Goal: Task Accomplishment & Management: Manage account settings

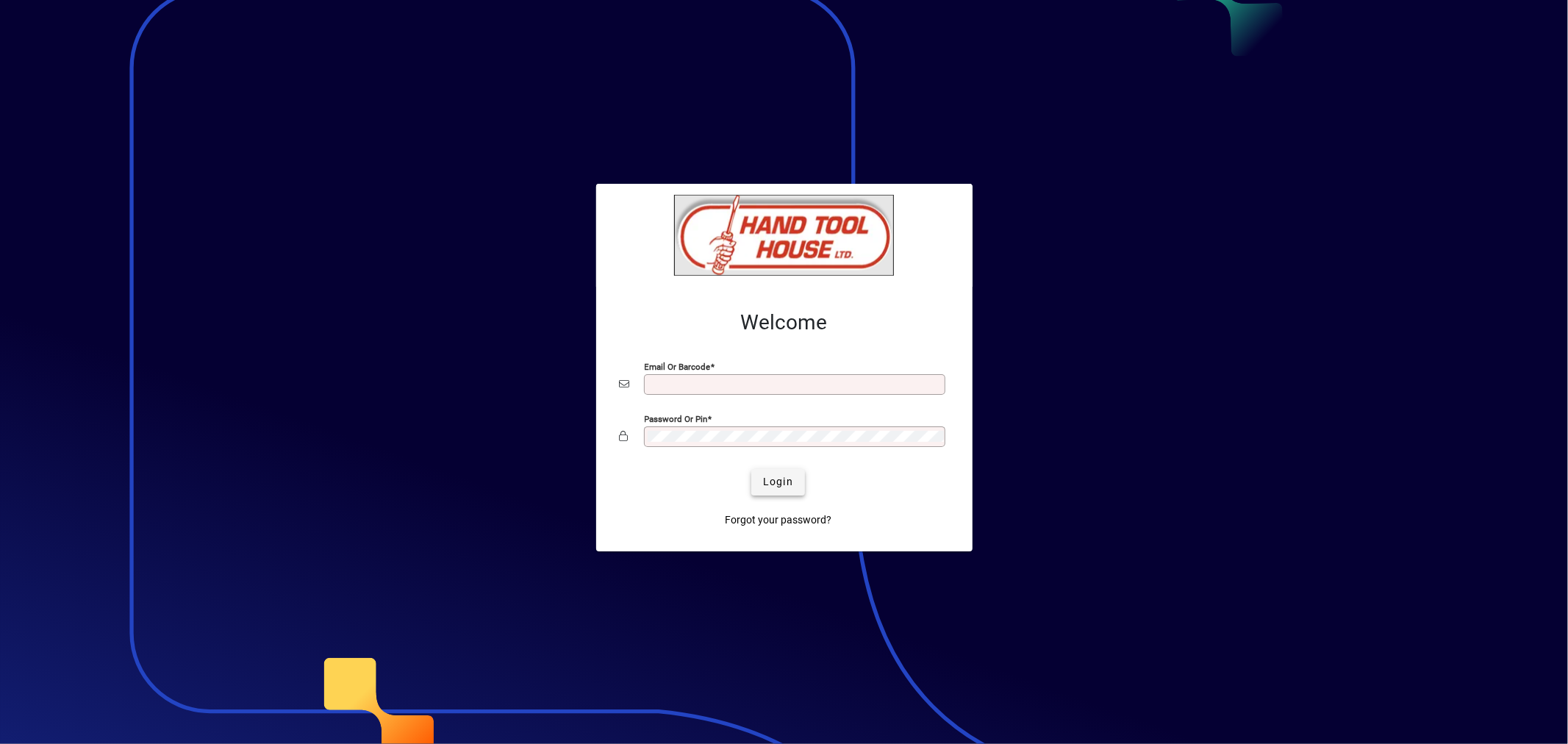
type input "**********"
click at [780, 487] on span "Login" at bounding box center [777, 482] width 30 height 15
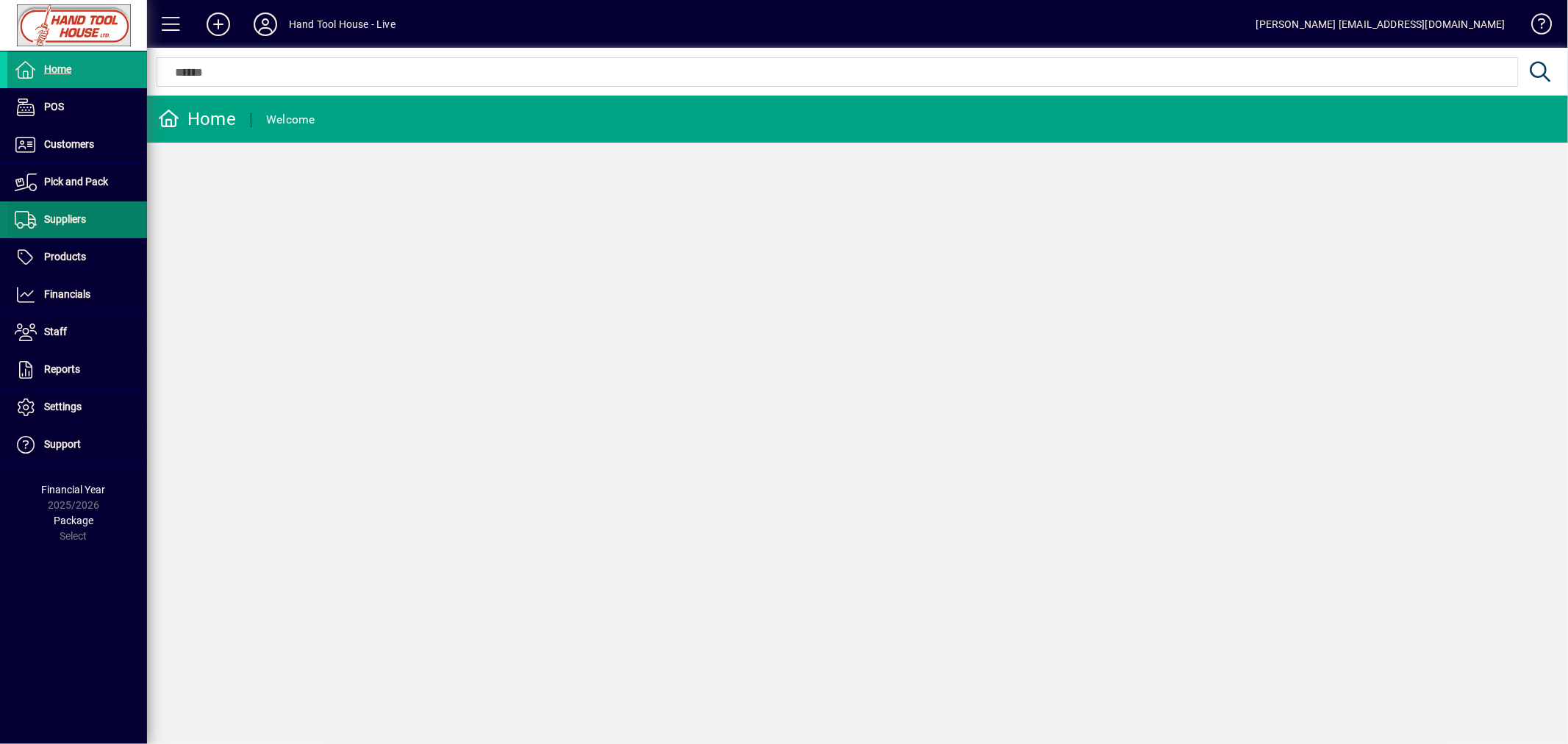
click at [79, 218] on span "Suppliers" at bounding box center [65, 219] width 42 height 12
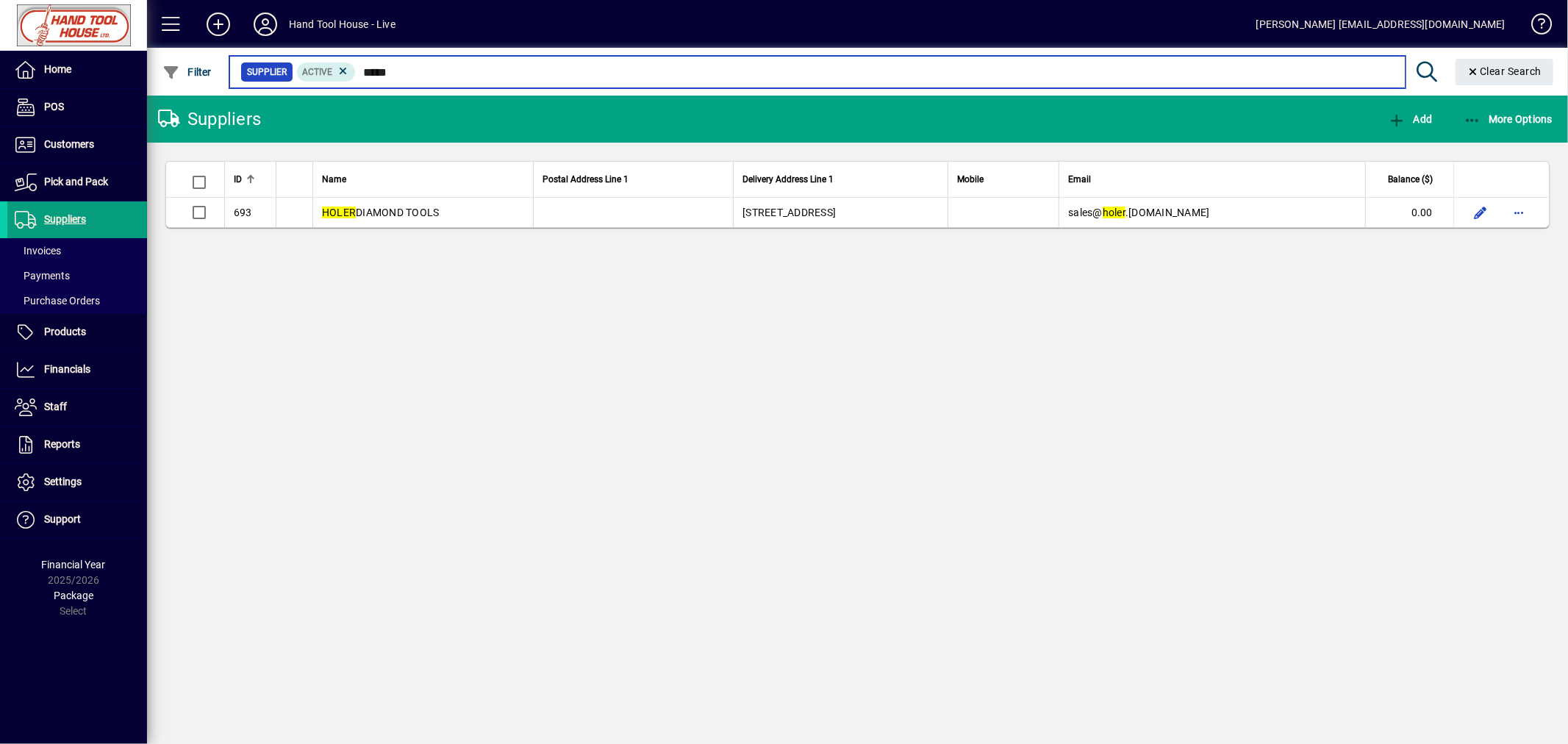
type input "*****"
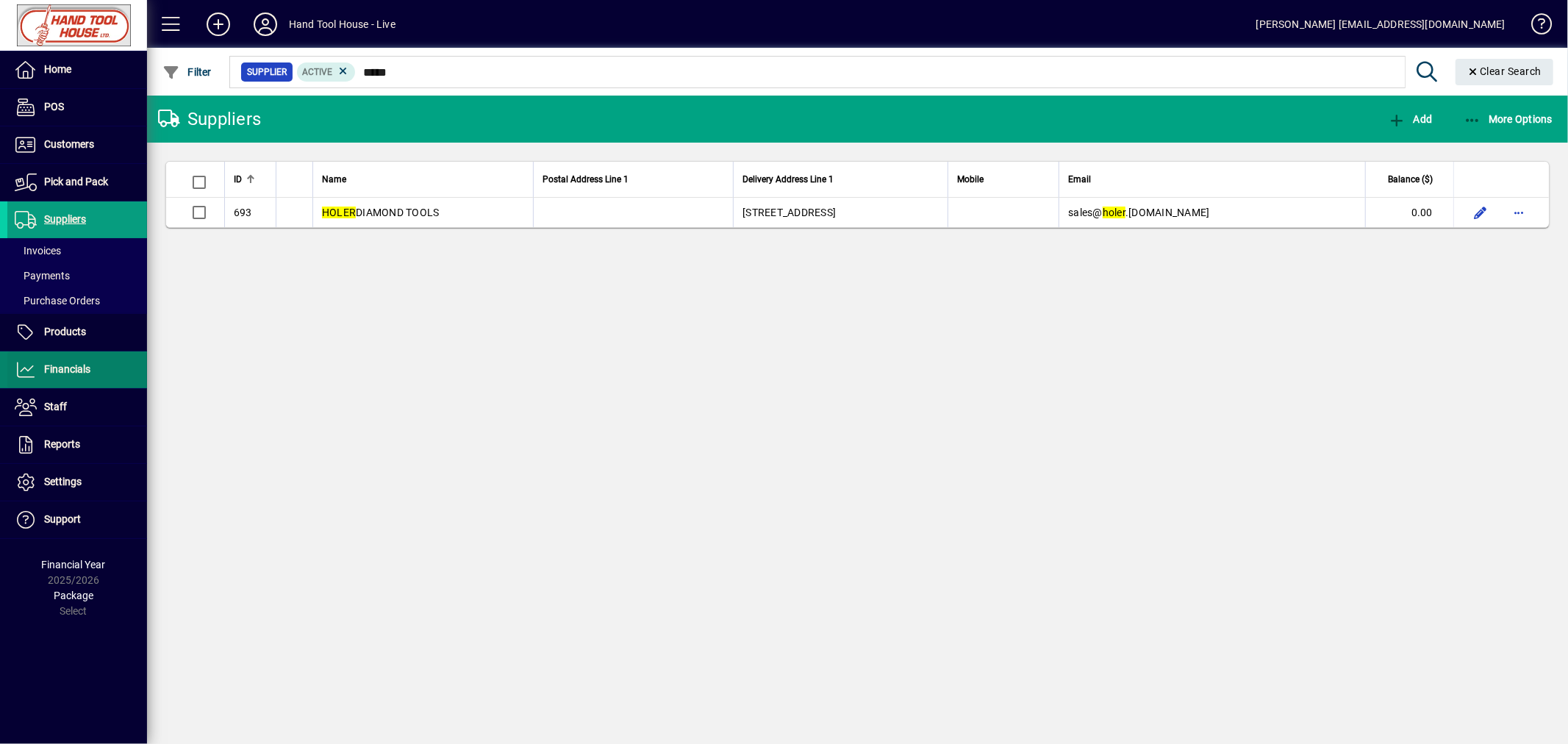
click at [50, 372] on span "Financials" at bounding box center [67, 369] width 46 height 12
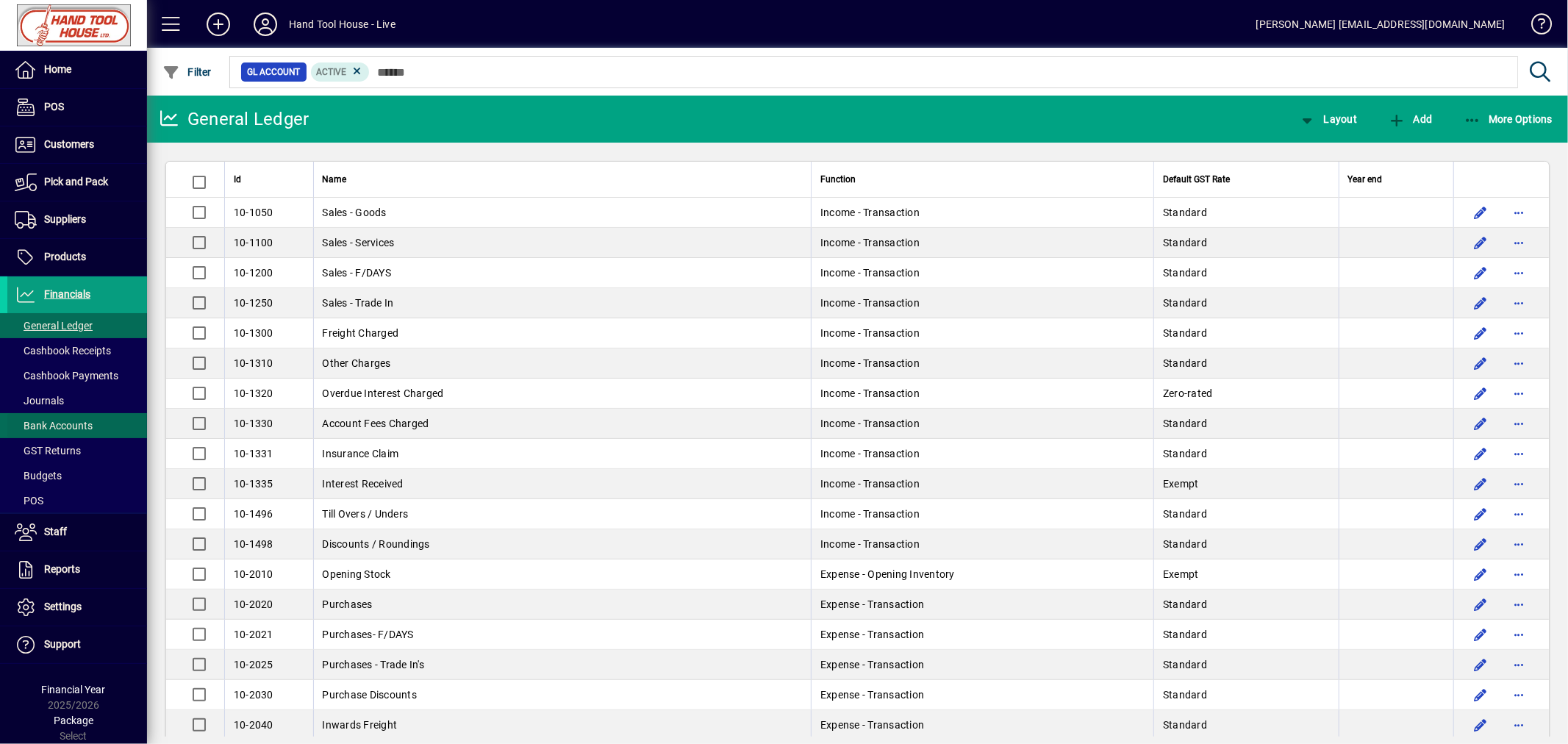
click at [57, 418] on span "Bank Accounts" at bounding box center [50, 426] width 85 height 15
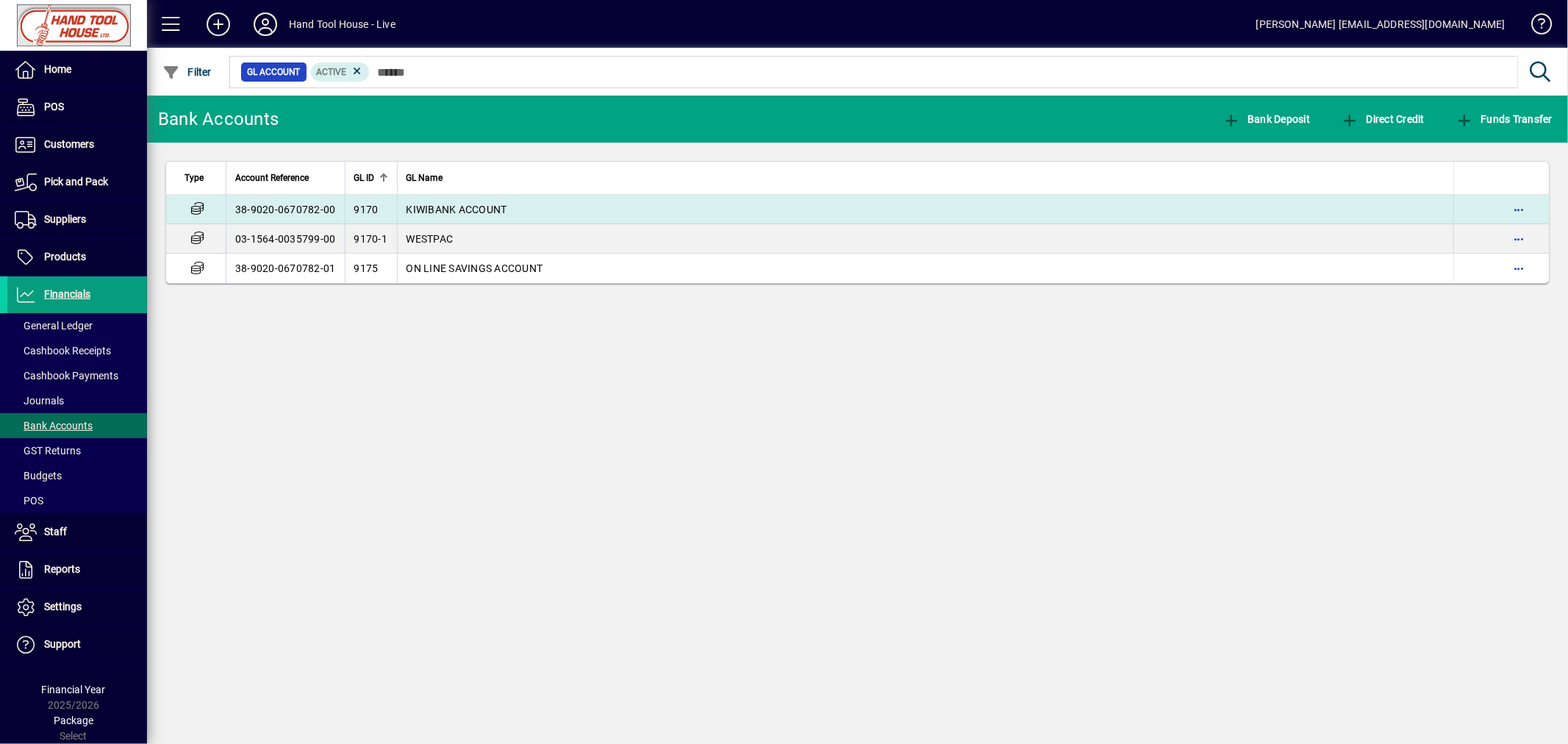
click at [243, 204] on td "38-9020-0670782-00" at bounding box center [285, 210] width 119 height 29
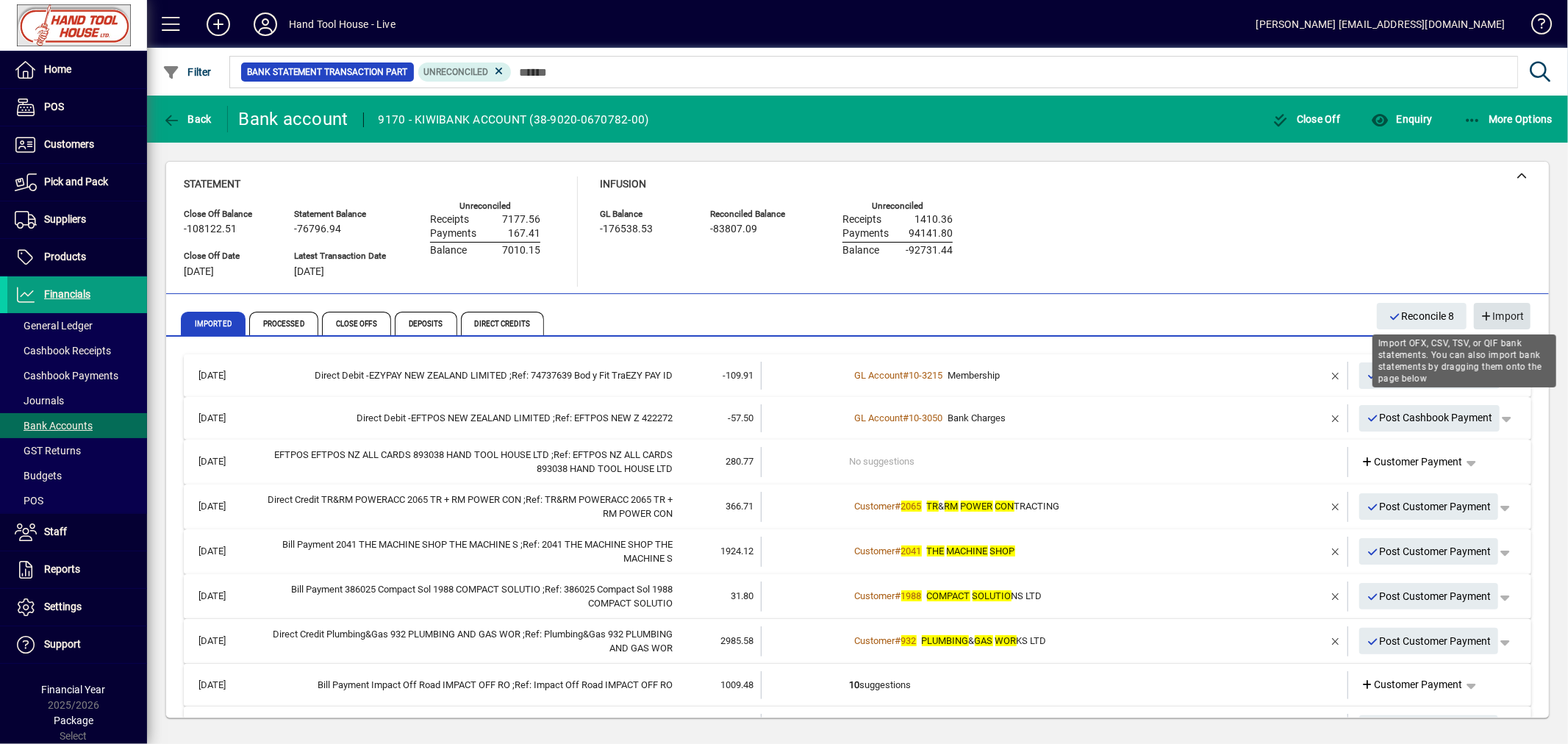
click at [1518, 314] on span "Import" at bounding box center [1502, 316] width 45 height 24
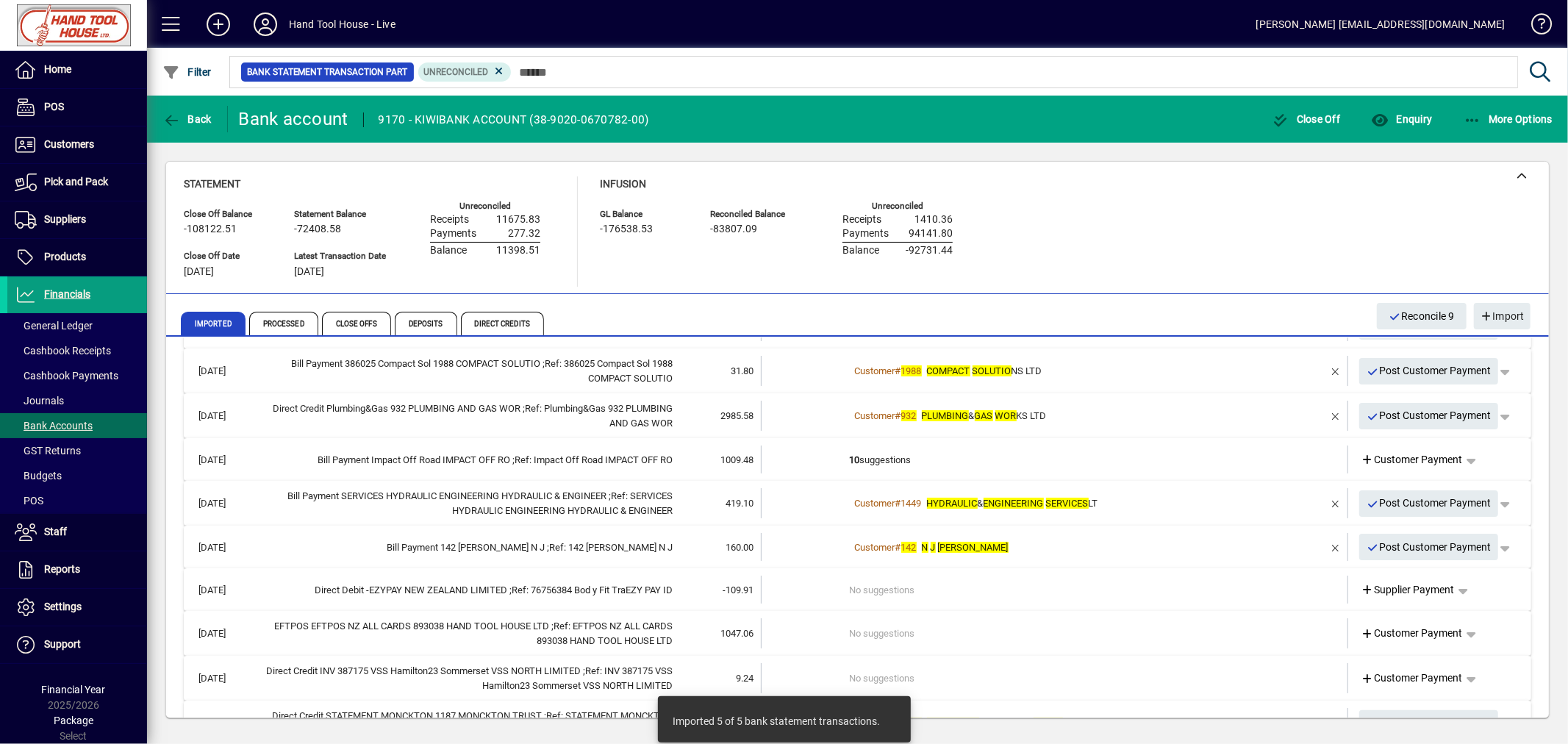
scroll to position [305, 0]
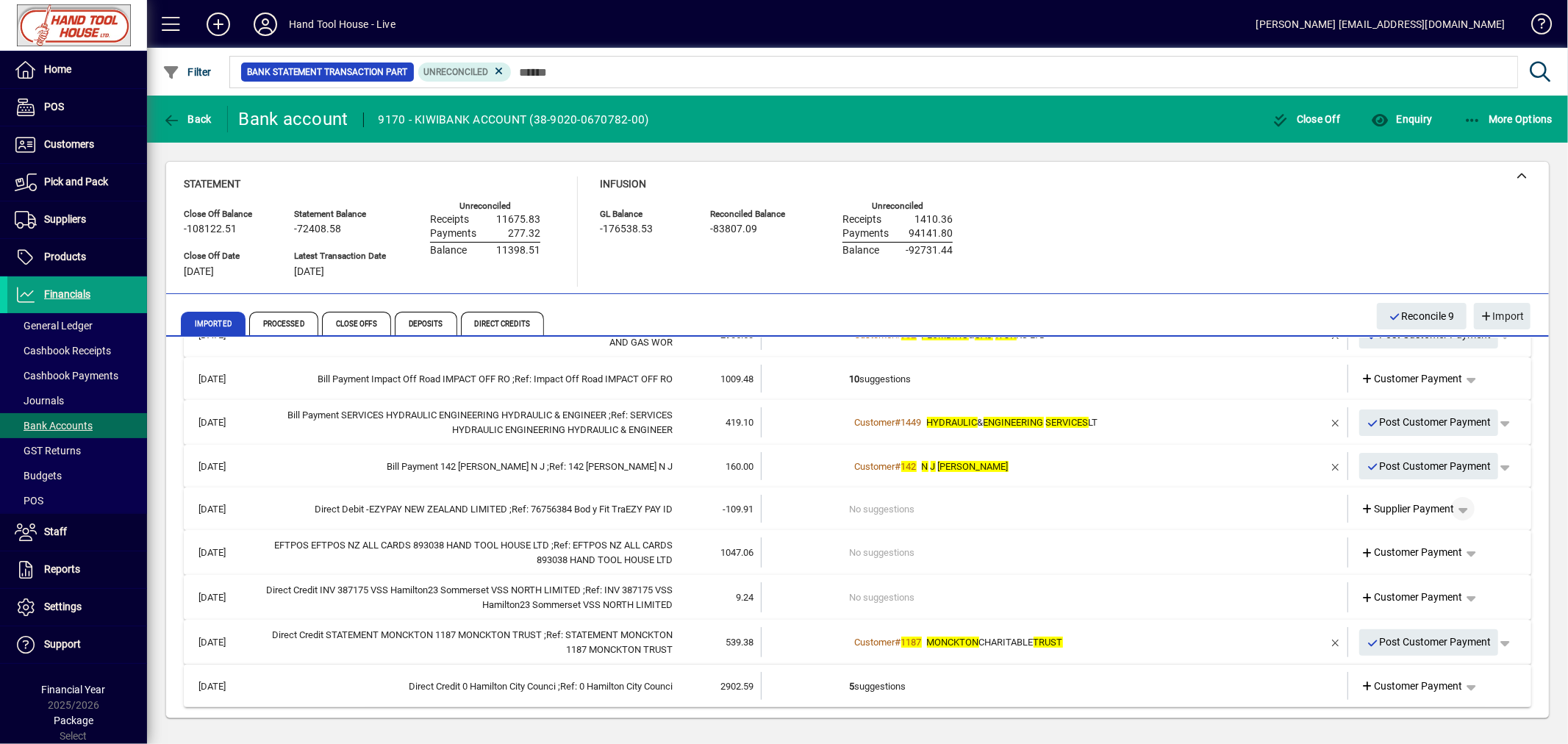
click at [1456, 506] on span "button" at bounding box center [1463, 509] width 35 height 35
drag, startPoint x: 1409, startPoint y: 562, endPoint x: 1367, endPoint y: 554, distance: 42.8
click at [1409, 562] on span "Cashbook Payment" at bounding box center [1405, 565] width 109 height 18
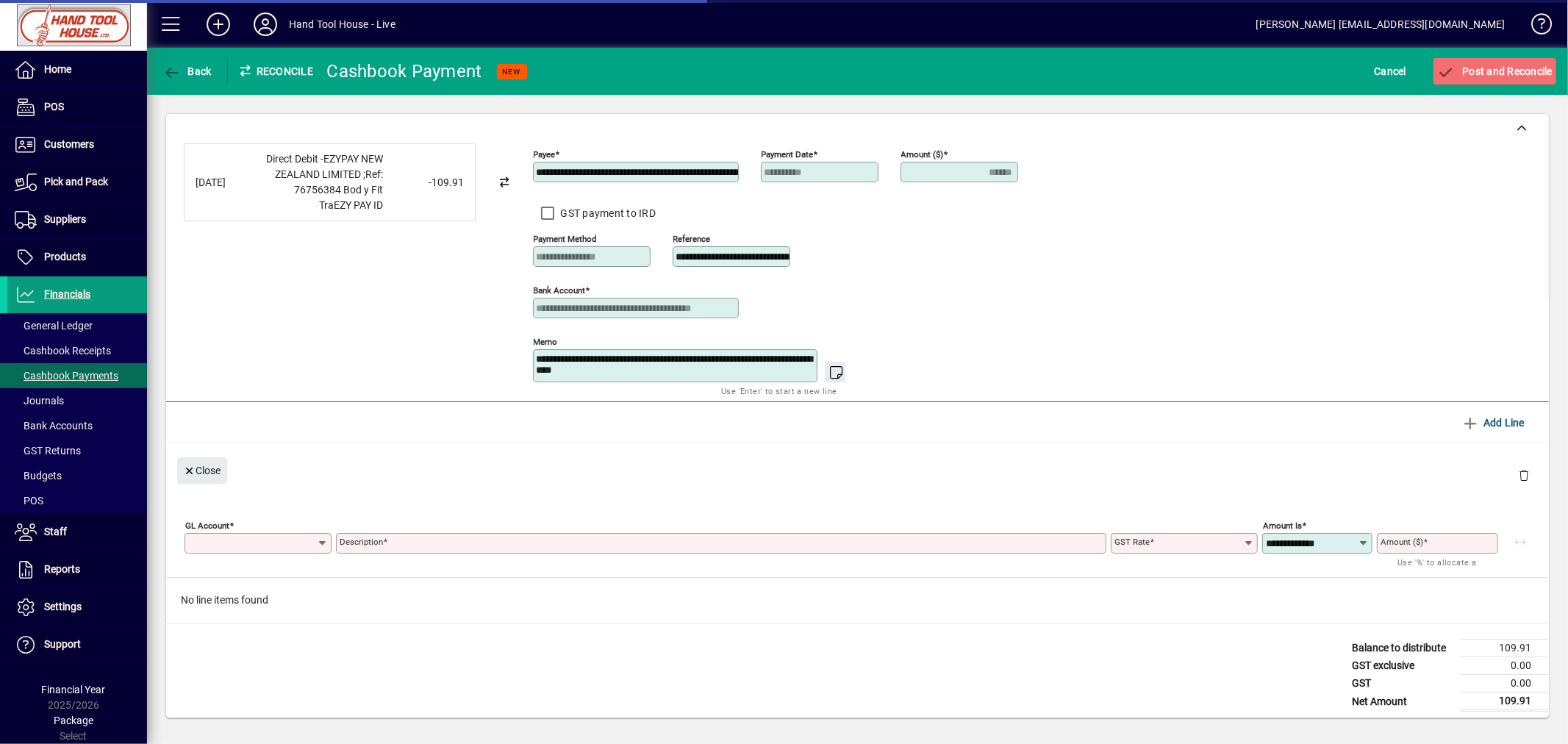
type input "******"
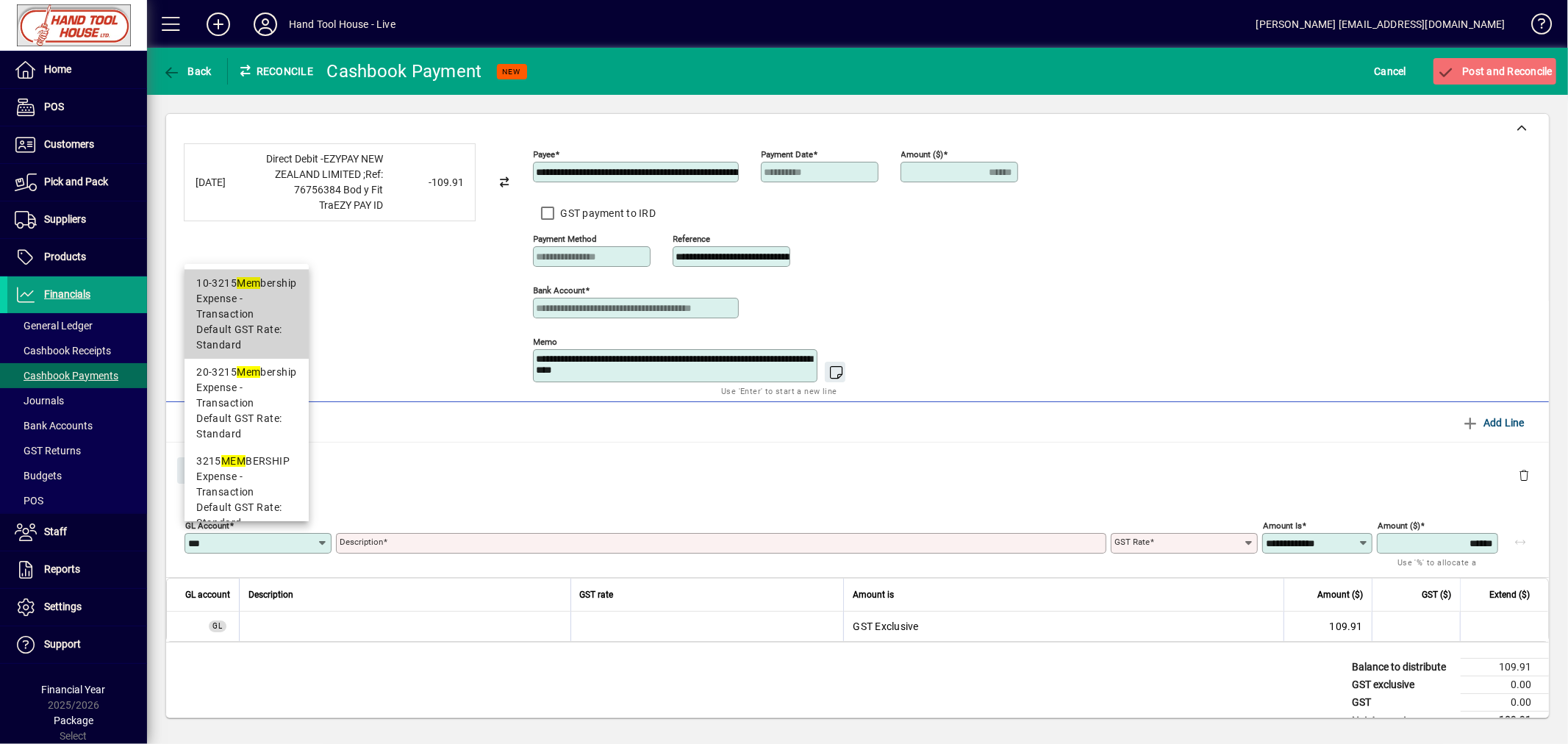
click at [209, 303] on span "Expense - Transaction" at bounding box center [246, 307] width 100 height 31
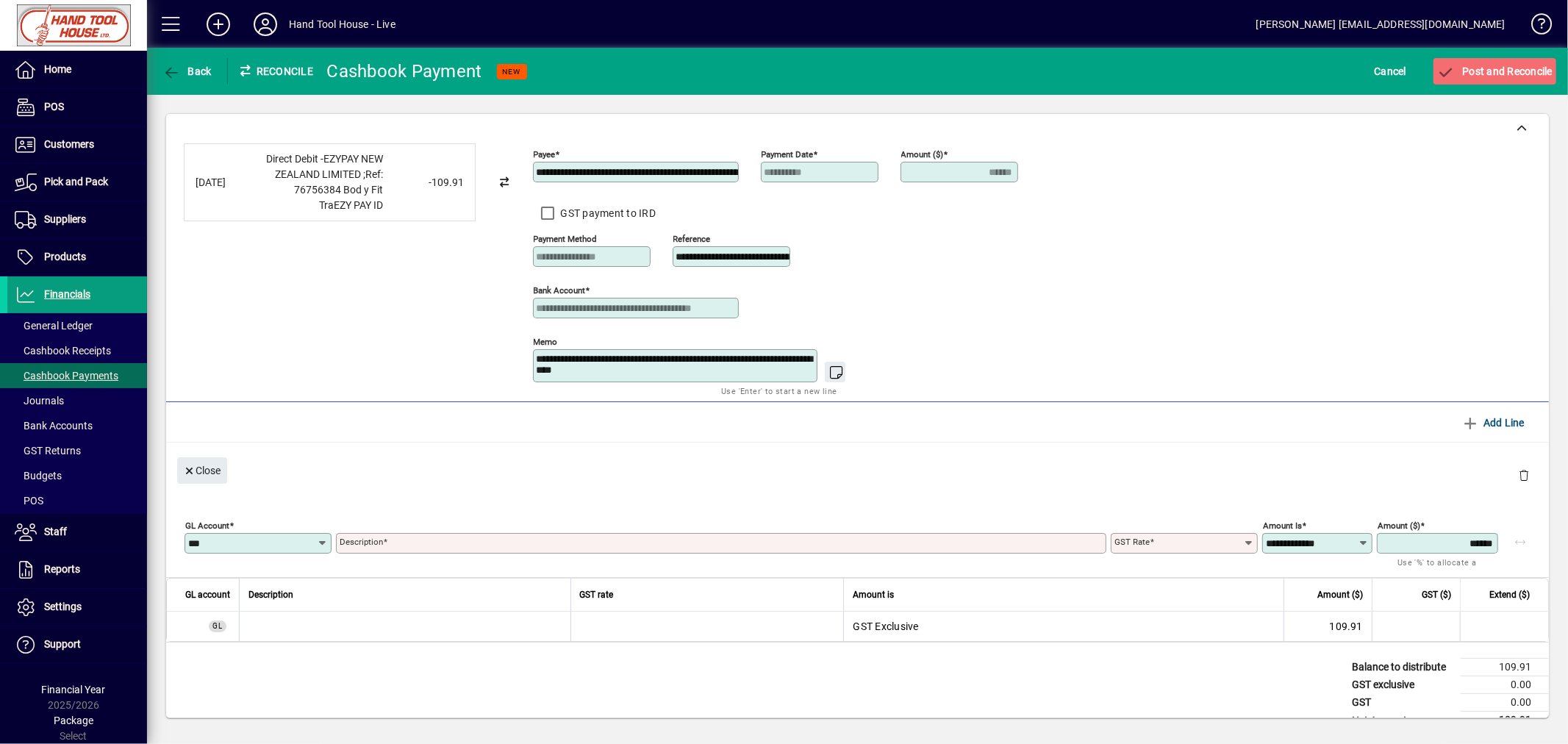
type input "*******"
type input "**********"
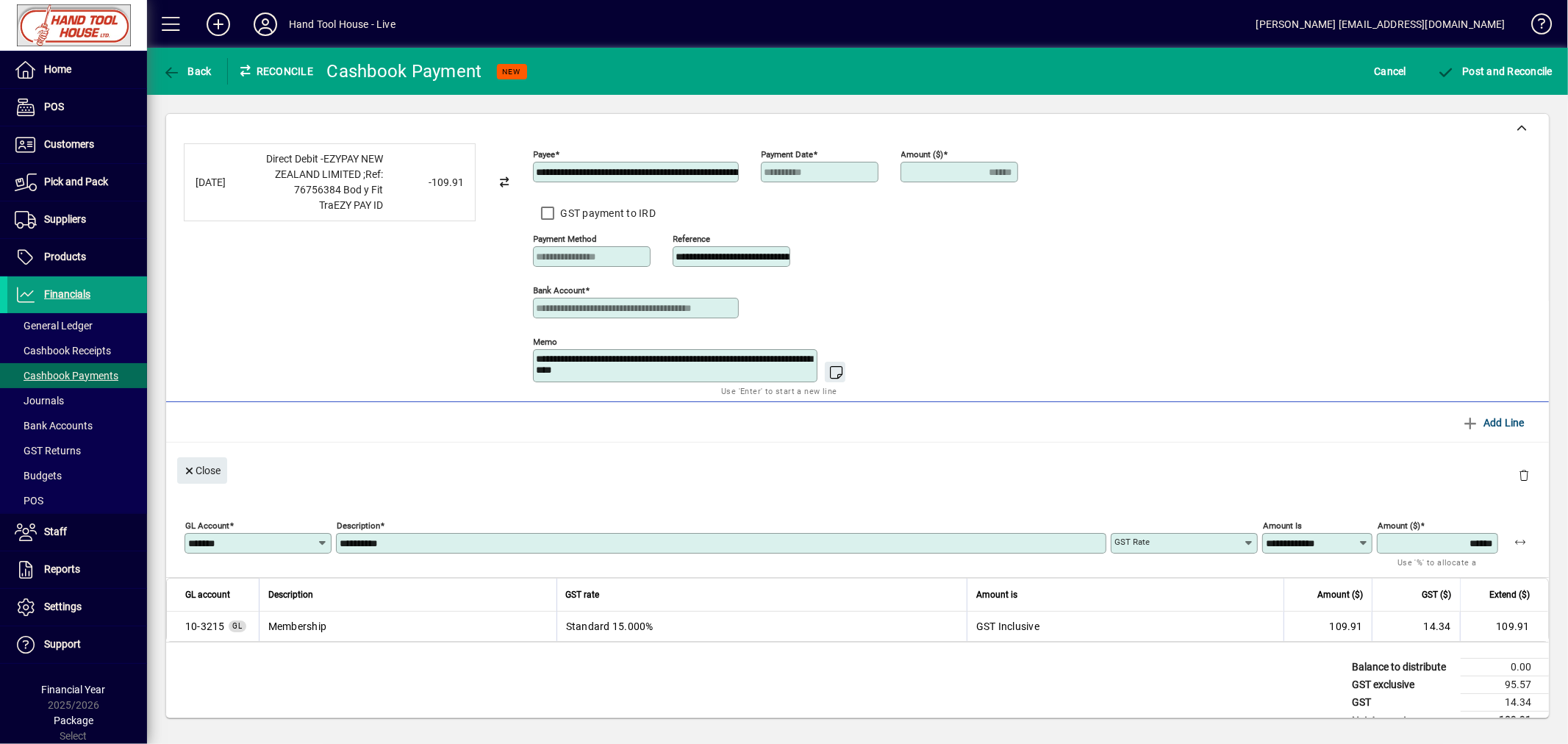
type input "********"
type input "**********"
click at [1538, 66] on span "Post and Reconcile" at bounding box center [1494, 71] width 115 height 12
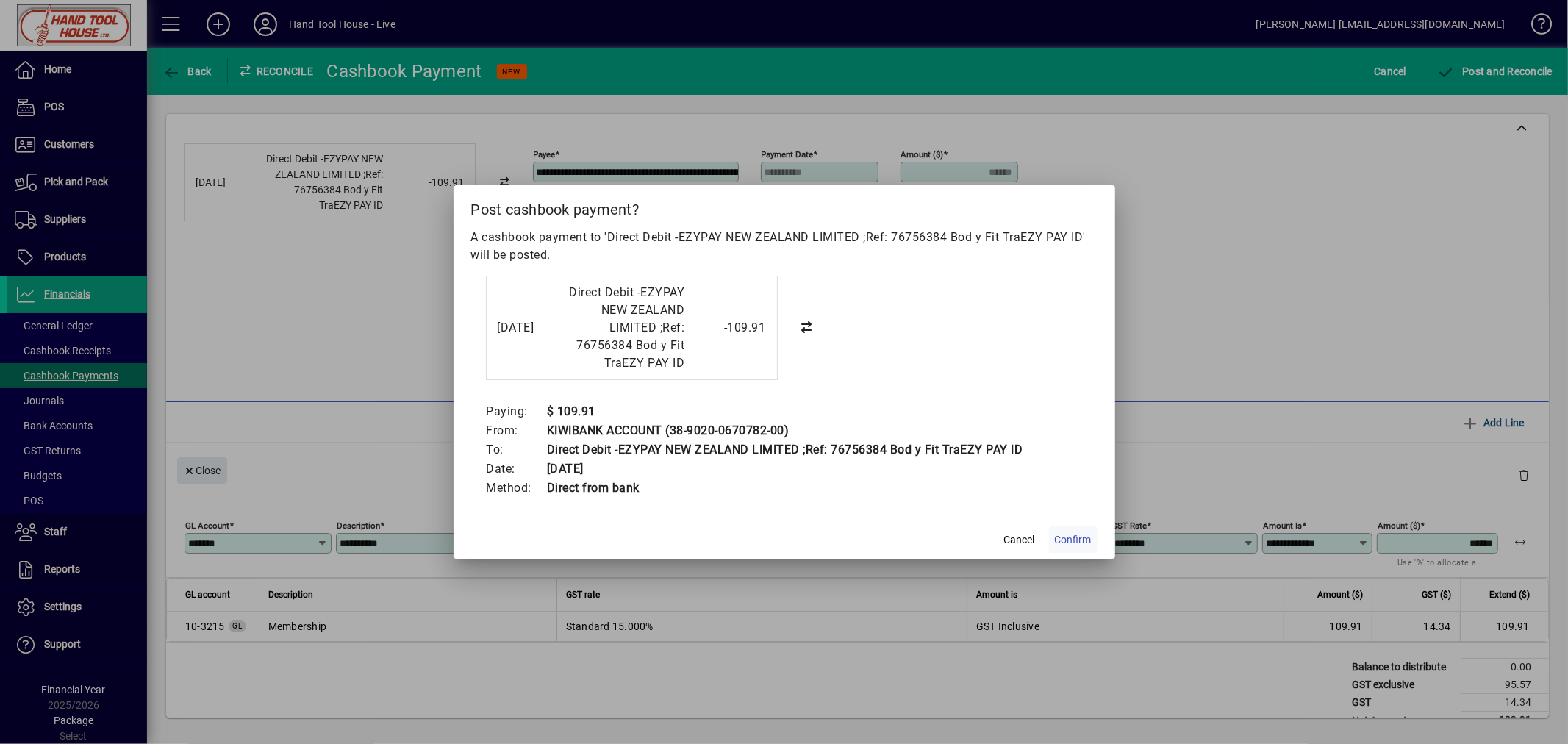
click at [1075, 541] on span "Confirm" at bounding box center [1073, 540] width 37 height 15
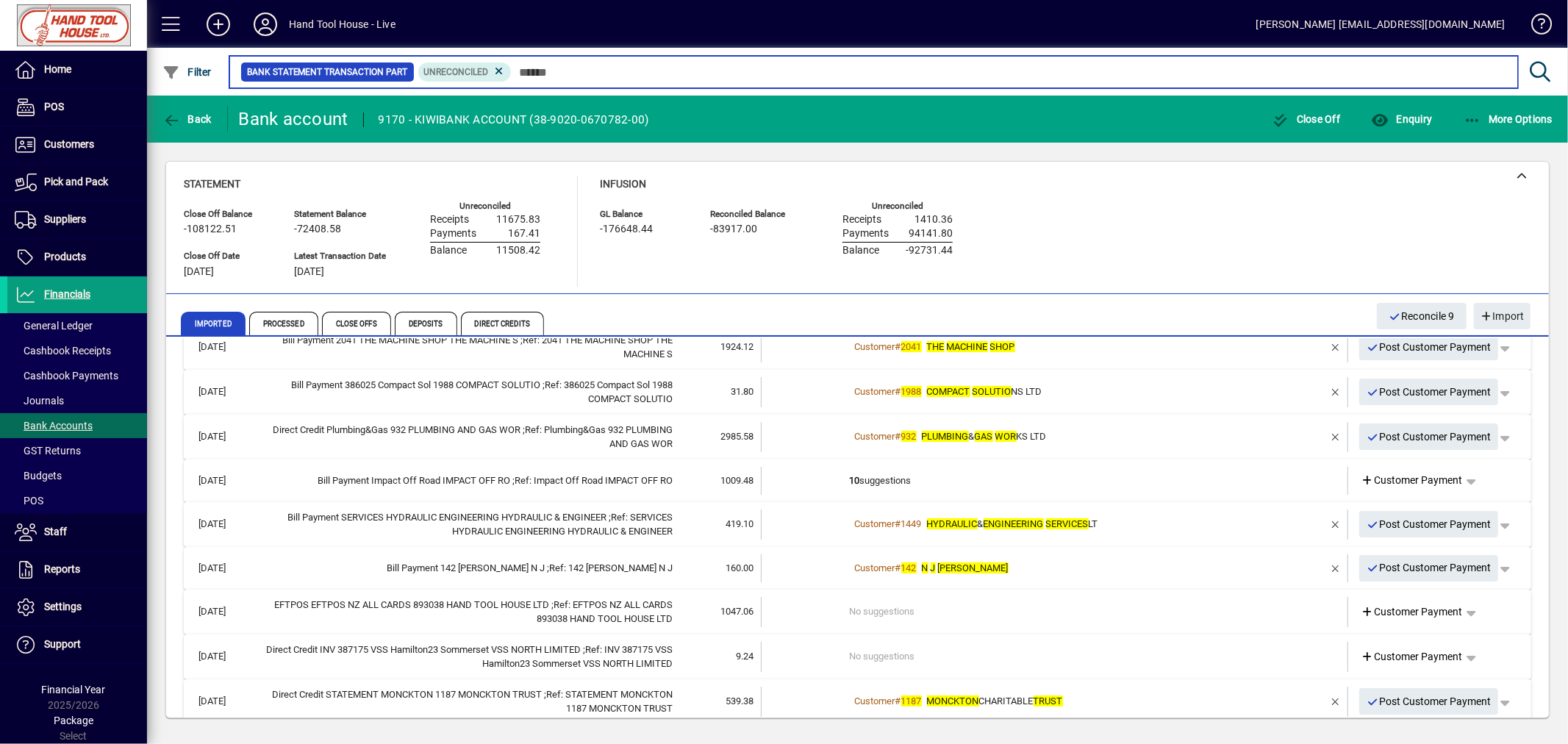
scroll to position [262, 0]
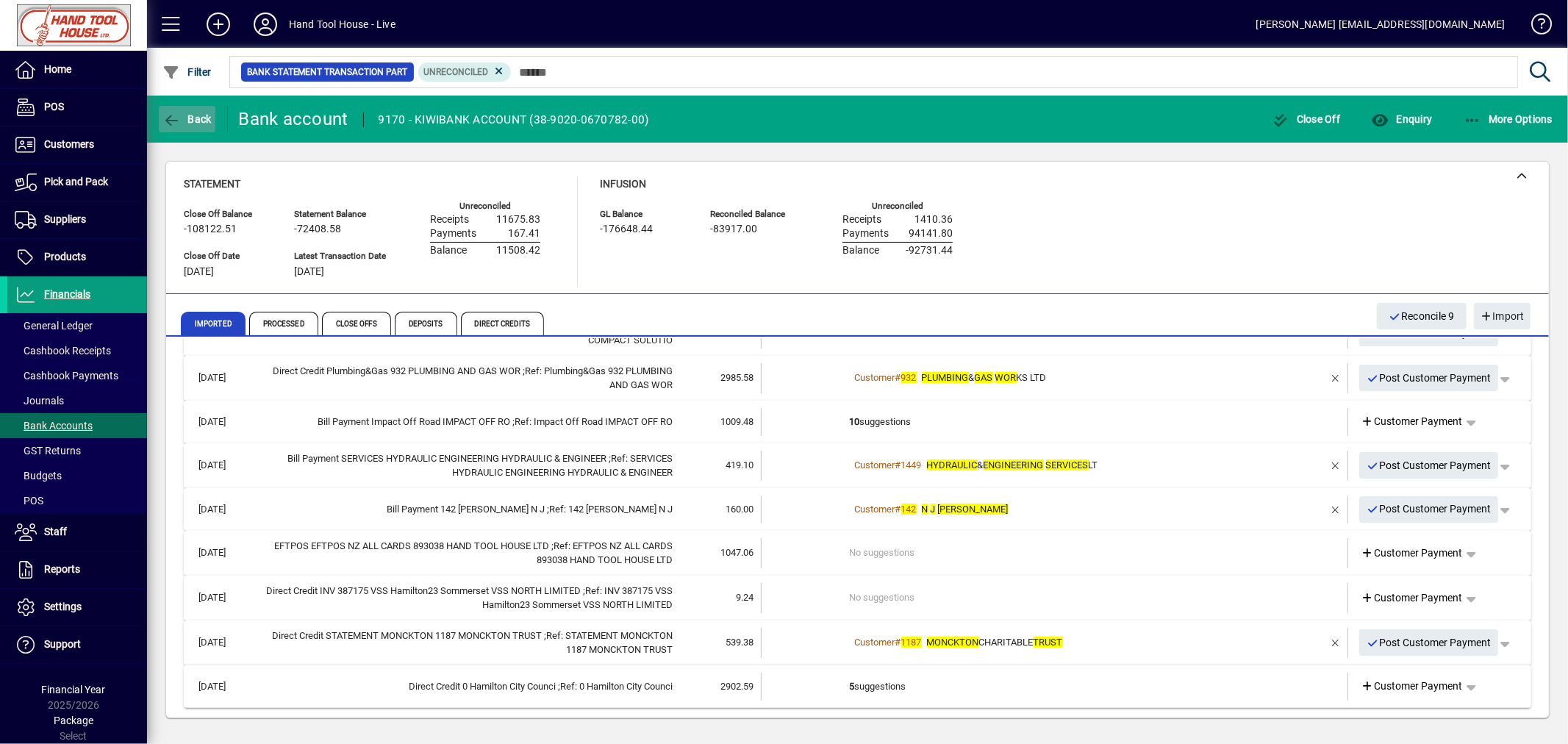
click at [187, 119] on span "Back" at bounding box center [187, 119] width 49 height 12
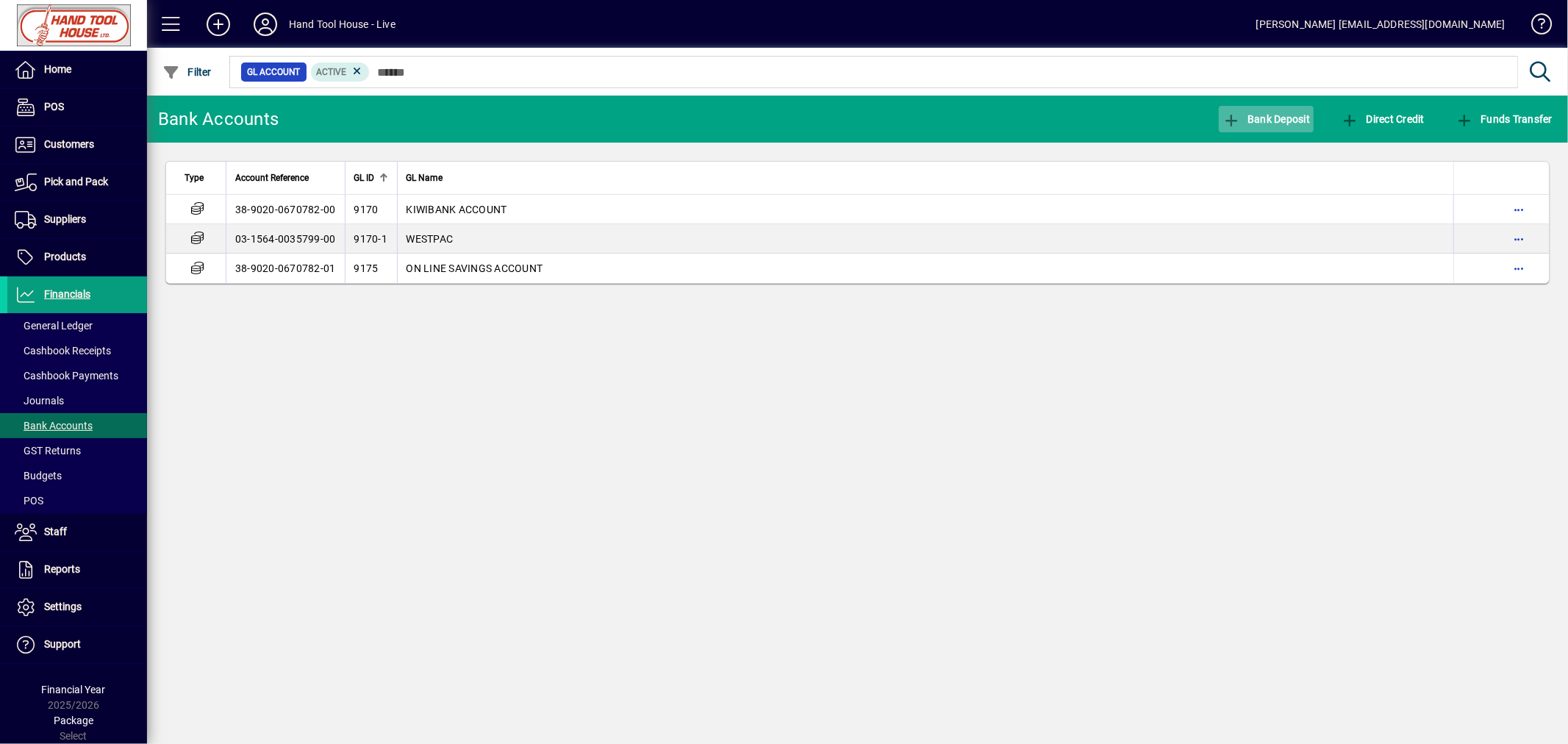
click at [1270, 113] on span "Bank Deposit" at bounding box center [1266, 119] width 88 height 12
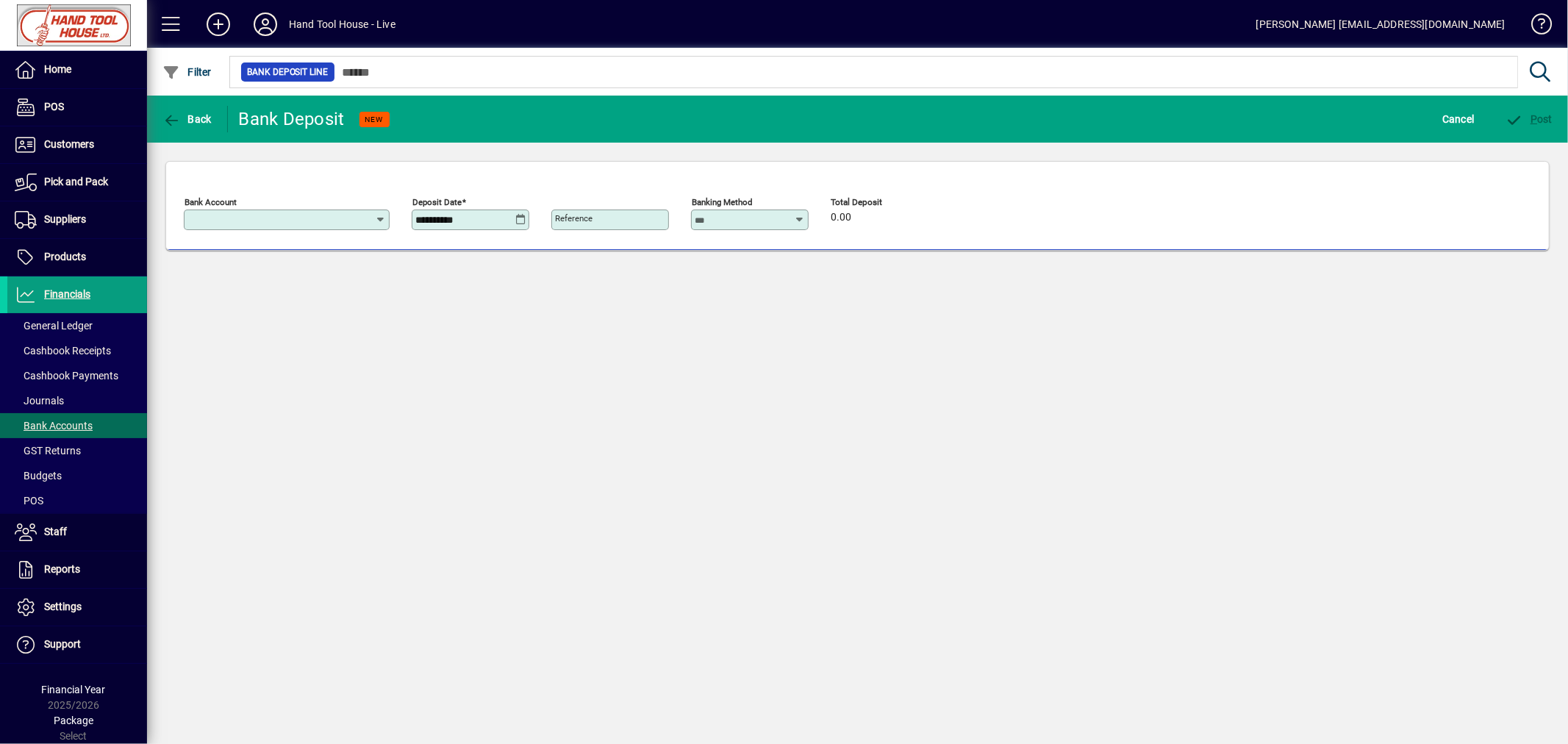
type input "**********"
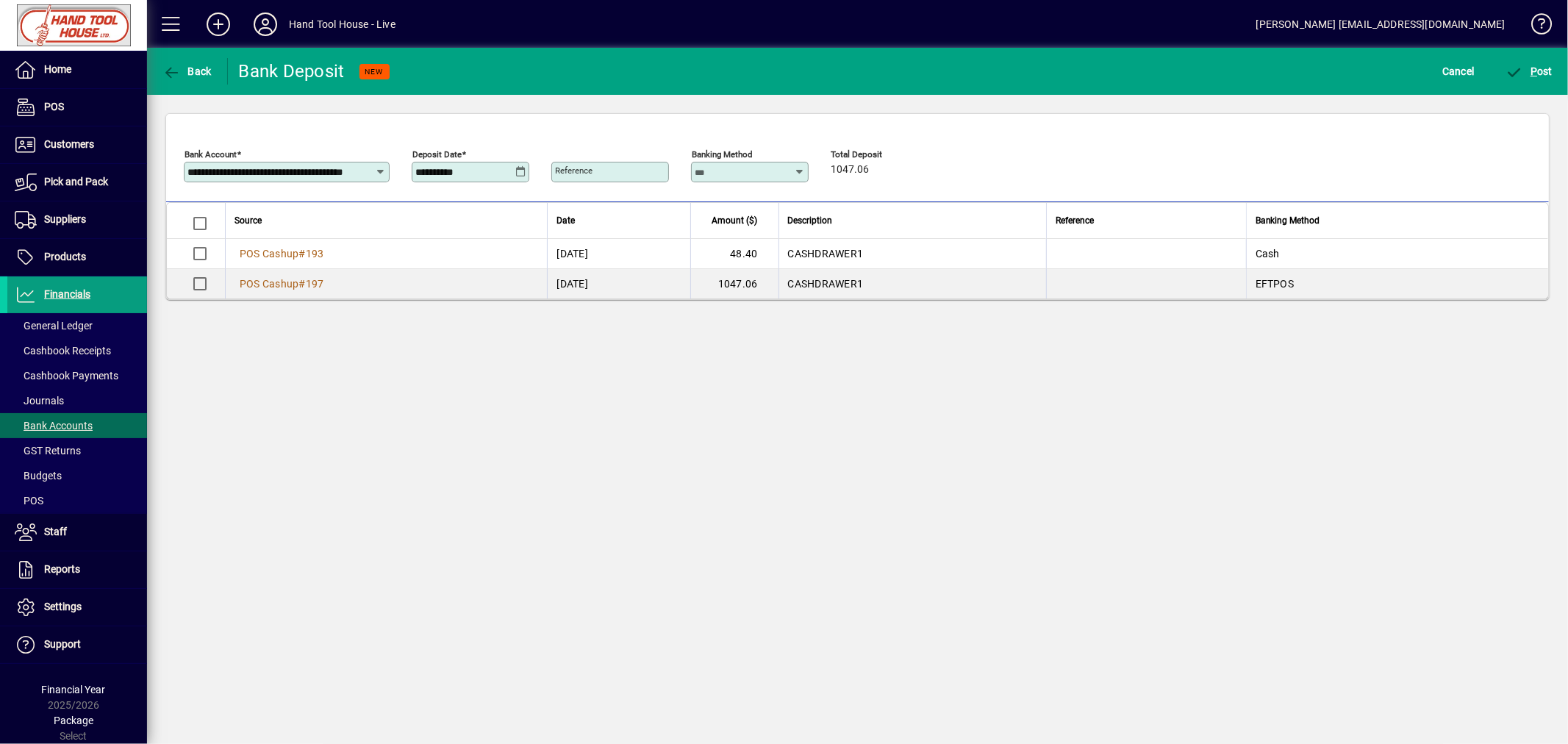
click at [520, 171] on icon at bounding box center [521, 172] width 11 height 12
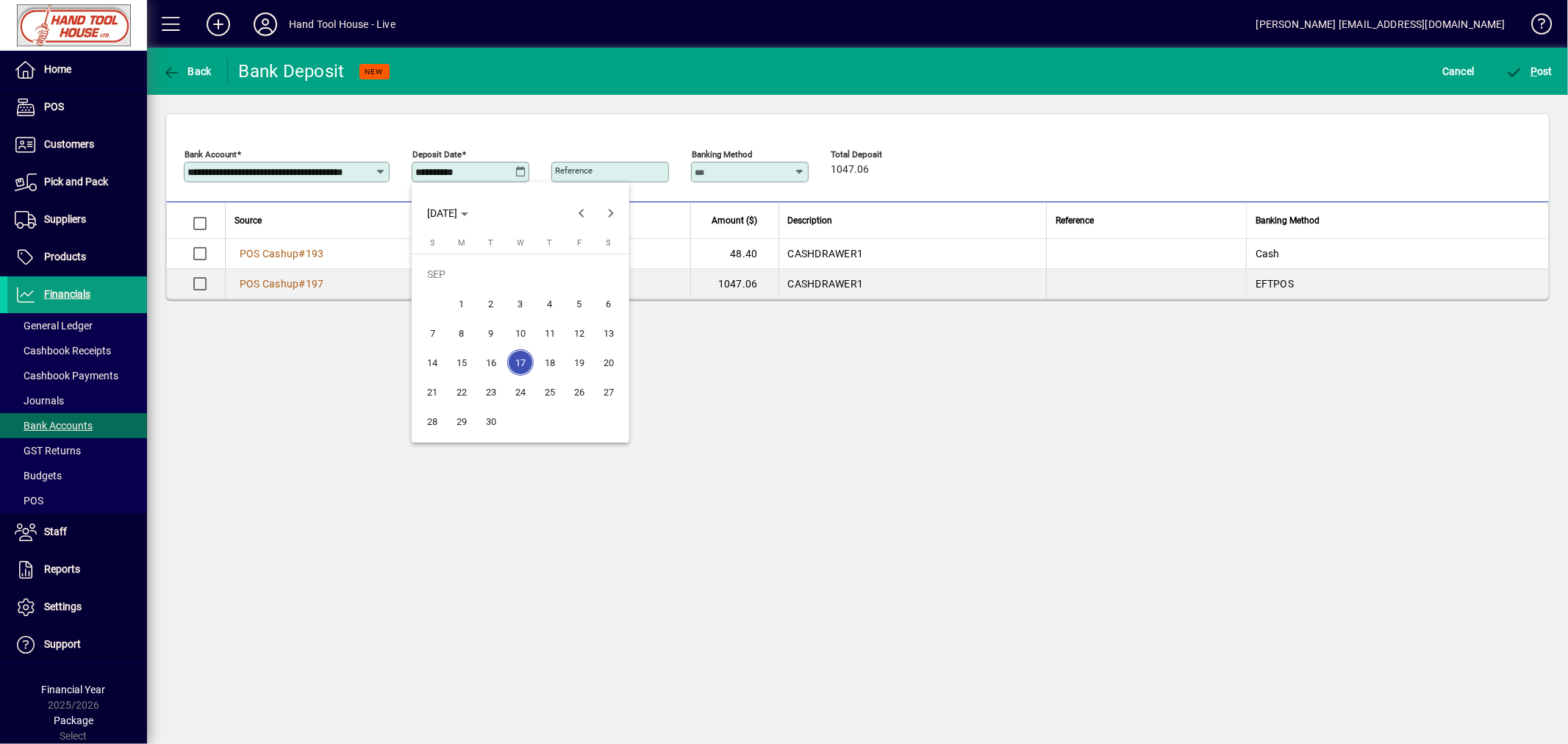
click at [494, 364] on span "16" at bounding box center [491, 362] width 26 height 26
type input "**********"
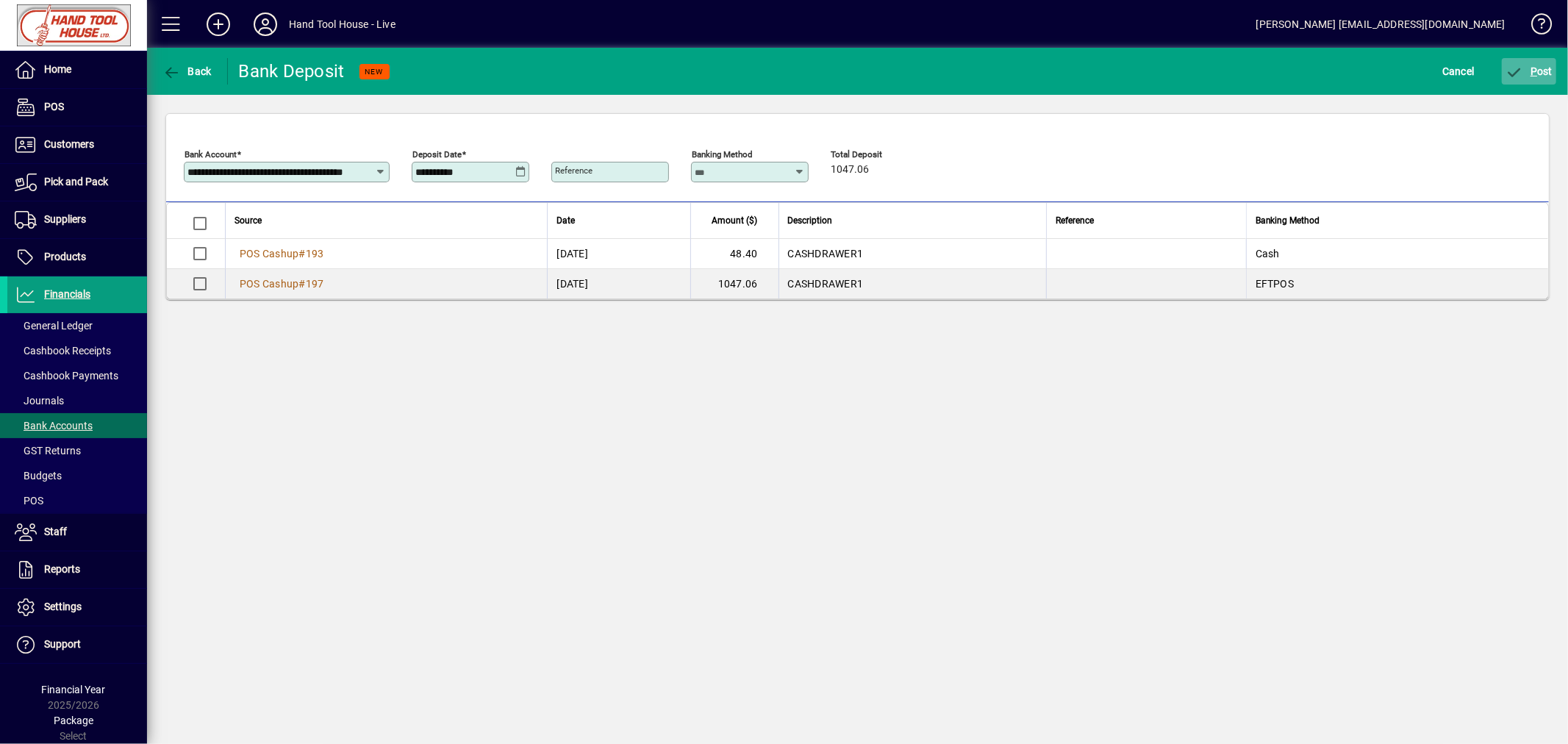
click at [1533, 68] on span "P" at bounding box center [1533, 71] width 7 height 12
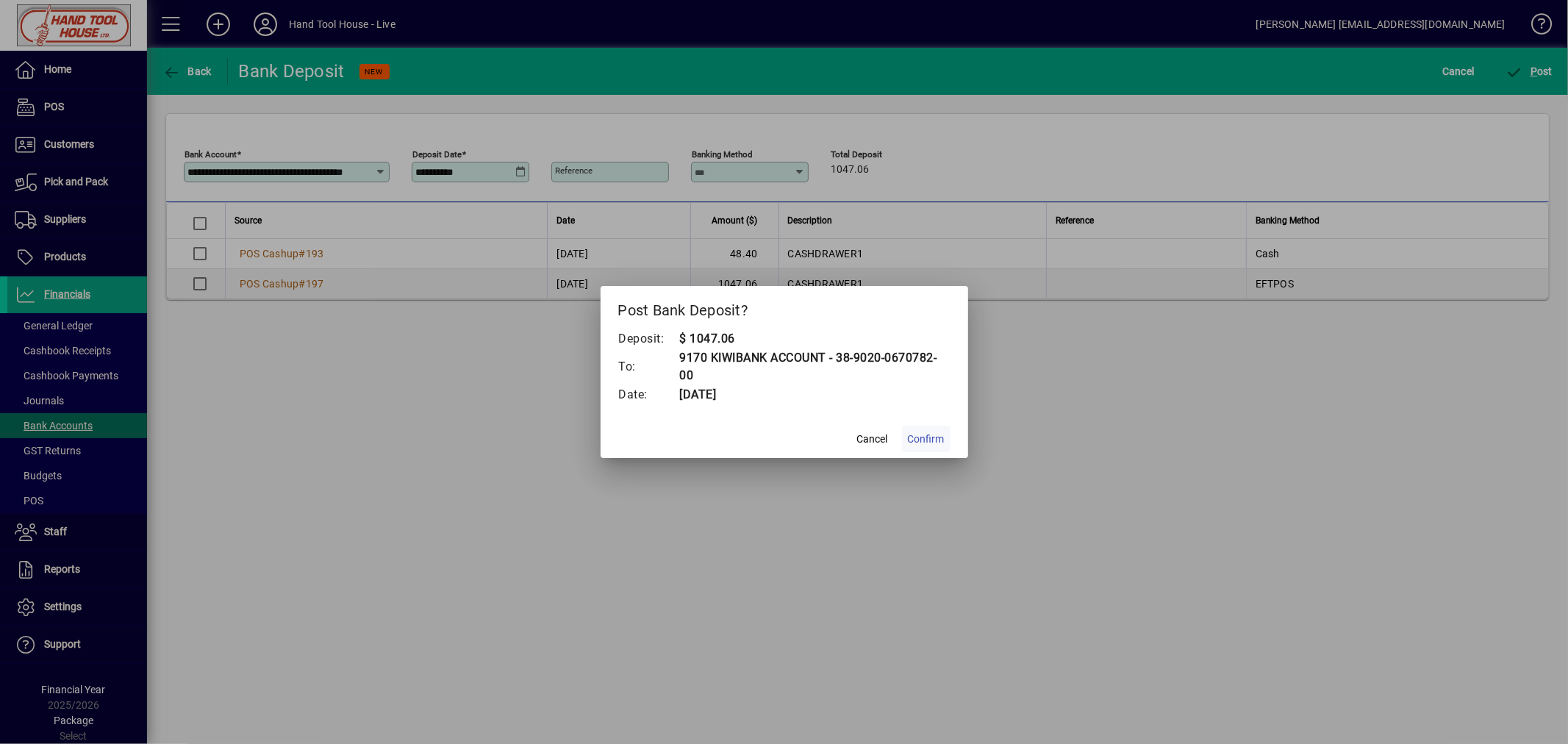
click at [938, 440] on span "Confirm" at bounding box center [926, 439] width 37 height 15
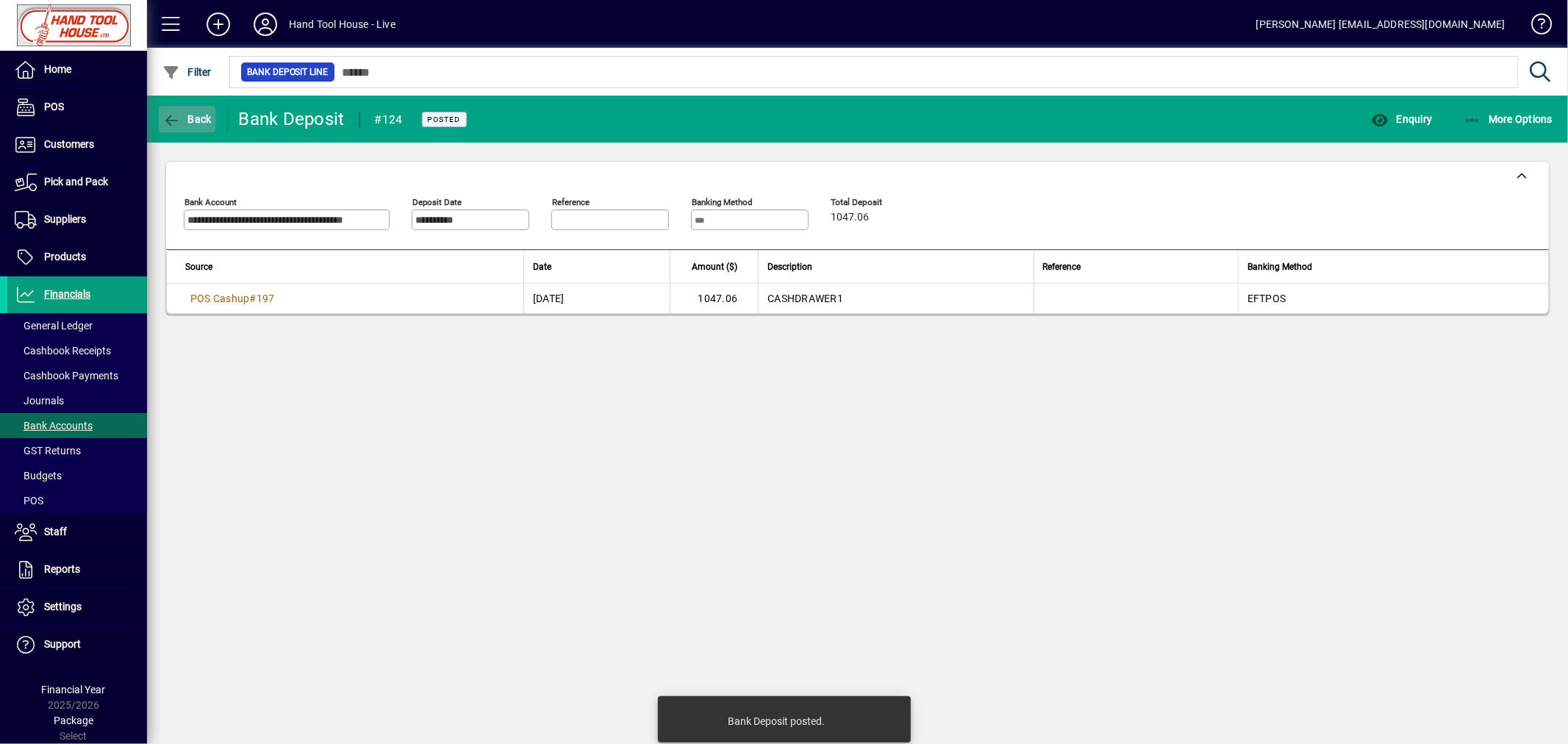
click at [191, 109] on span "button" at bounding box center [187, 119] width 57 height 35
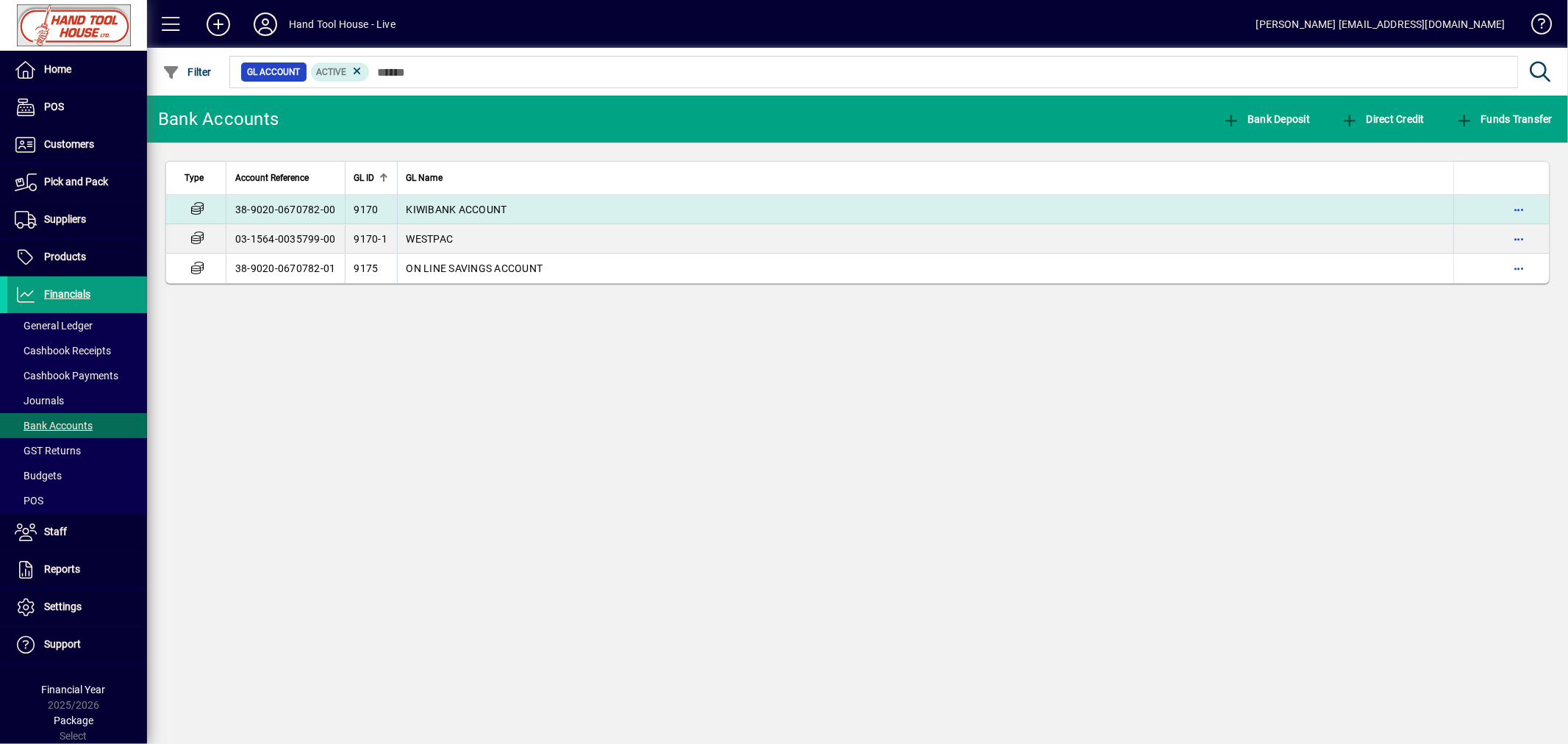
click at [300, 208] on td "38-9020-0670782-00" at bounding box center [285, 210] width 119 height 29
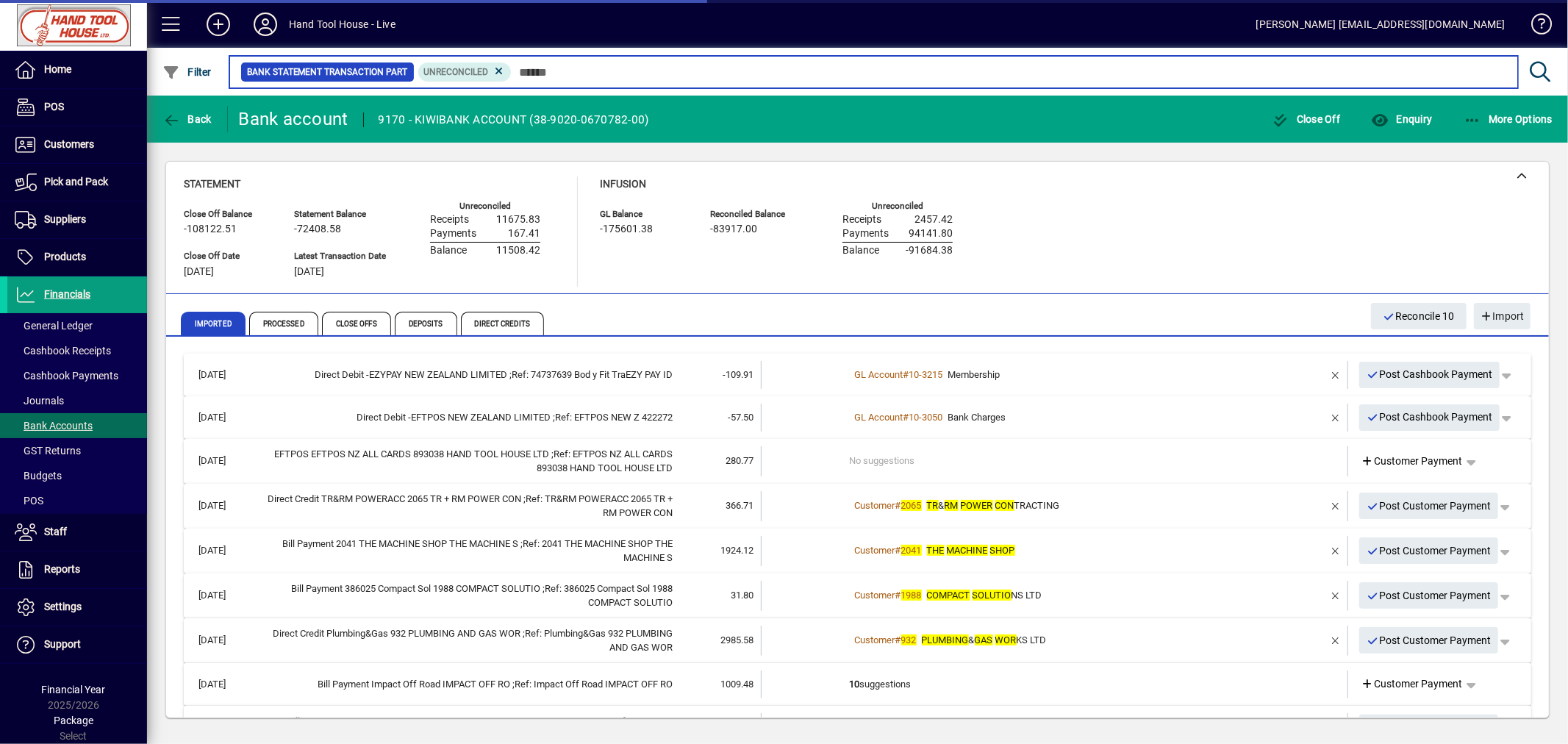
scroll to position [262, 0]
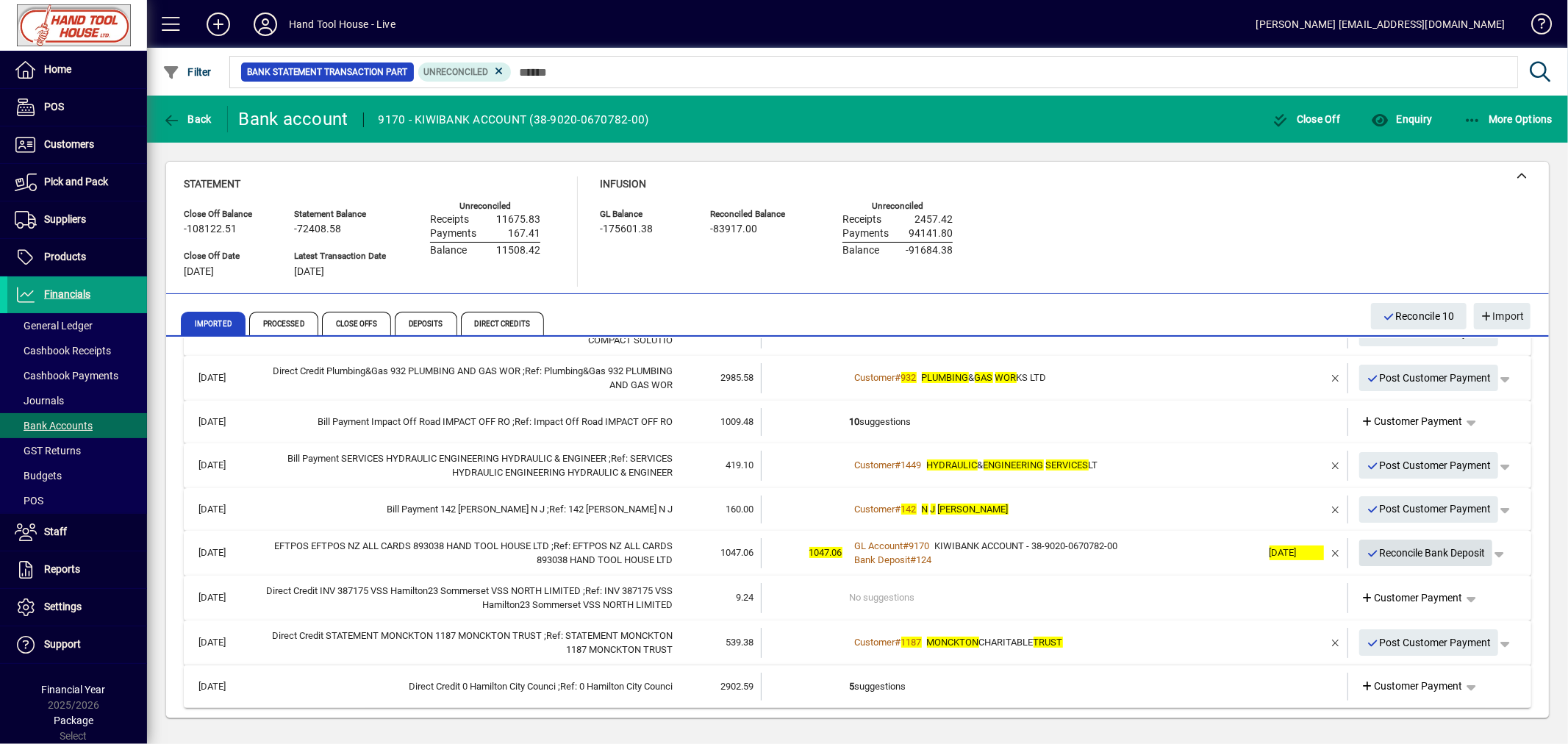
click at [1377, 548] on span "Reconcile Bank Deposit" at bounding box center [1426, 553] width 119 height 24
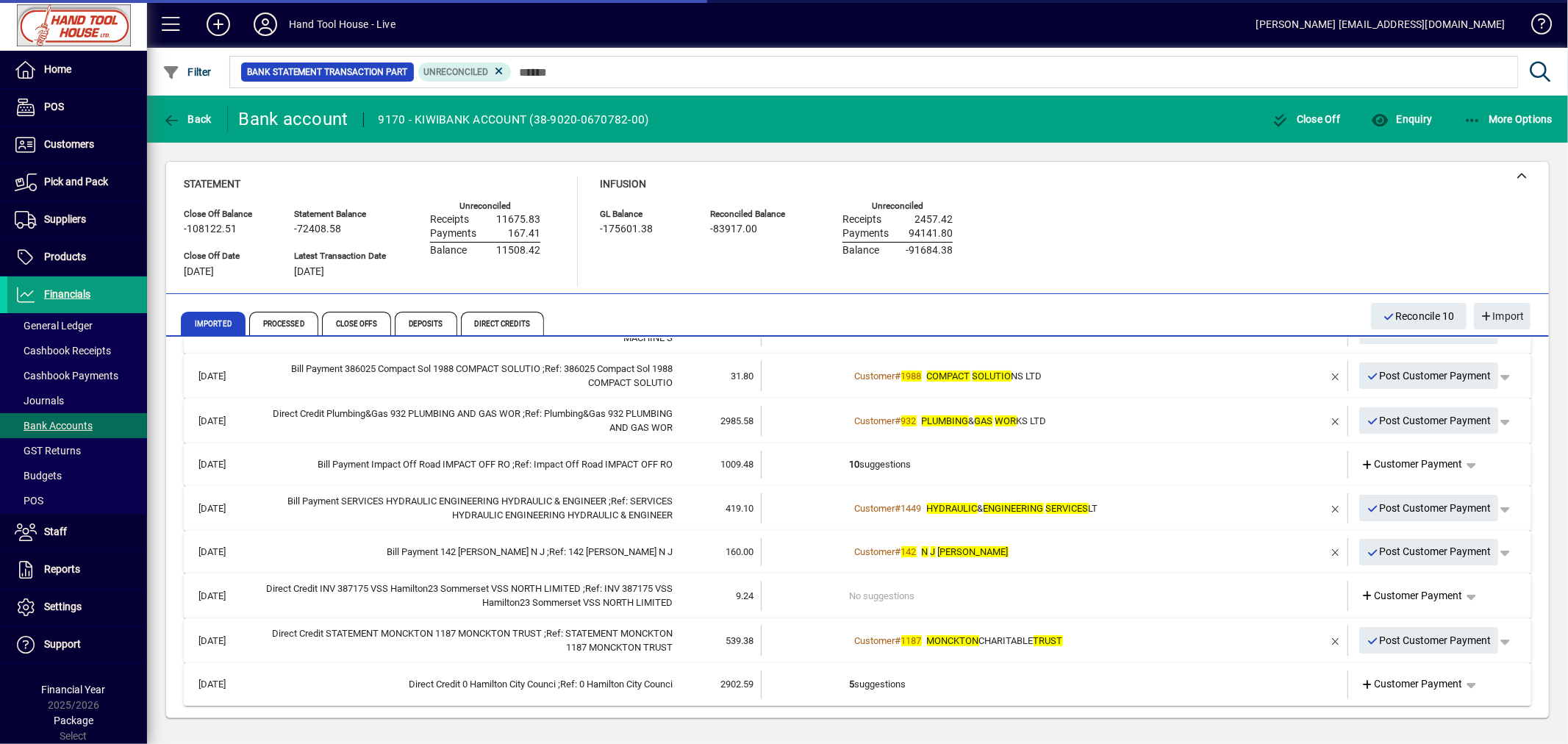
scroll to position [218, 0]
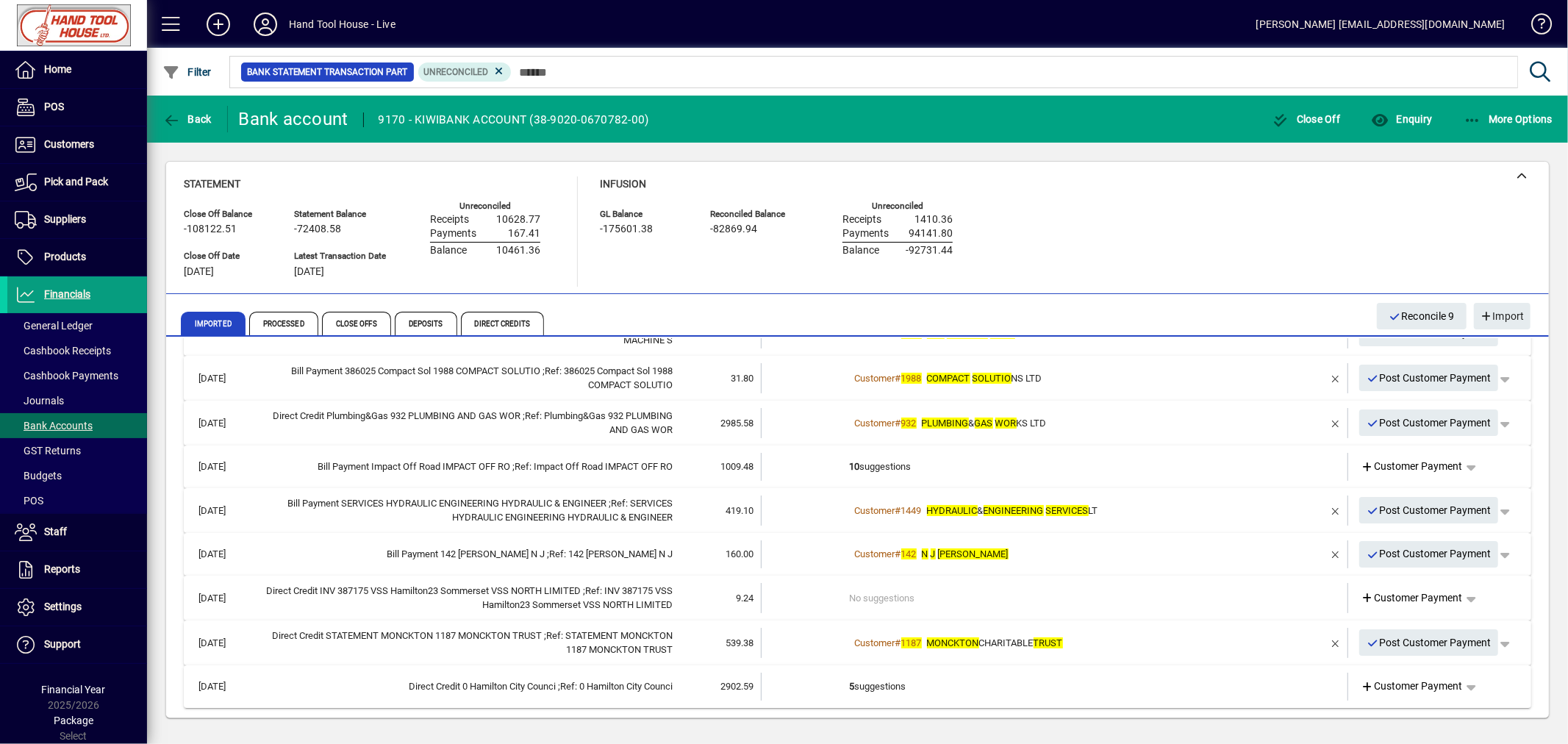
drag, startPoint x: 1383, startPoint y: 593, endPoint x: 1373, endPoint y: 599, distance: 11.7
click at [1383, 593] on span "Customer Payment" at bounding box center [1412, 598] width 101 height 15
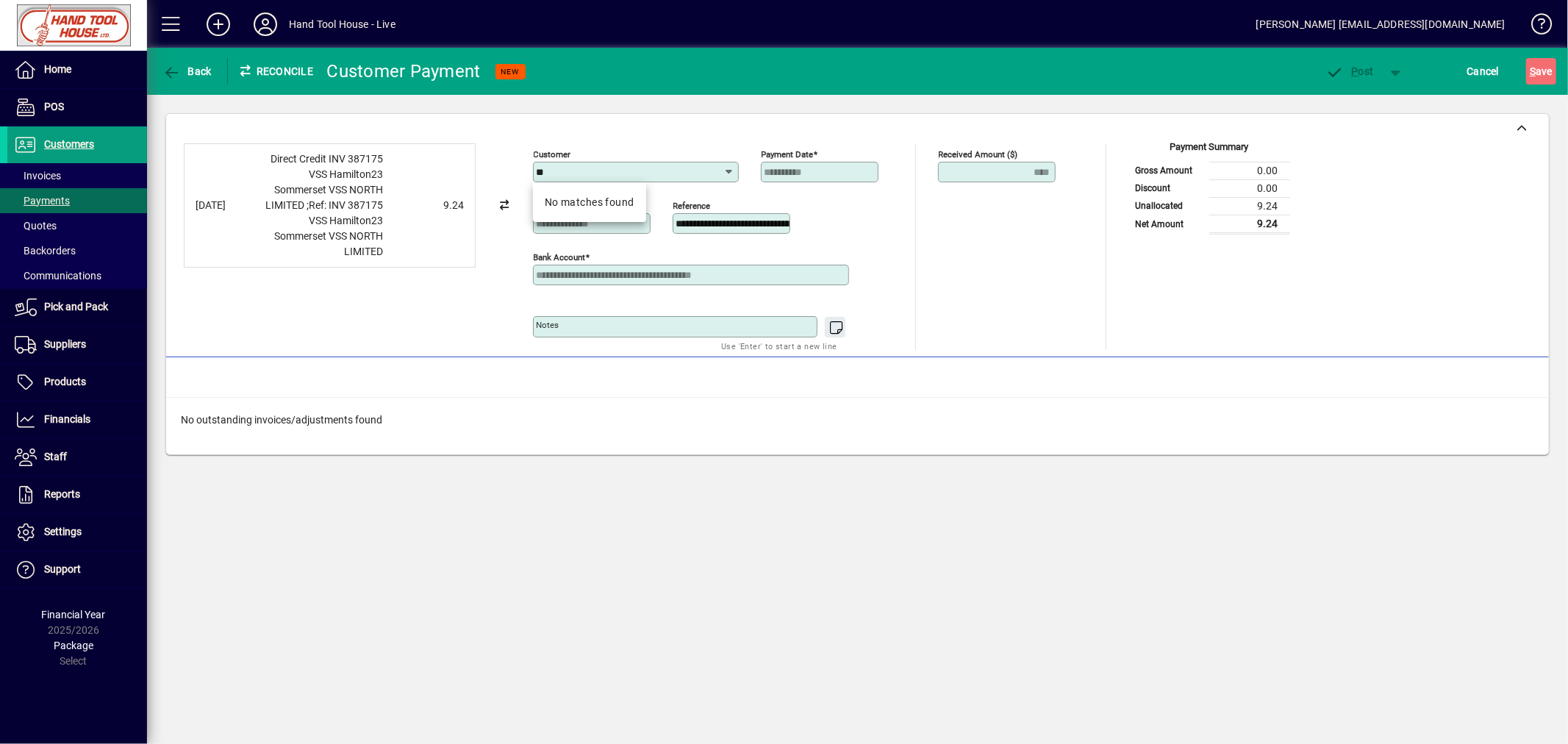
type input "*"
click at [179, 69] on icon "button" at bounding box center [171, 73] width 18 height 15
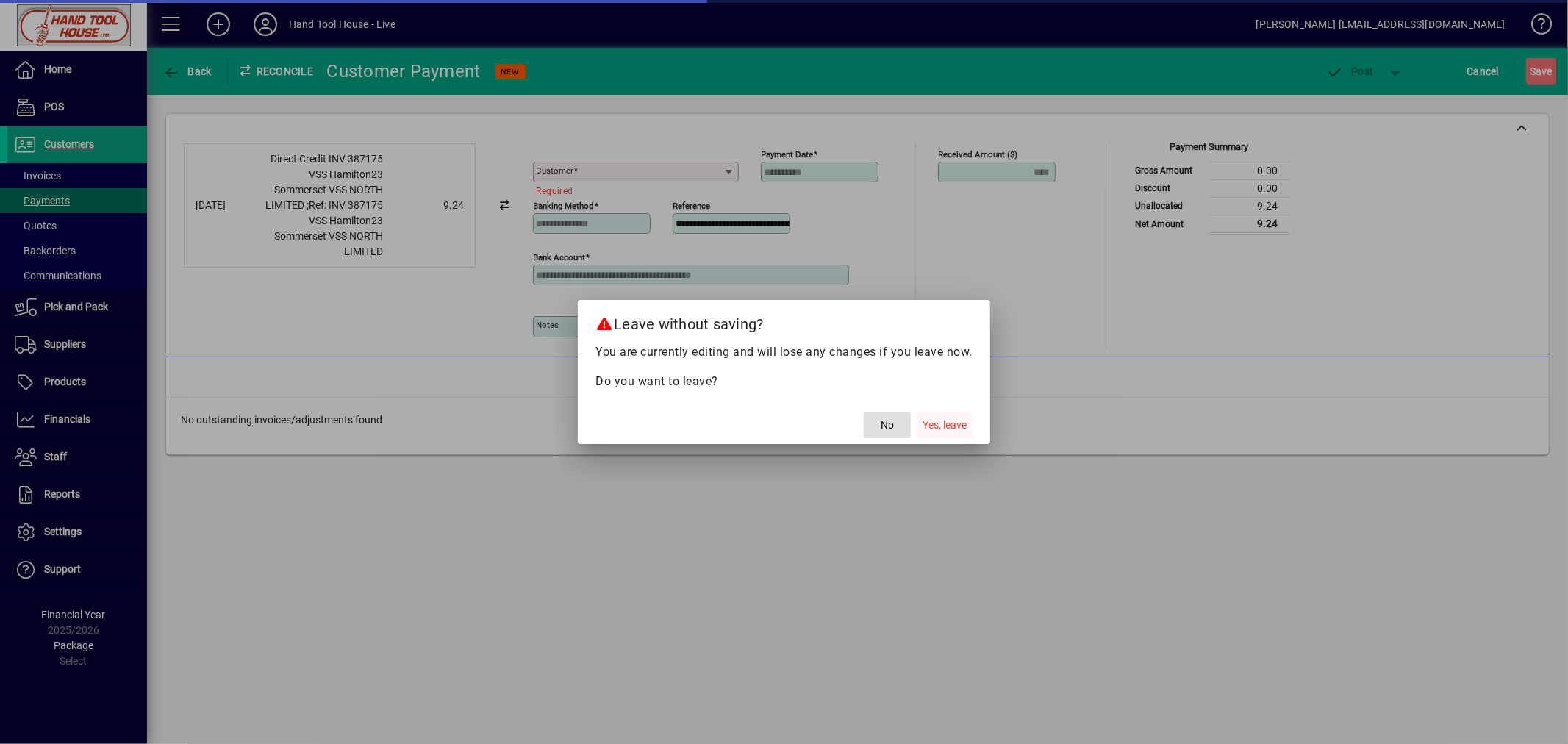
click at [952, 426] on span "Yes, leave" at bounding box center [944, 425] width 44 height 15
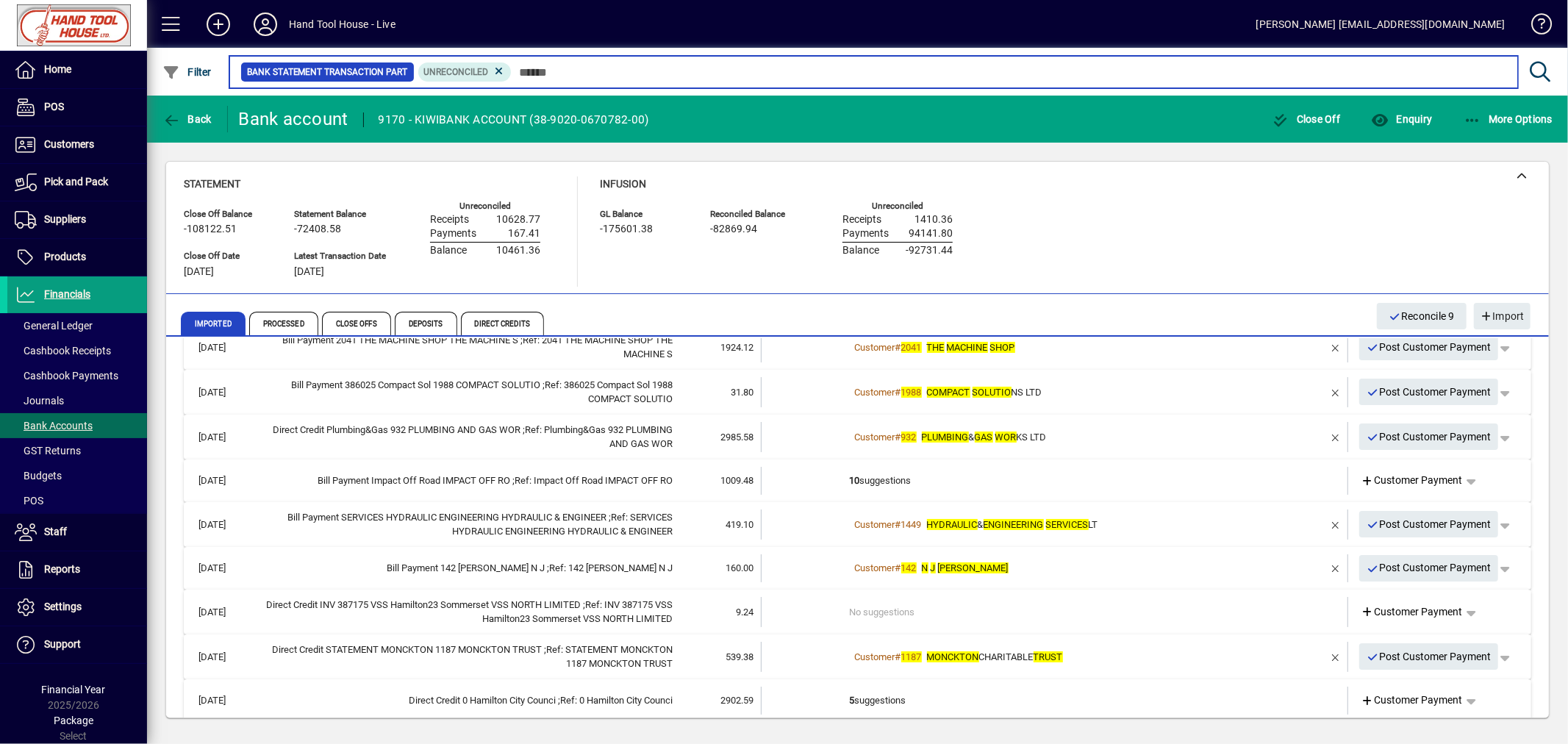
scroll to position [218, 0]
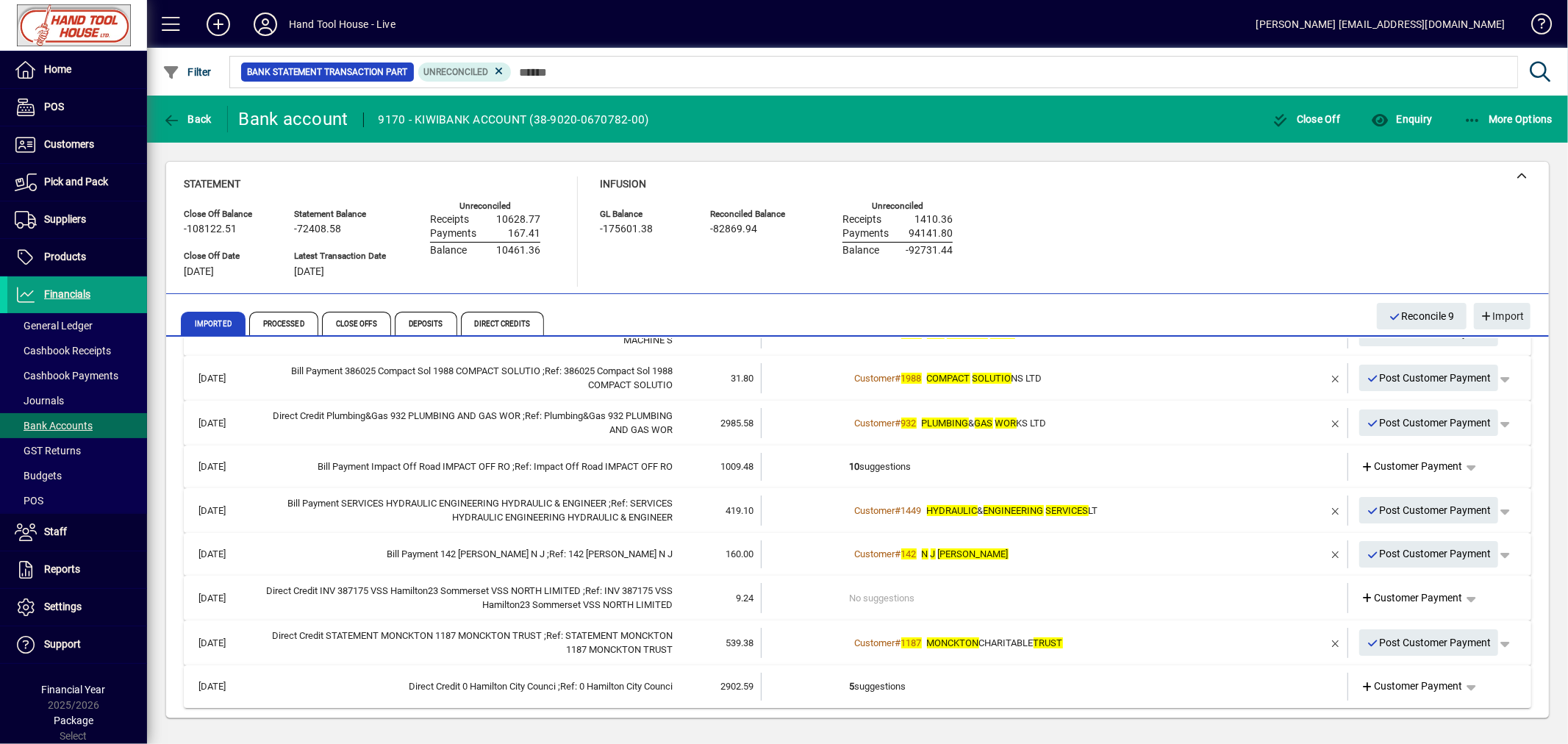
click at [1420, 682] on span "Customer Payment" at bounding box center [1412, 686] width 101 height 15
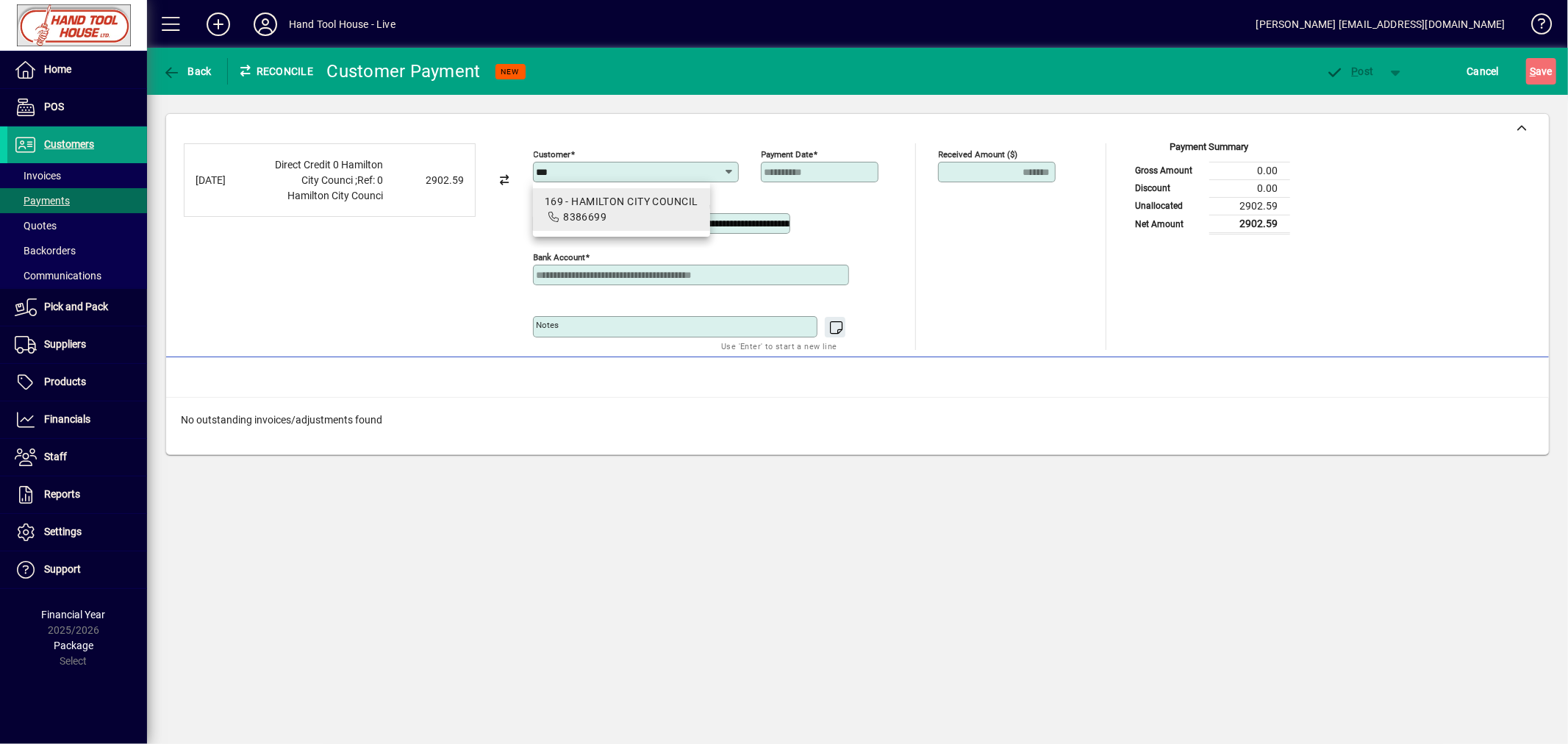
click at [582, 208] on div "169 - HAMILTON CITY COUNCIL" at bounding box center [621, 201] width 154 height 15
type input "**********"
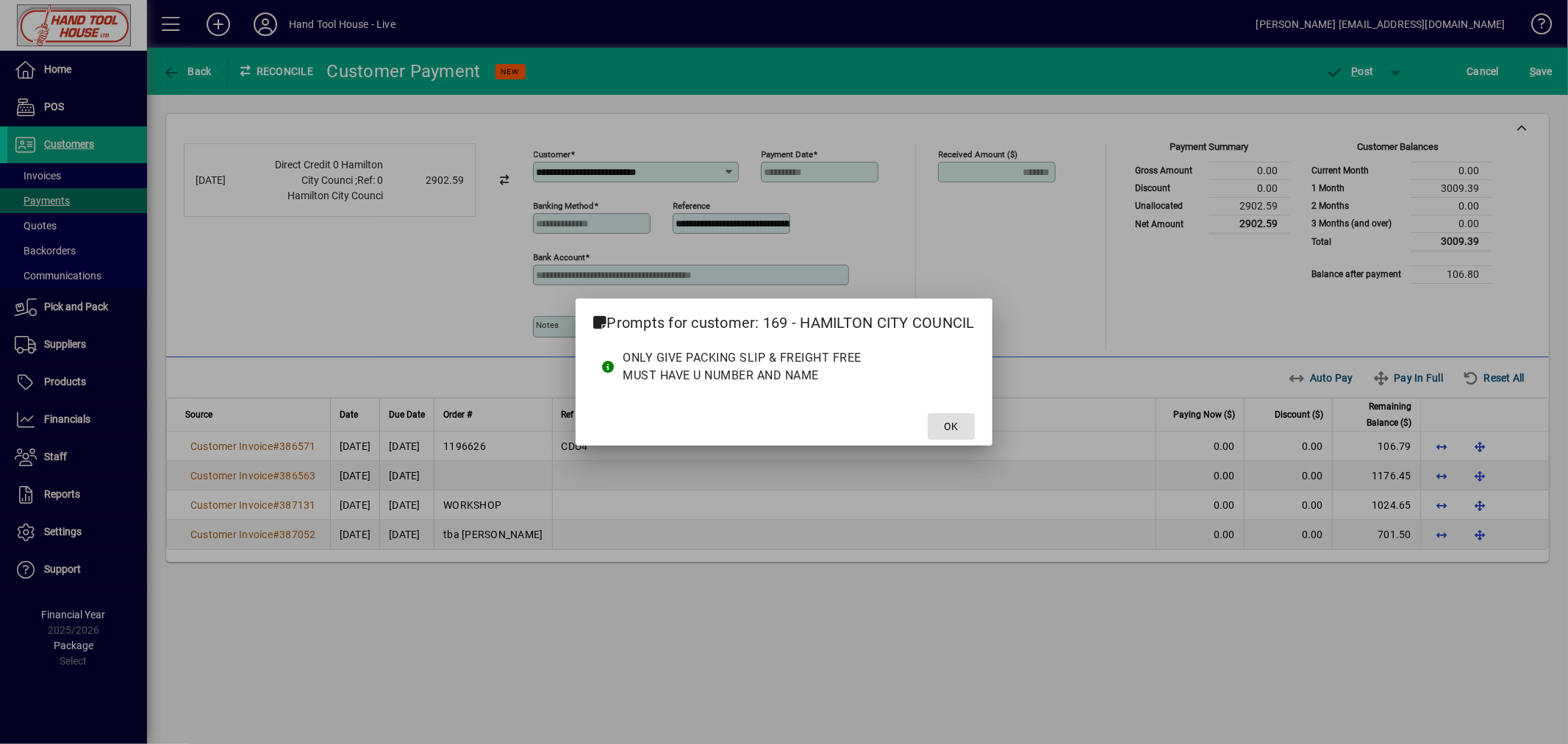
click at [939, 431] on span at bounding box center [951, 426] width 47 height 35
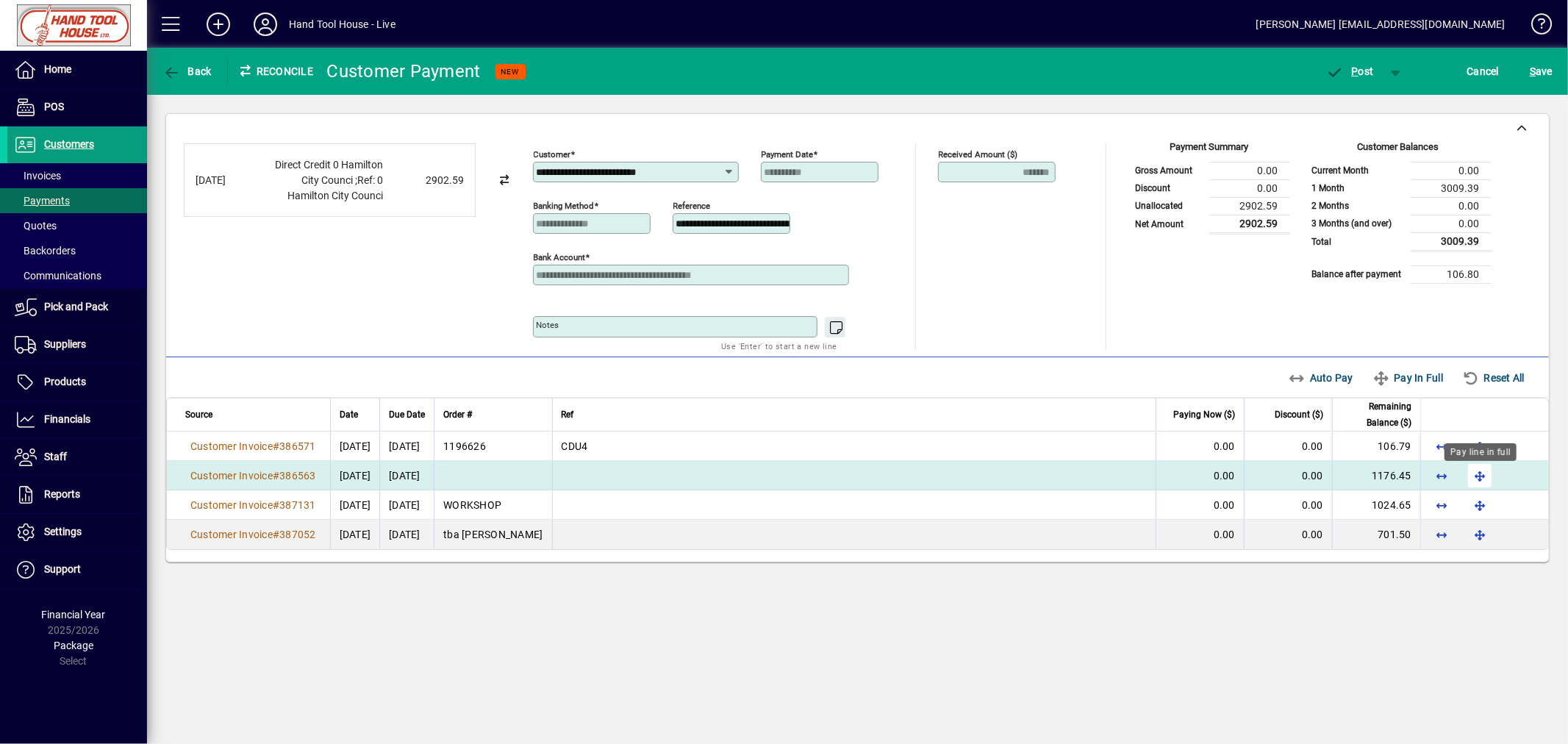
click at [1482, 478] on span "button" at bounding box center [1480, 476] width 35 height 35
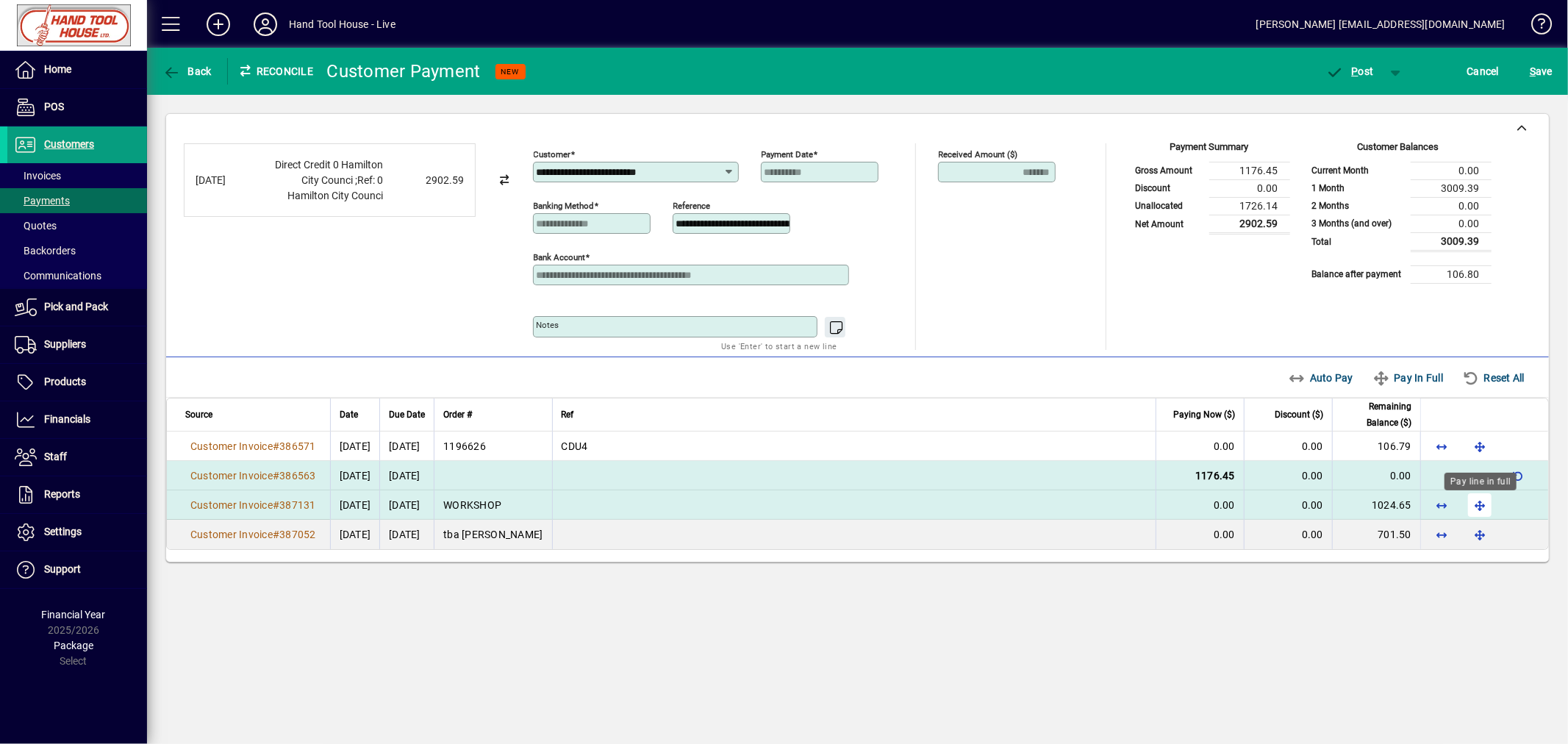
click at [1481, 504] on span "button" at bounding box center [1480, 505] width 35 height 35
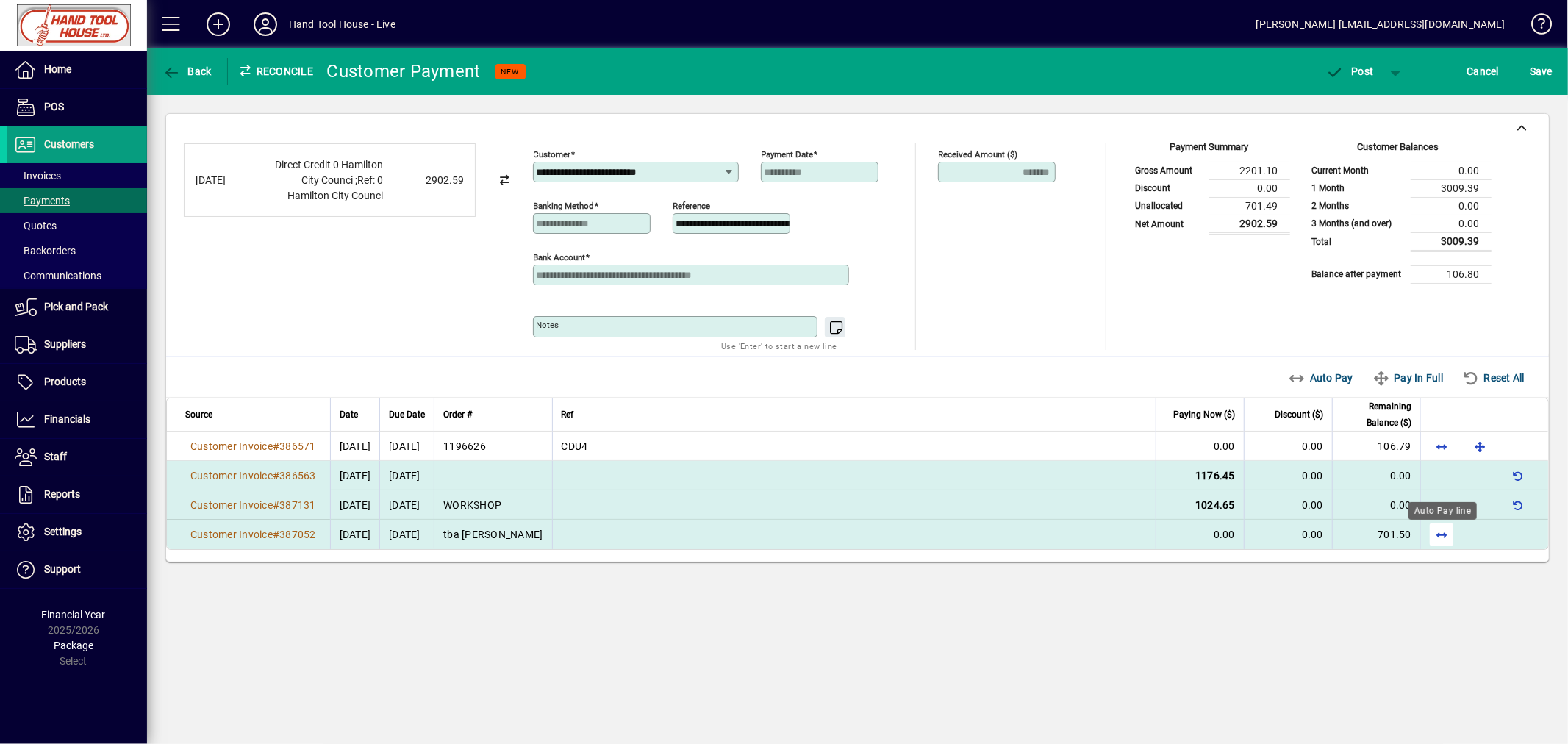
click at [1438, 537] on span "button" at bounding box center [1442, 534] width 35 height 35
click at [1360, 70] on span "P ost" at bounding box center [1350, 71] width 48 height 12
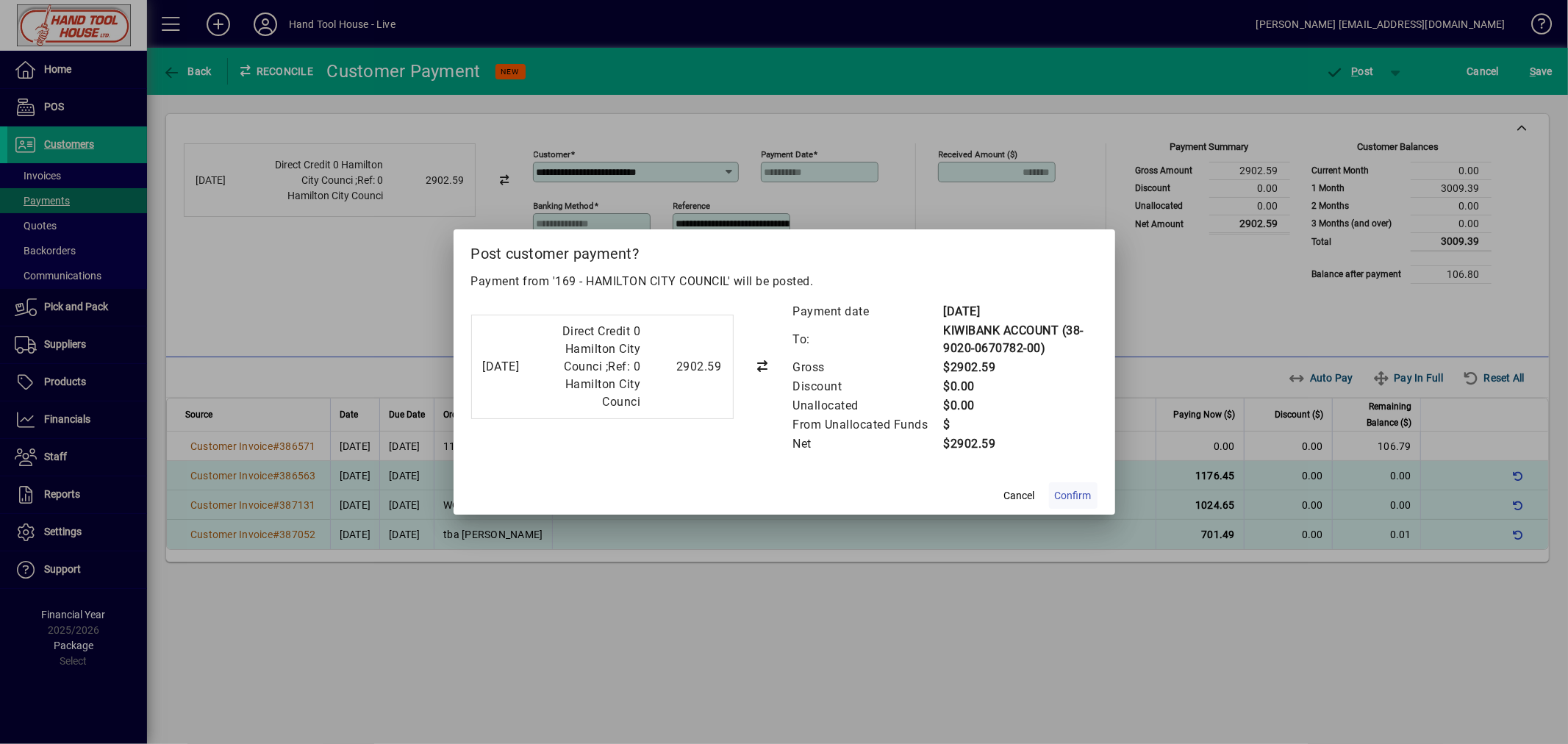
click at [1081, 493] on span "Confirm" at bounding box center [1073, 496] width 37 height 15
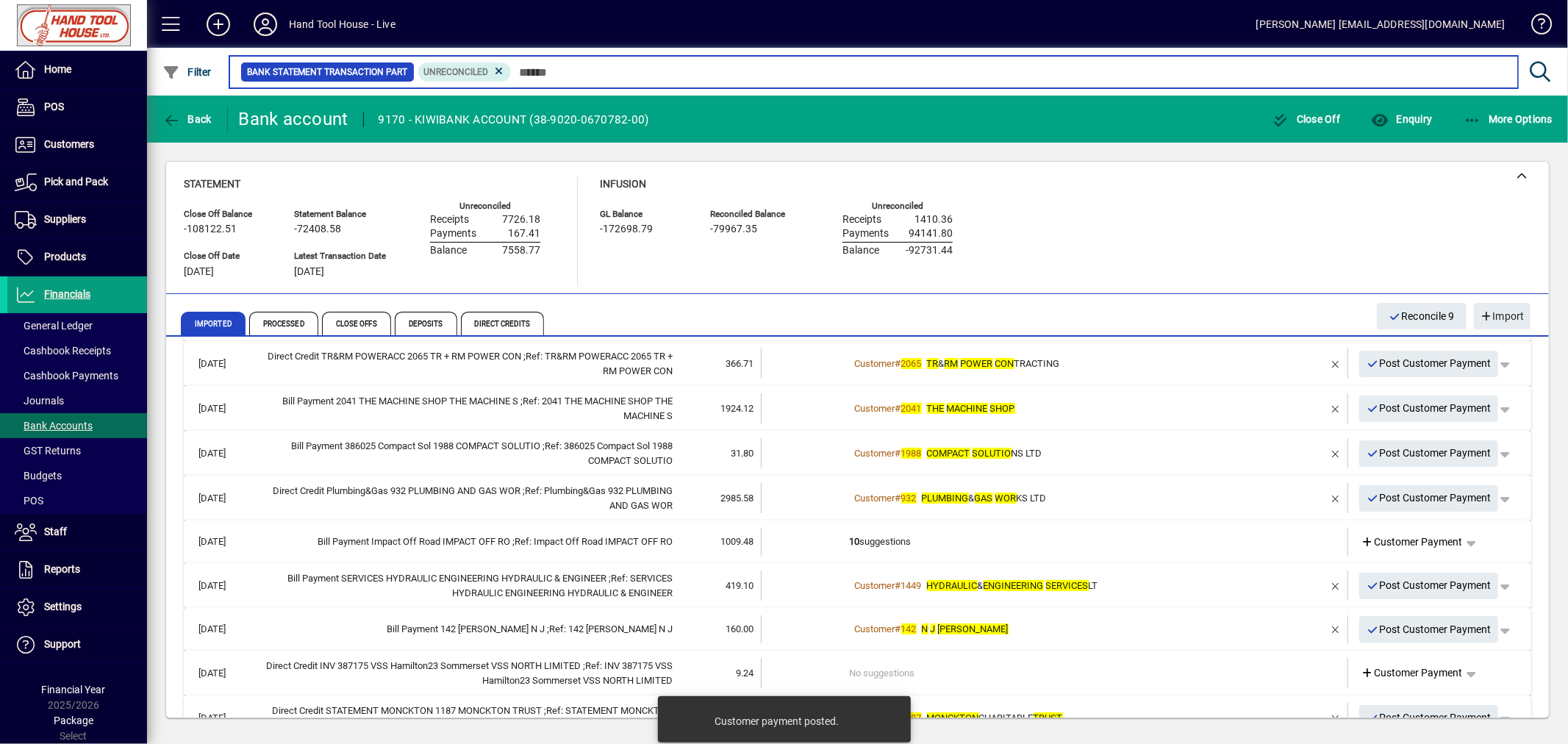
scroll to position [175, 0]
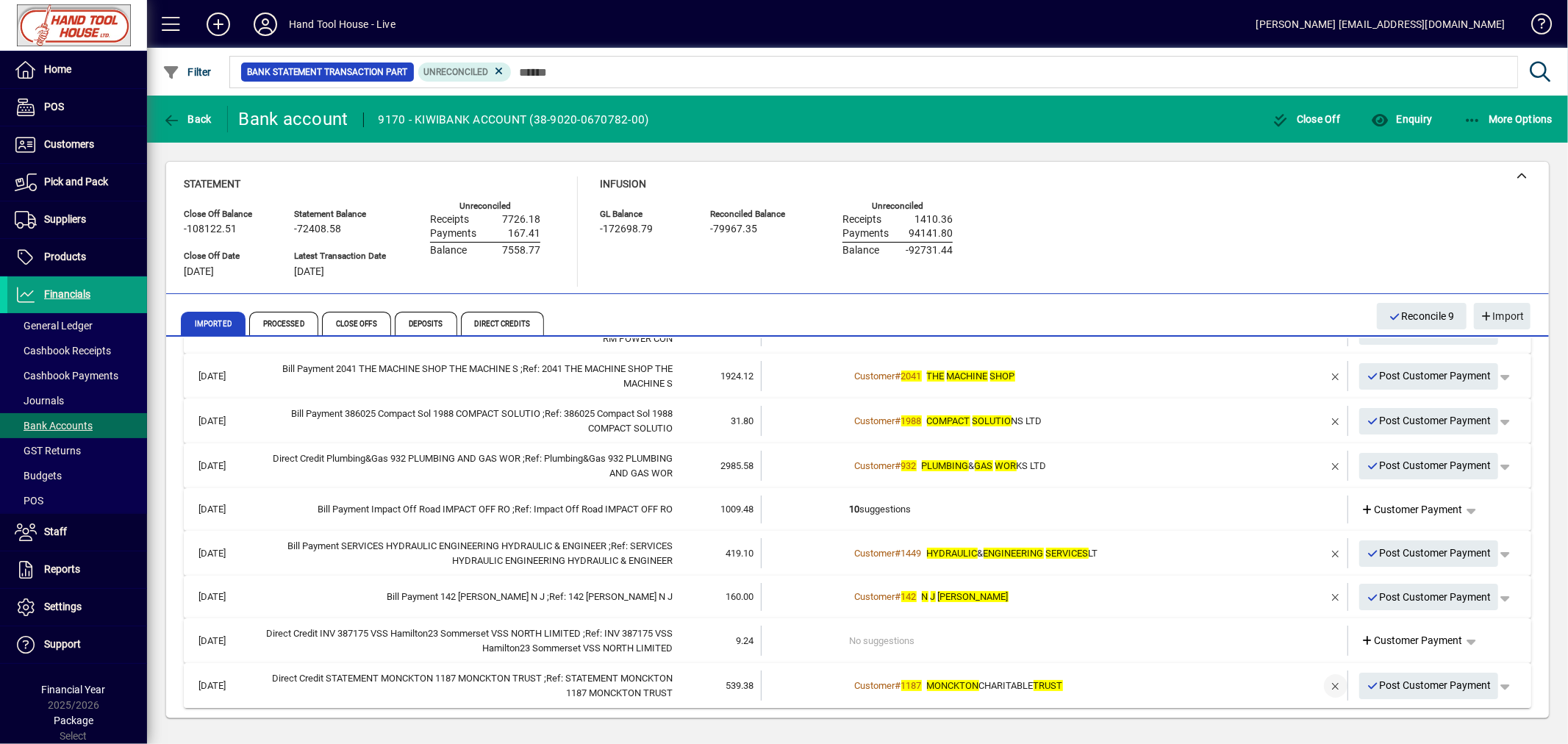
click at [1318, 684] on span "button" at bounding box center [1336, 686] width 35 height 35
click at [893, 685] on td "1 suggestion" at bounding box center [1055, 685] width 413 height 30
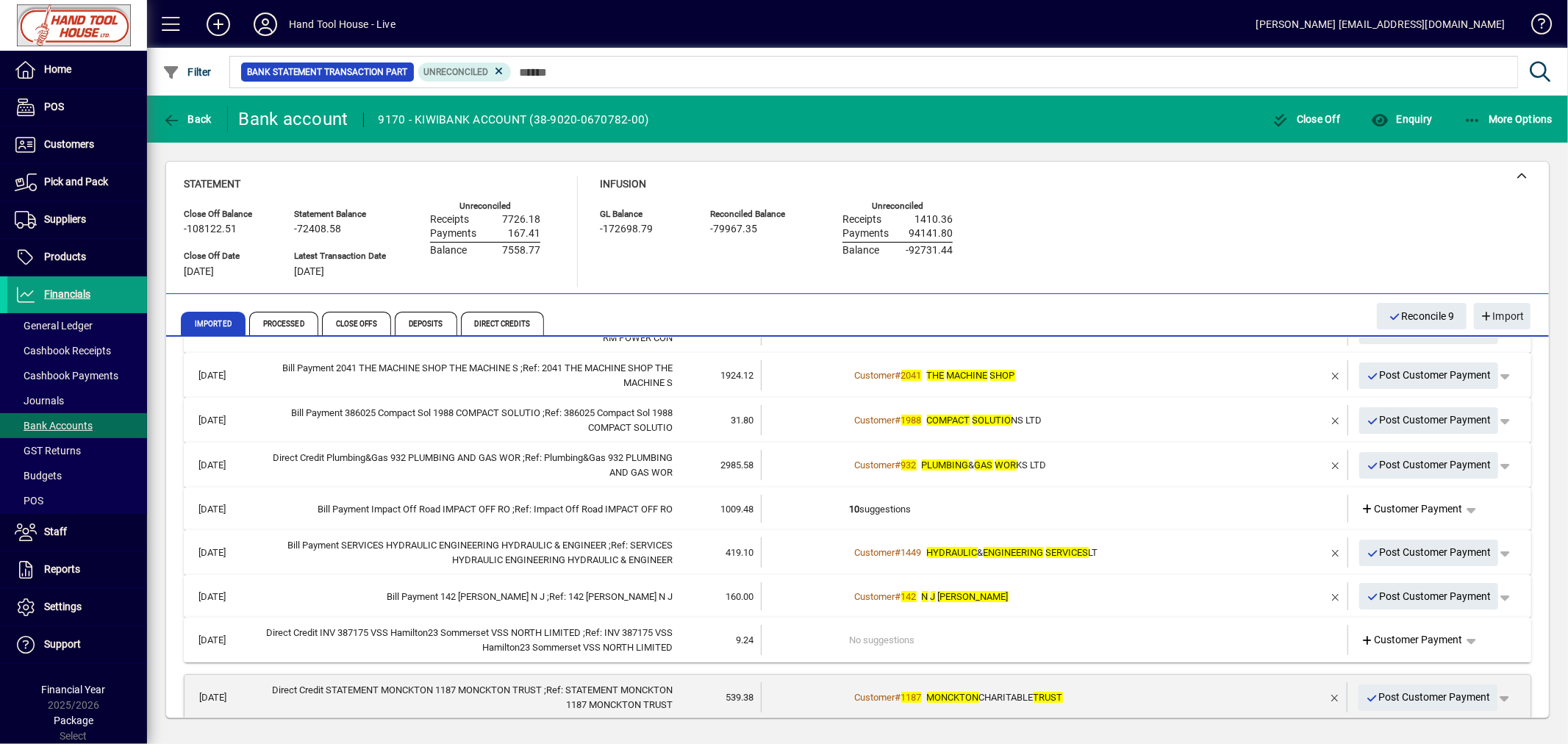
click at [1120, 634] on td "No suggestions" at bounding box center [1055, 640] width 413 height 30
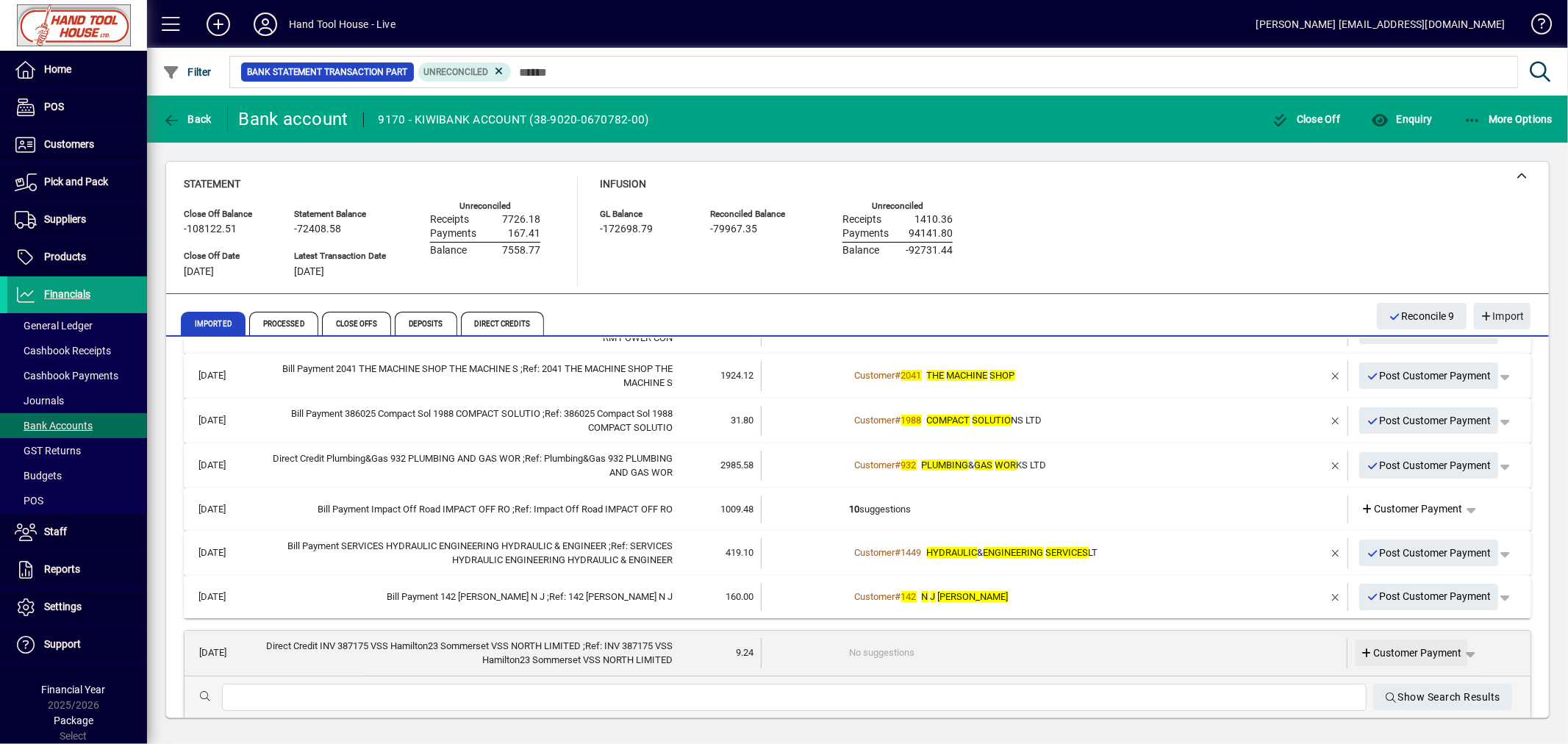
click at [1388, 650] on span "Customer Payment" at bounding box center [1411, 653] width 101 height 15
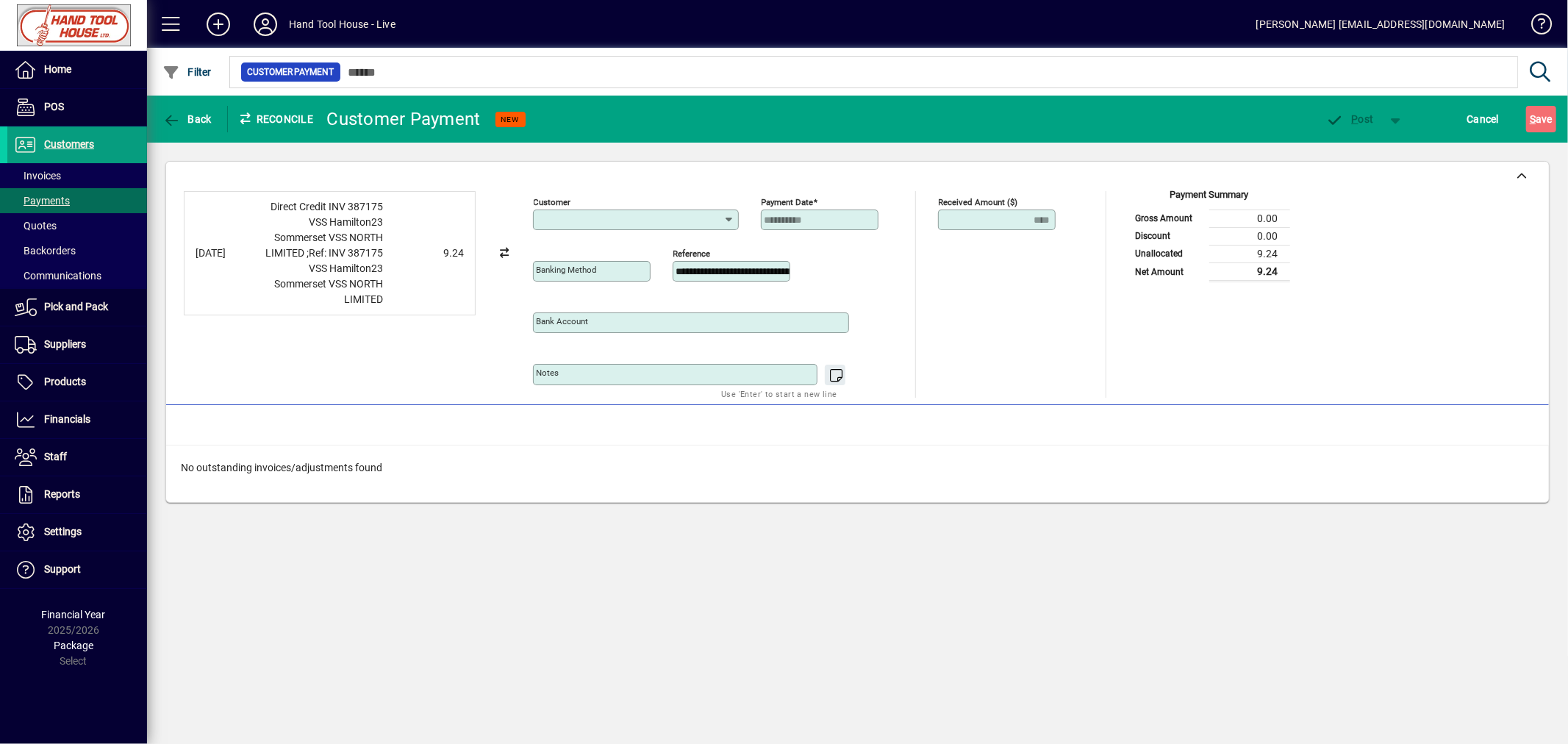
type input "**********"
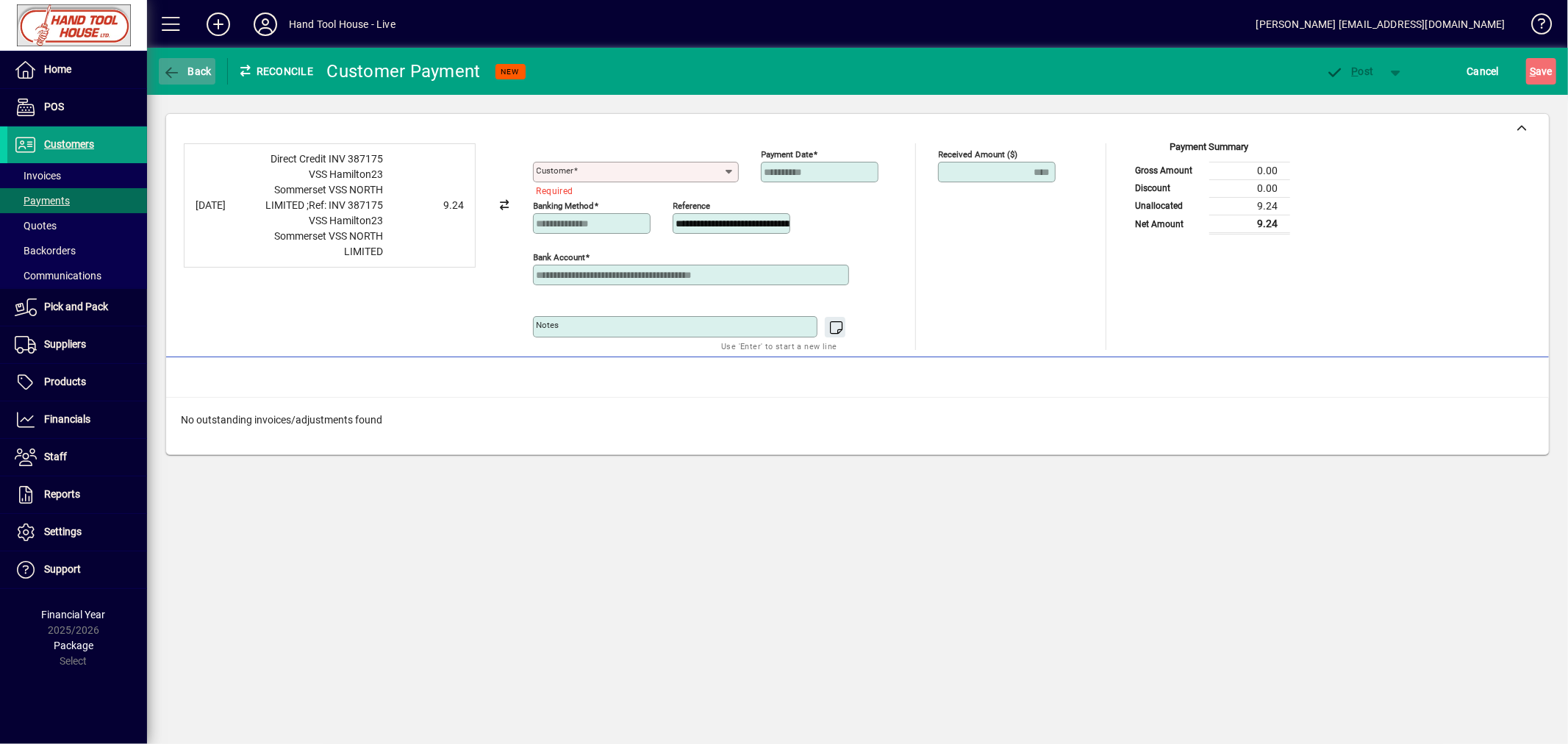
click at [174, 75] on icon "button" at bounding box center [171, 73] width 18 height 15
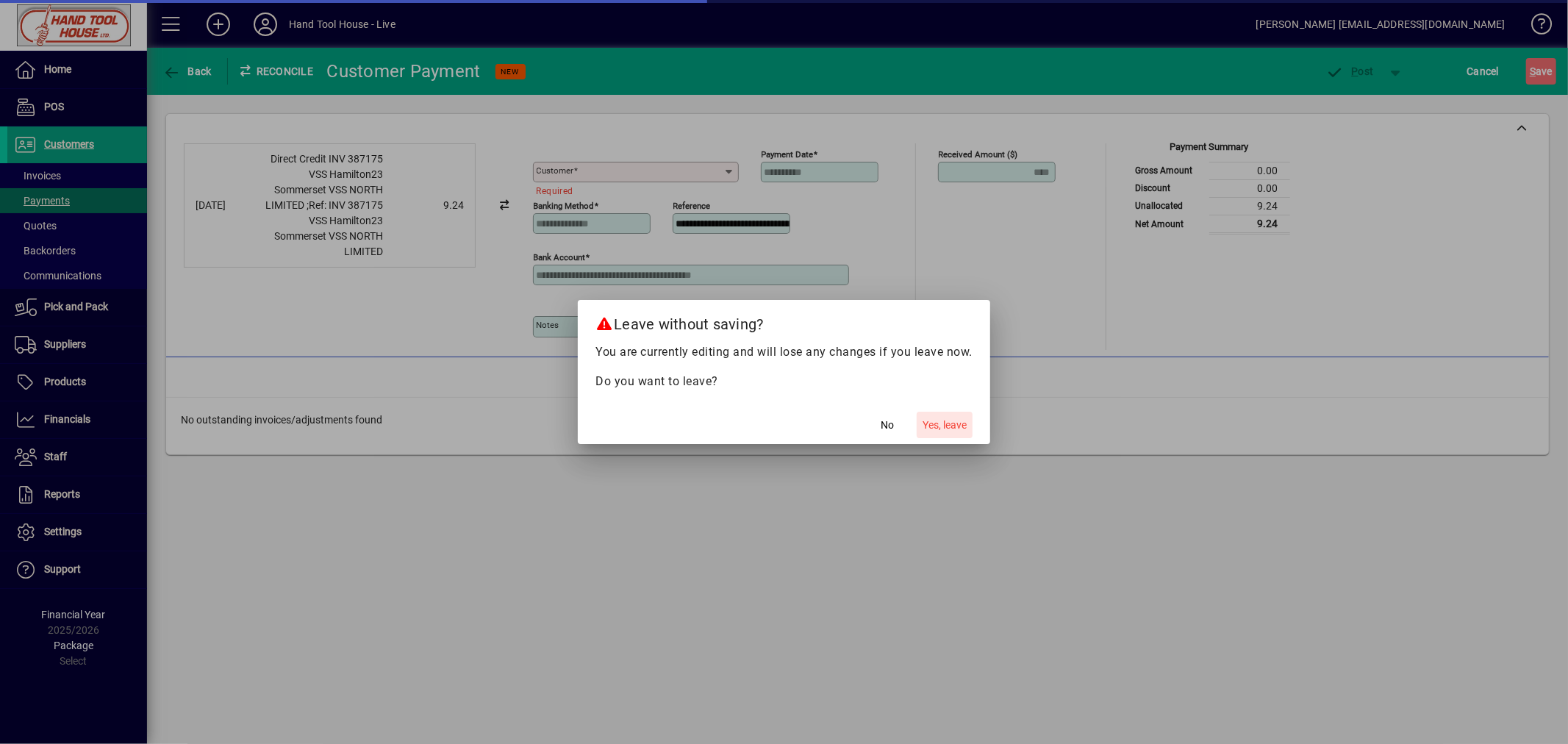
click at [958, 432] on span "Yes, leave" at bounding box center [944, 425] width 44 height 15
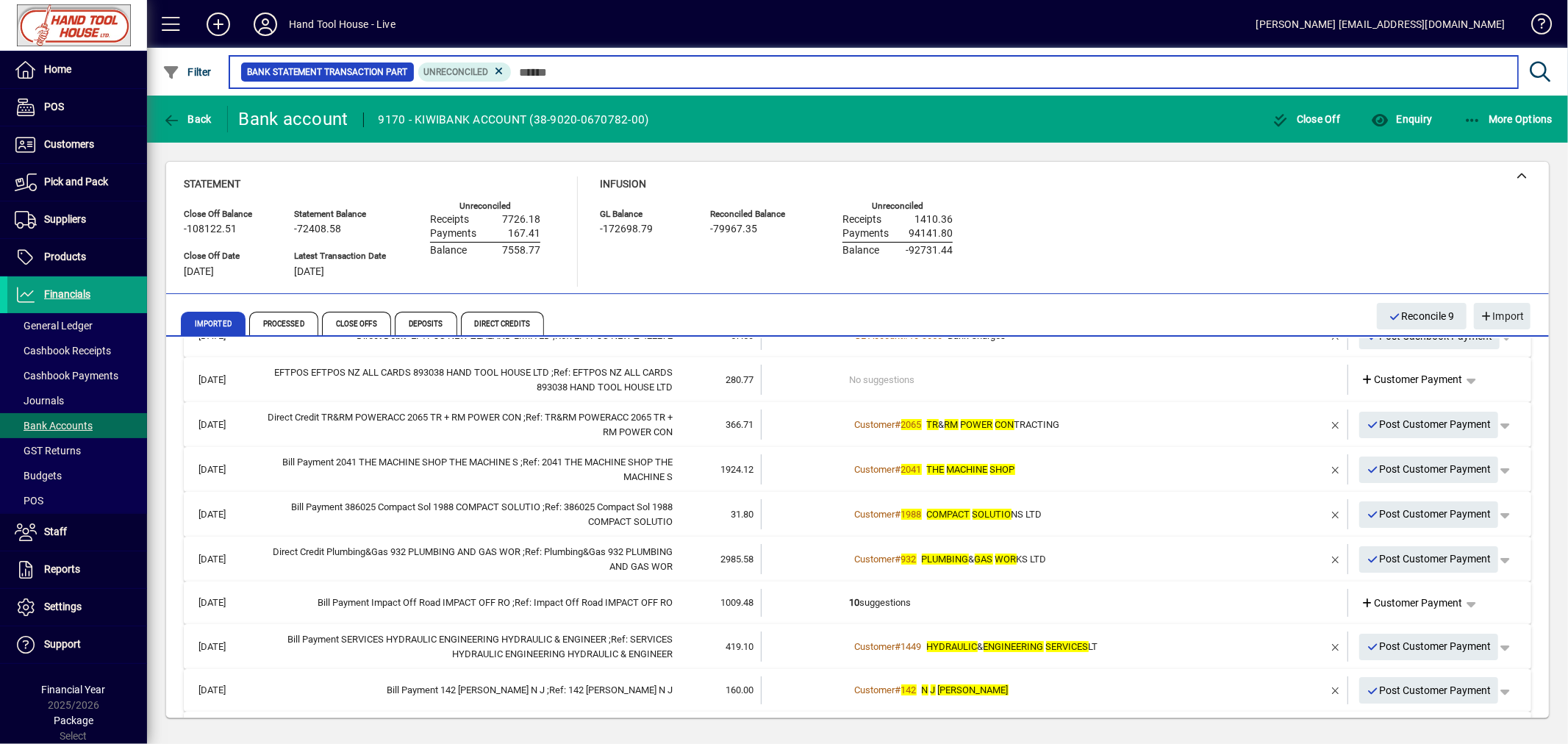
scroll to position [175, 0]
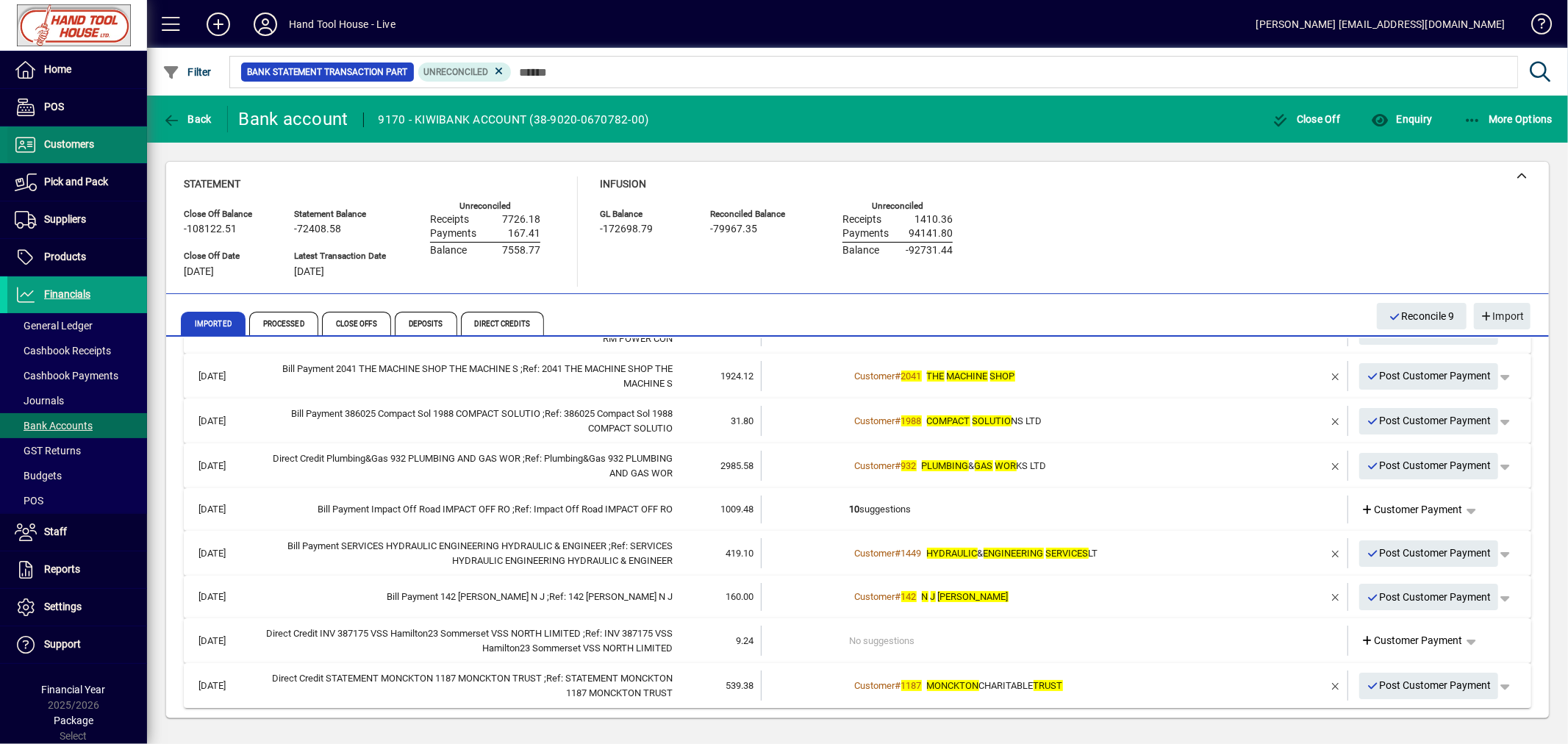
click at [64, 150] on span "Customers" at bounding box center [51, 145] width 87 height 18
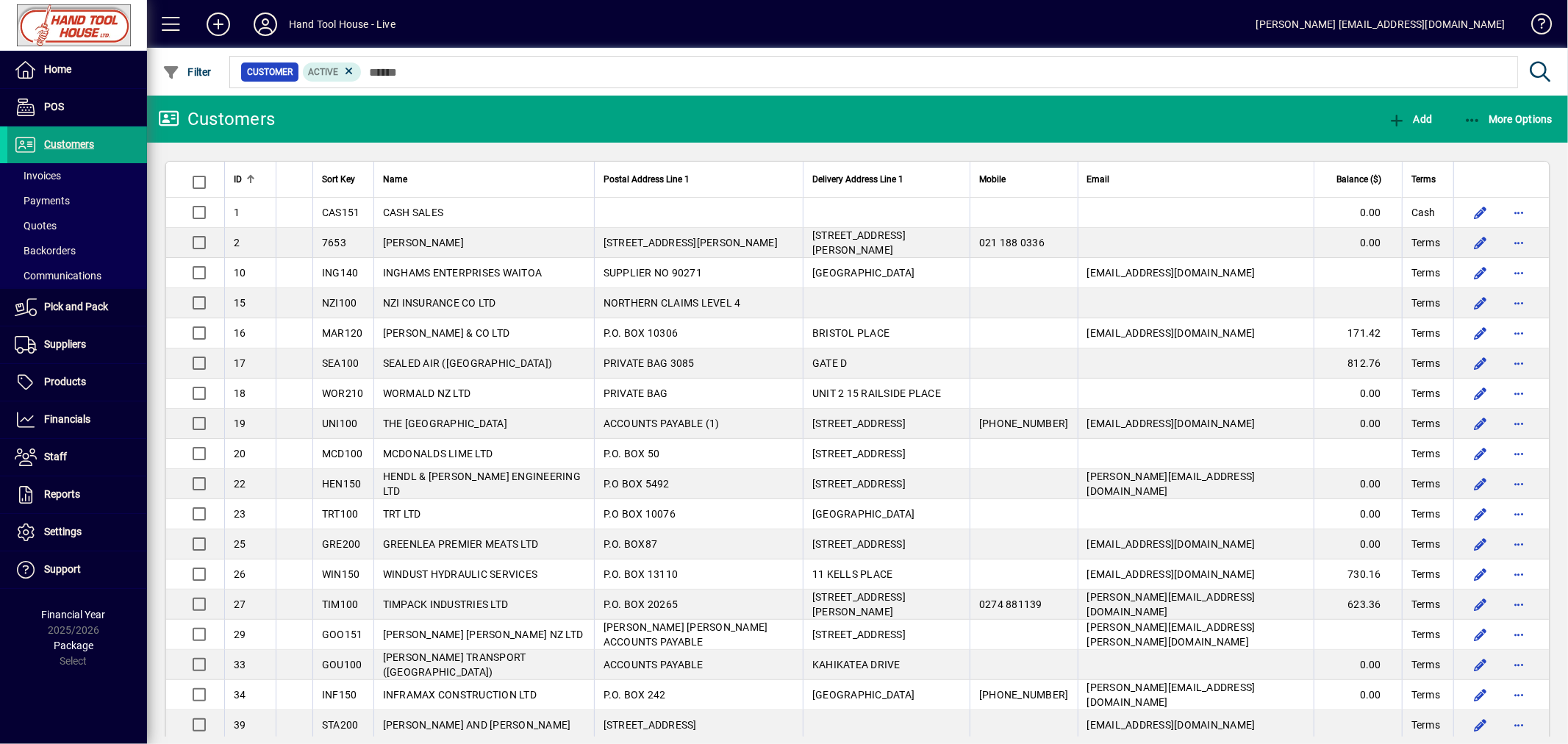
click at [48, 171] on span "Invoices" at bounding box center [38, 176] width 46 height 12
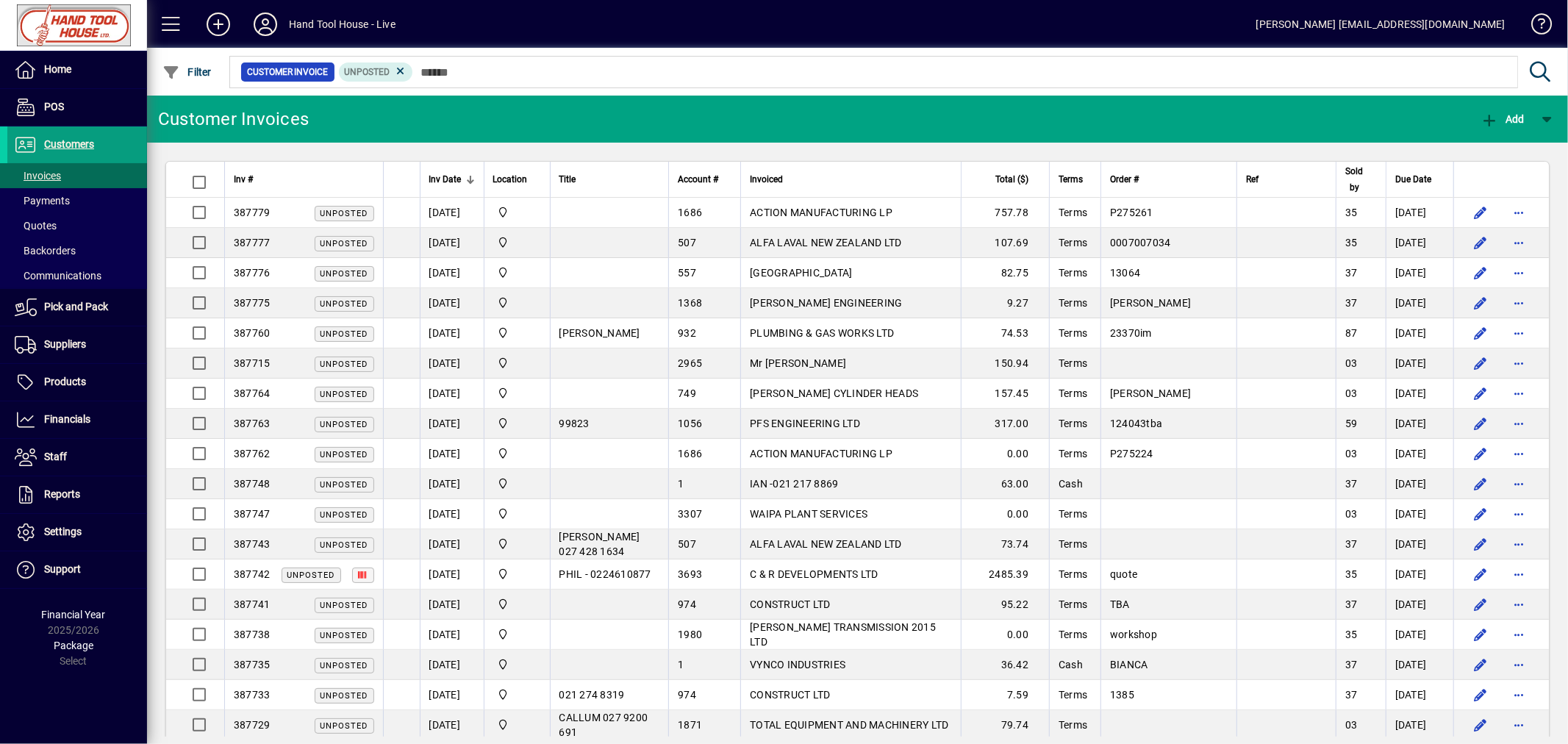
drag, startPoint x: 393, startPoint y: 65, endPoint x: 407, endPoint y: 72, distance: 15.7
click at [394, 66] on icon at bounding box center [401, 71] width 13 height 13
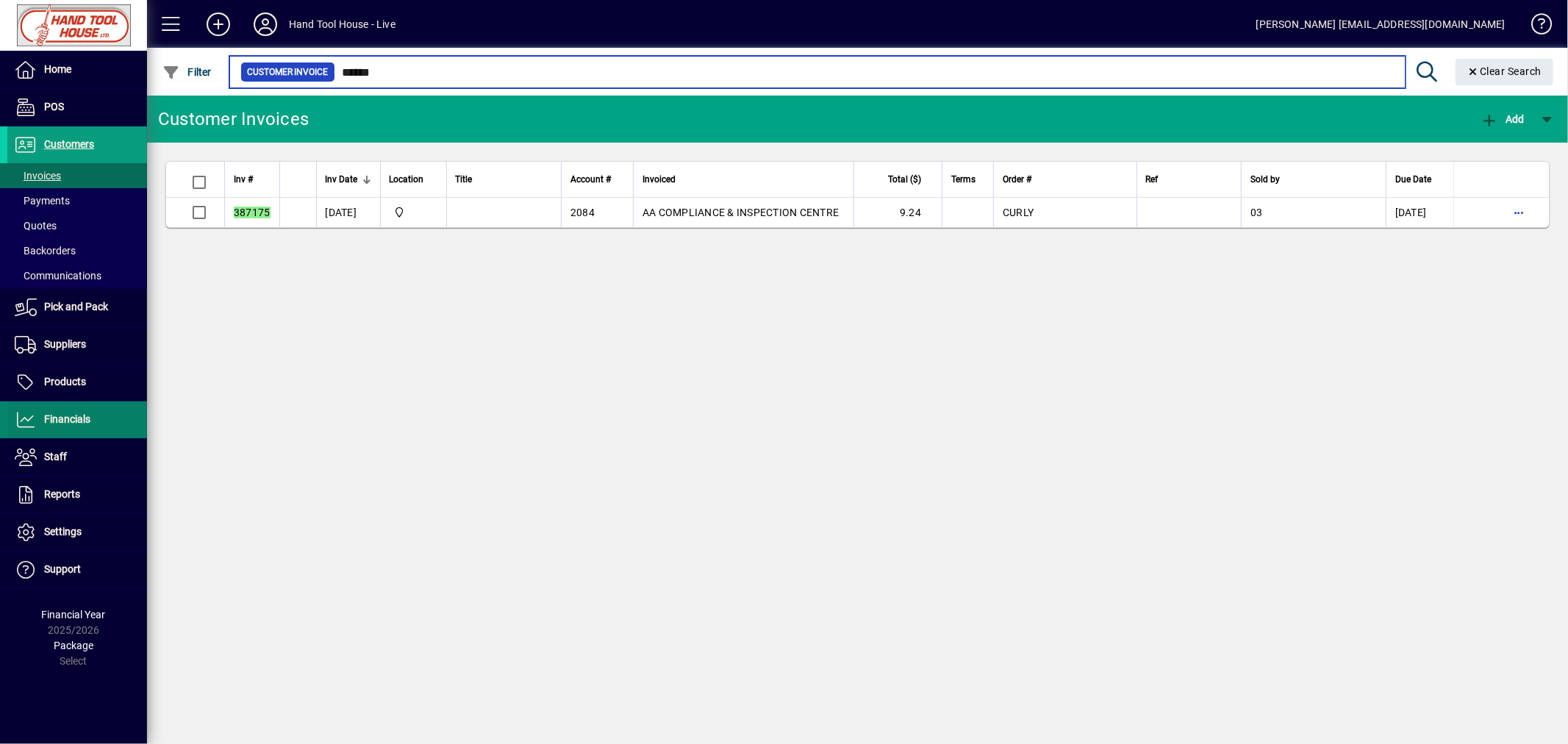
type input "******"
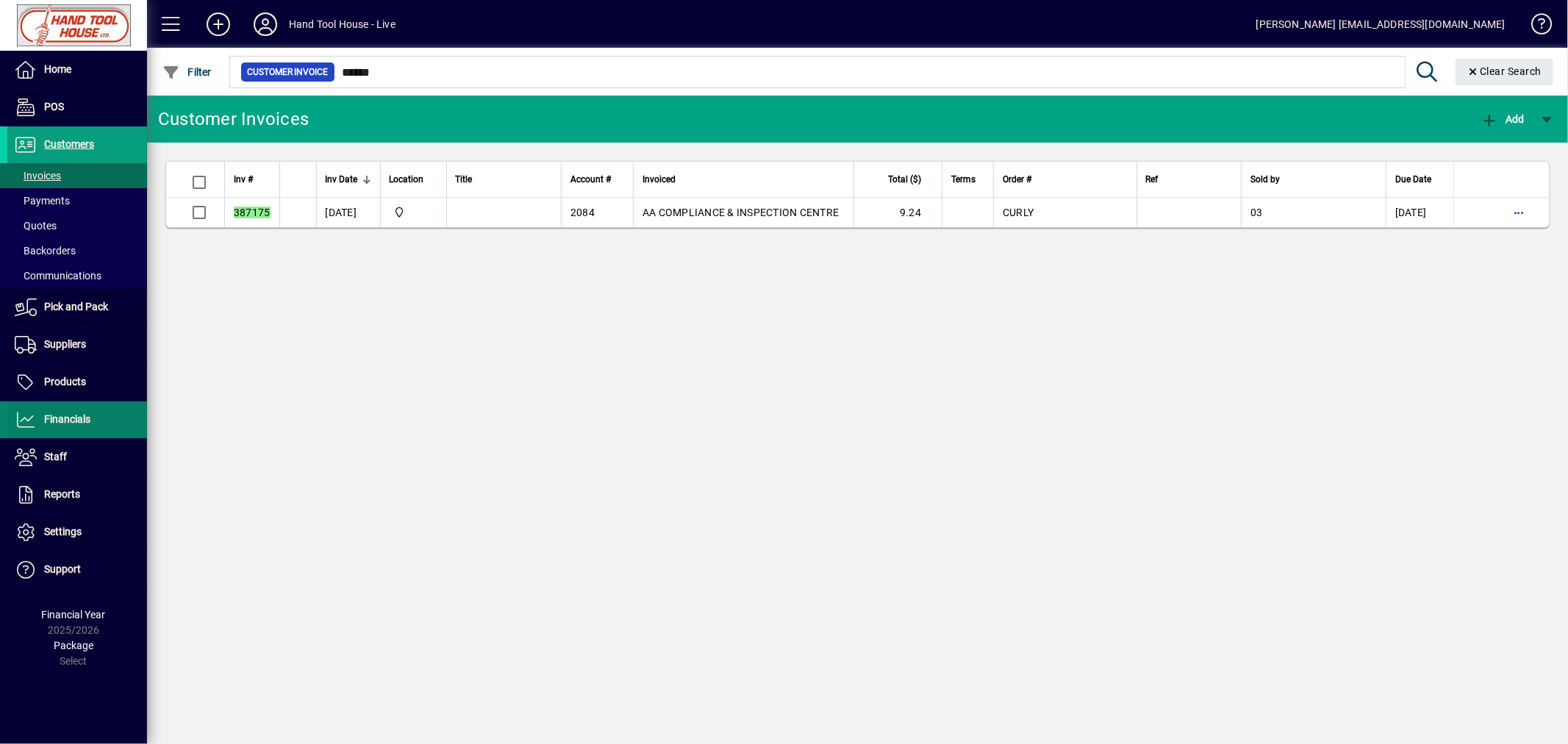
drag, startPoint x: 74, startPoint y: 423, endPoint x: 96, endPoint y: 422, distance: 22.0
click at [74, 423] on span "Financials" at bounding box center [67, 419] width 46 height 12
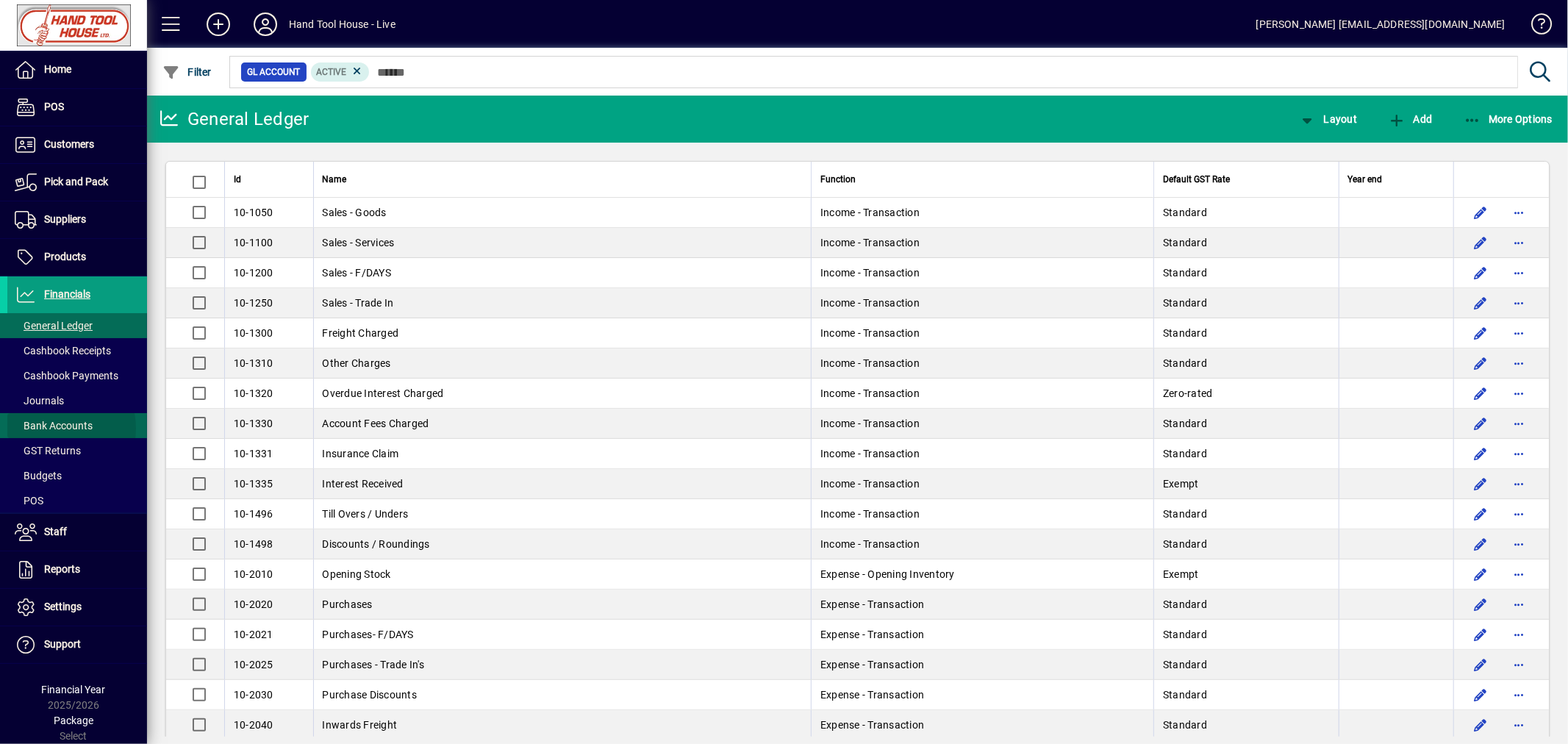
click at [65, 429] on span "Bank Accounts" at bounding box center [54, 426] width 78 height 12
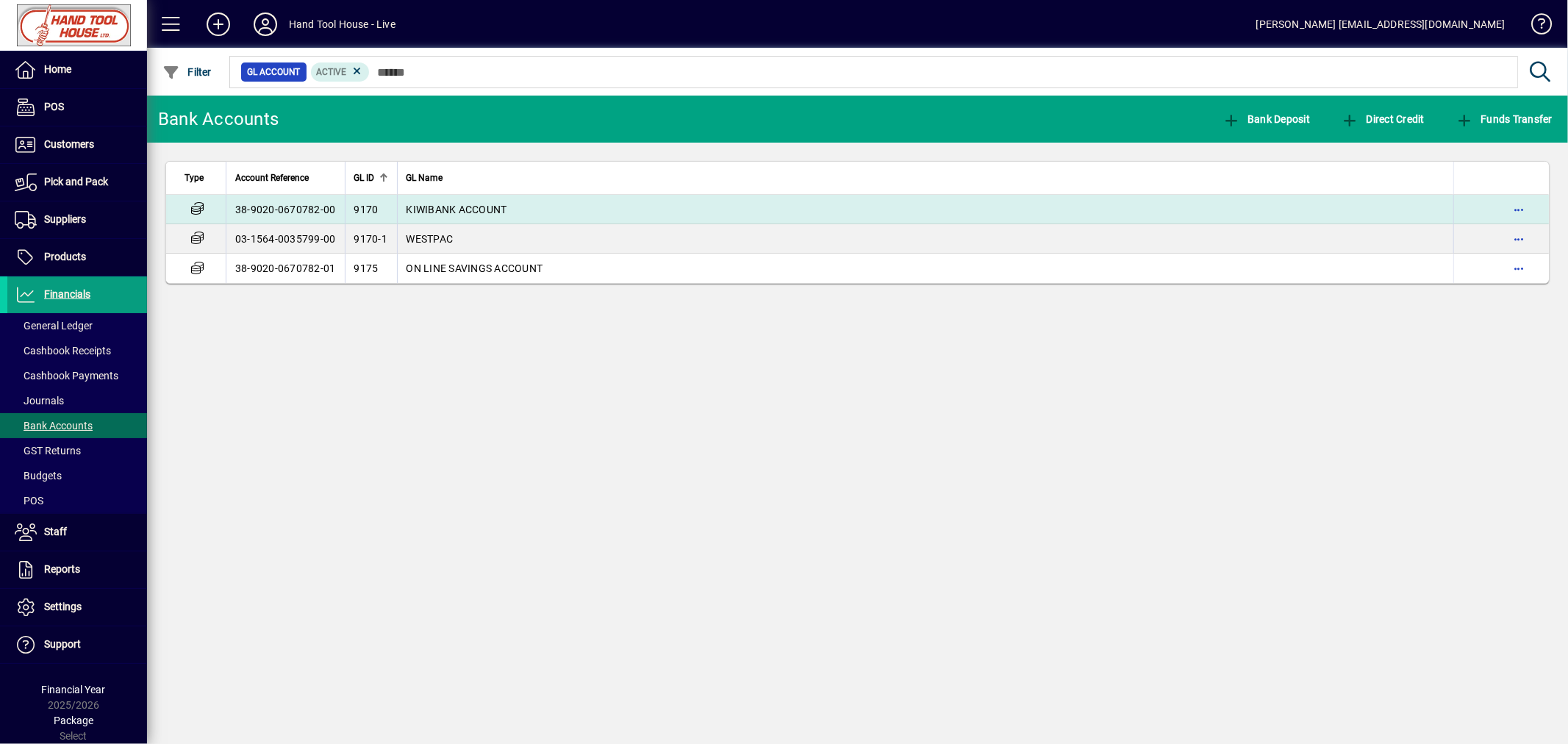
click at [467, 204] on span "KIWIBANK ACCOUNT" at bounding box center [457, 210] width 101 height 12
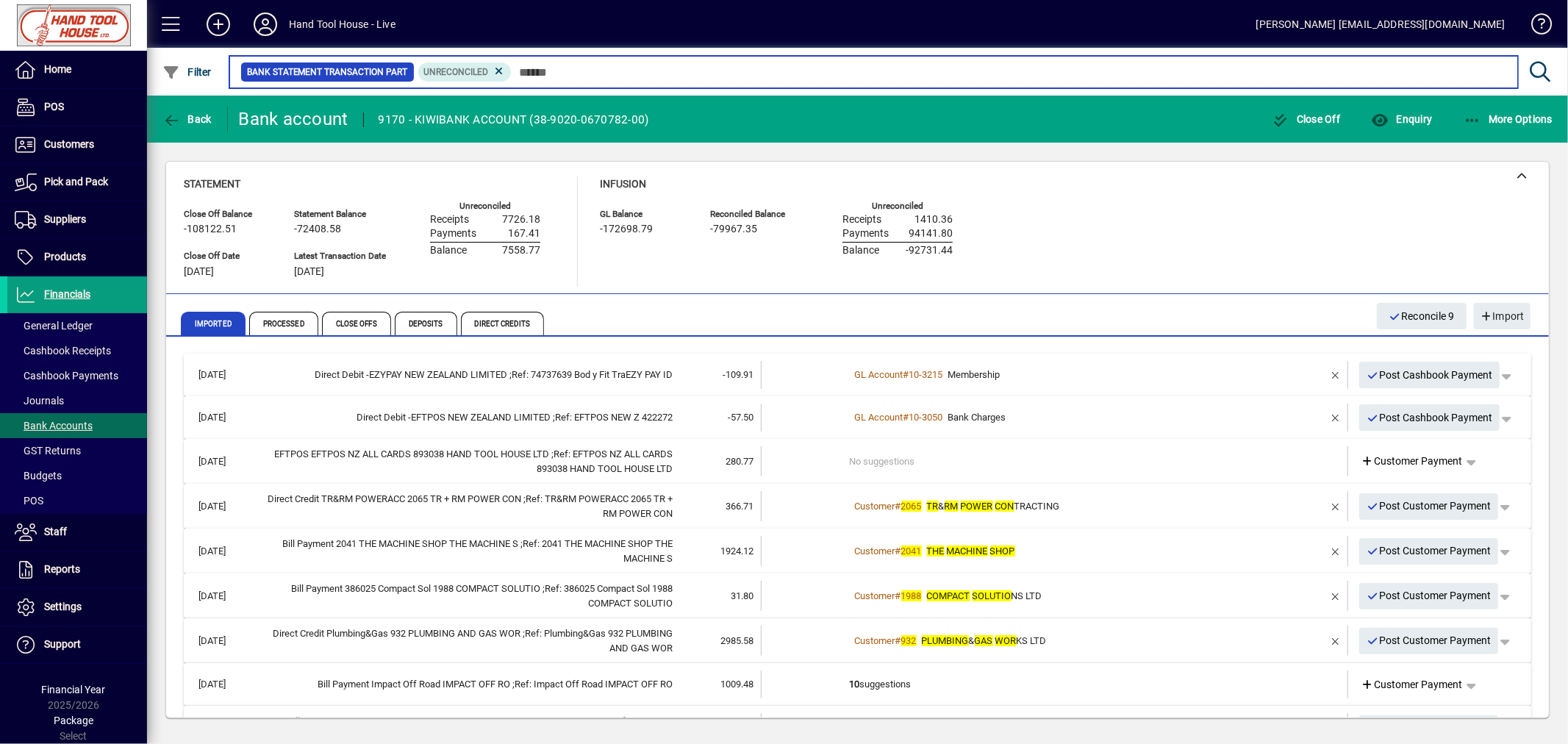
scroll to position [175, 0]
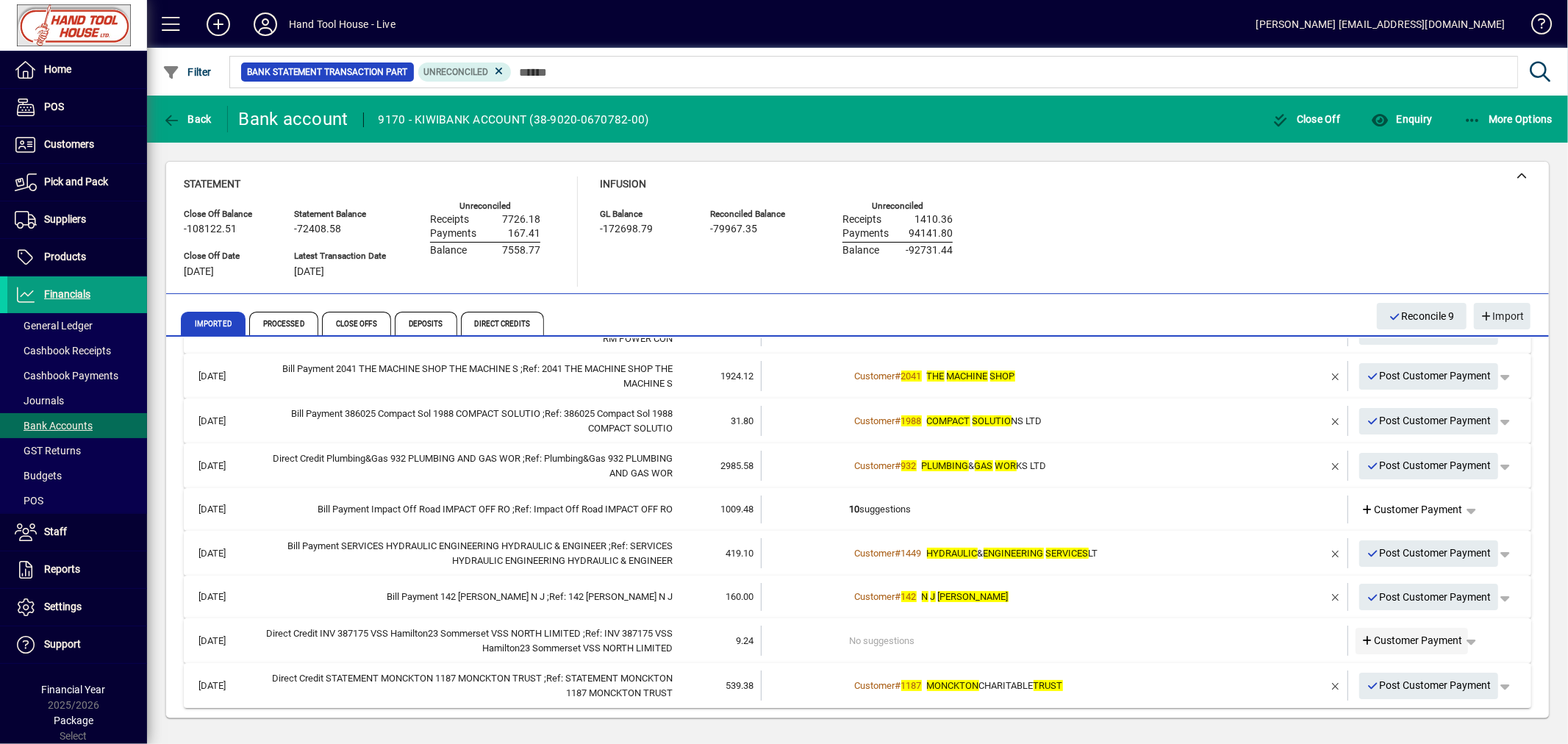
click at [1405, 642] on span "Customer Payment" at bounding box center [1412, 640] width 101 height 15
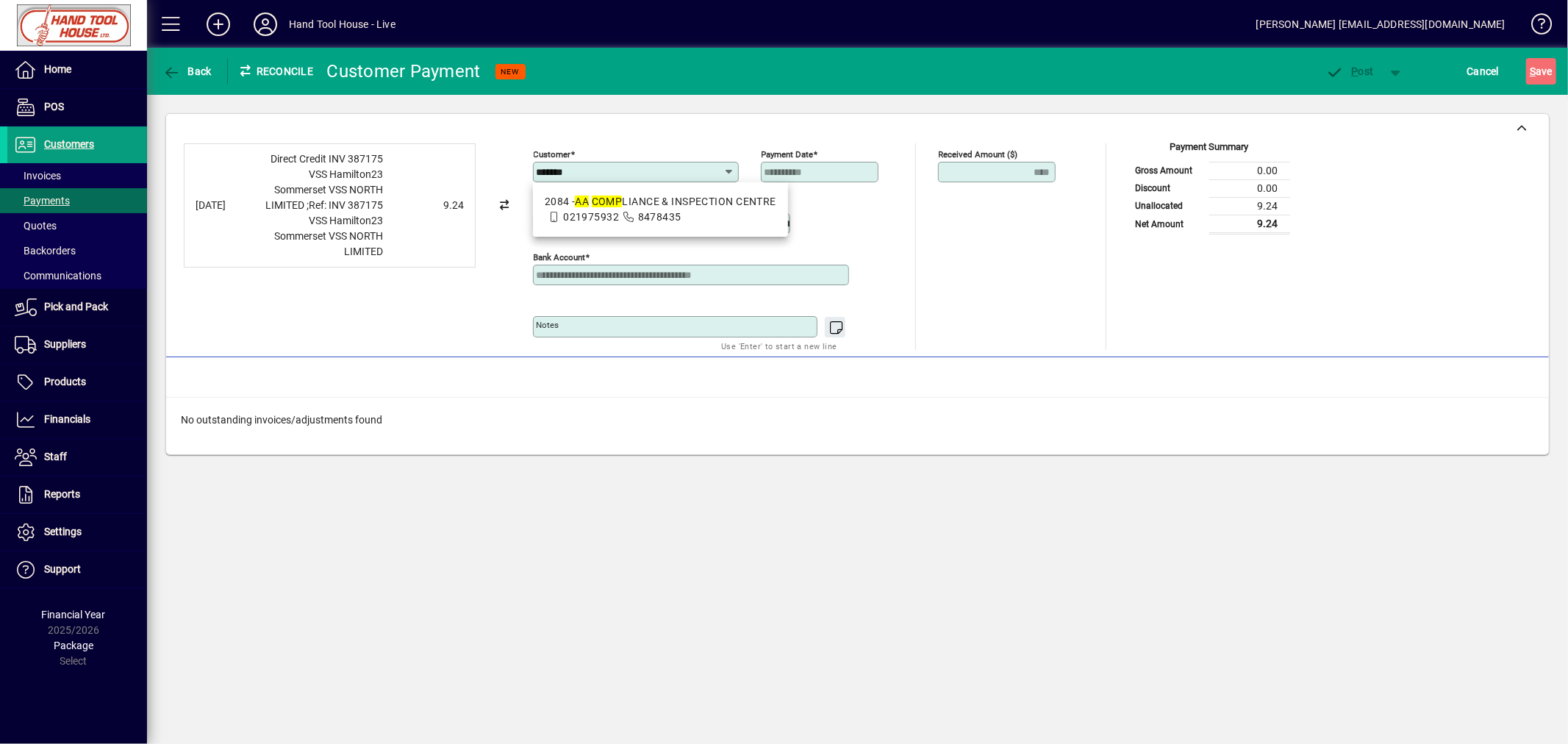
click at [623, 211] on span "8478435" at bounding box center [650, 217] width 63 height 12
type input "**********"
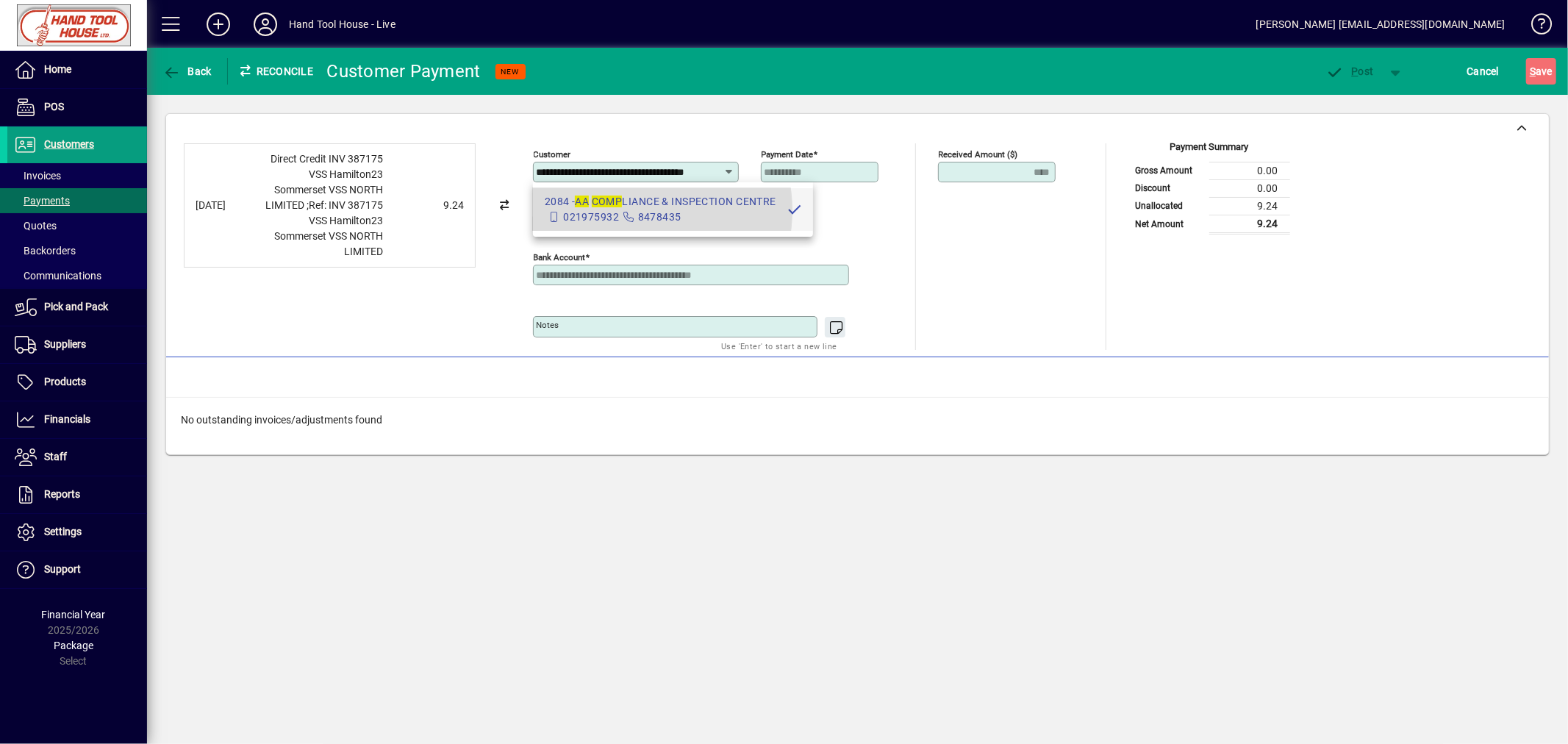
scroll to position [0, 43]
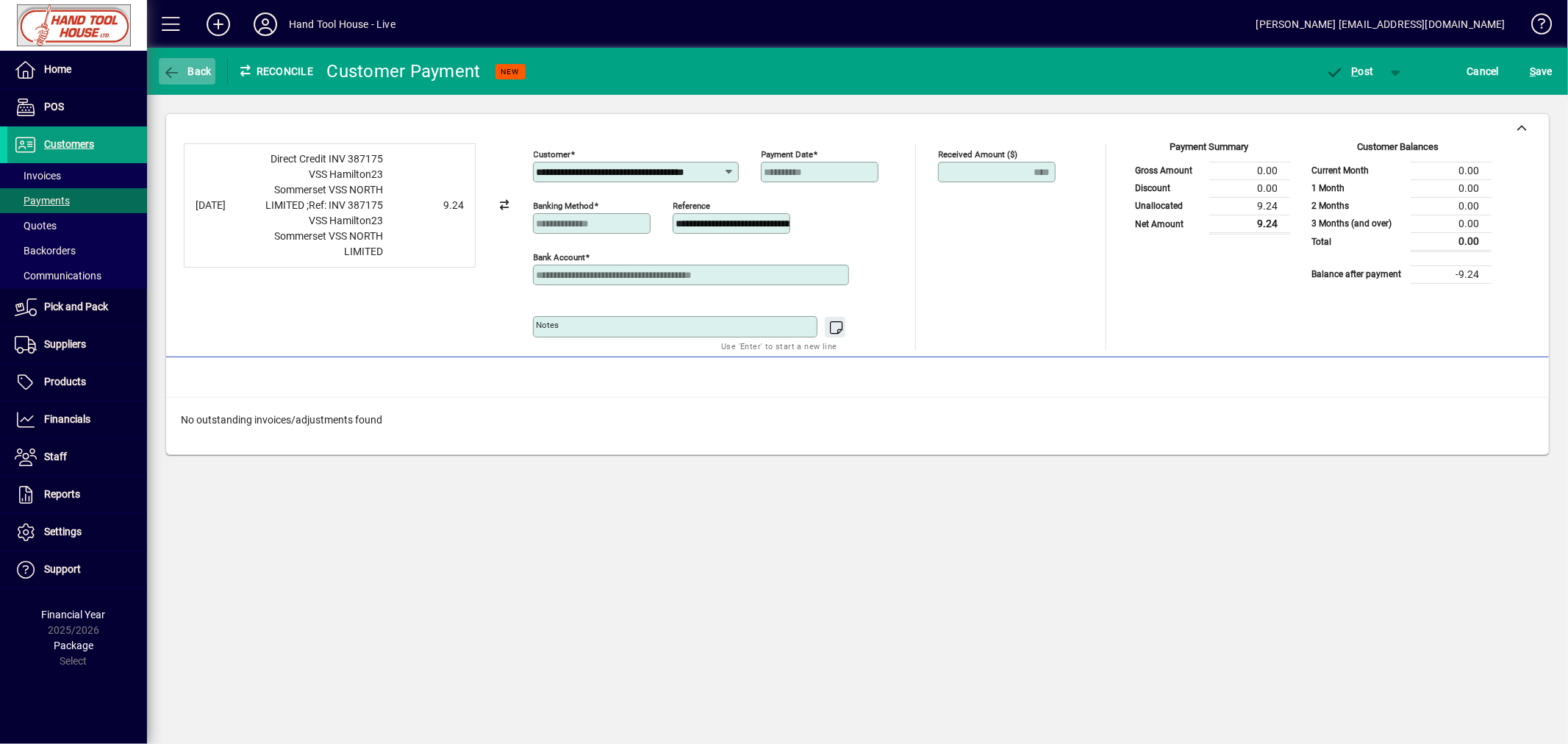
click at [192, 69] on span "Back" at bounding box center [187, 71] width 49 height 12
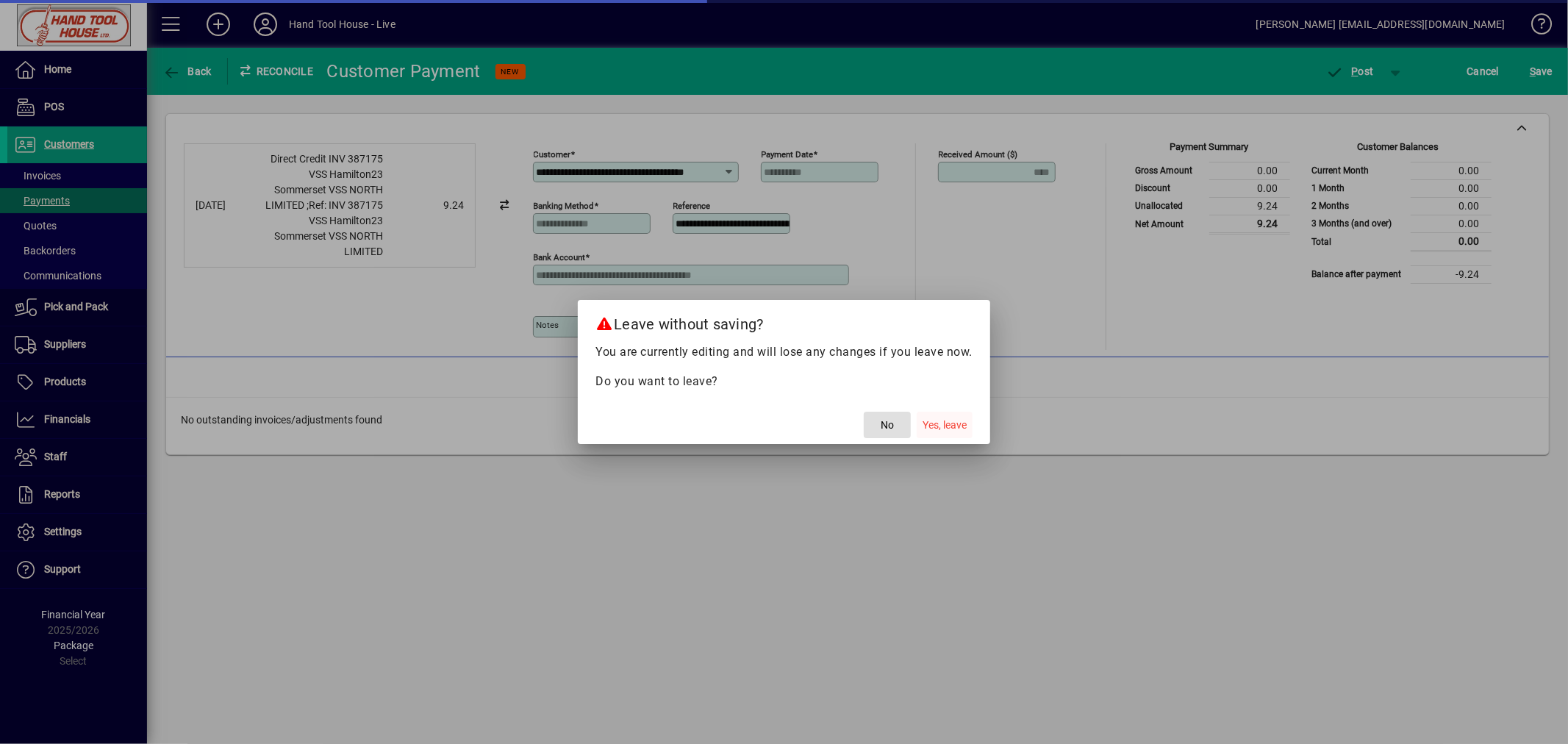
click at [938, 424] on span "Yes, leave" at bounding box center [944, 425] width 44 height 15
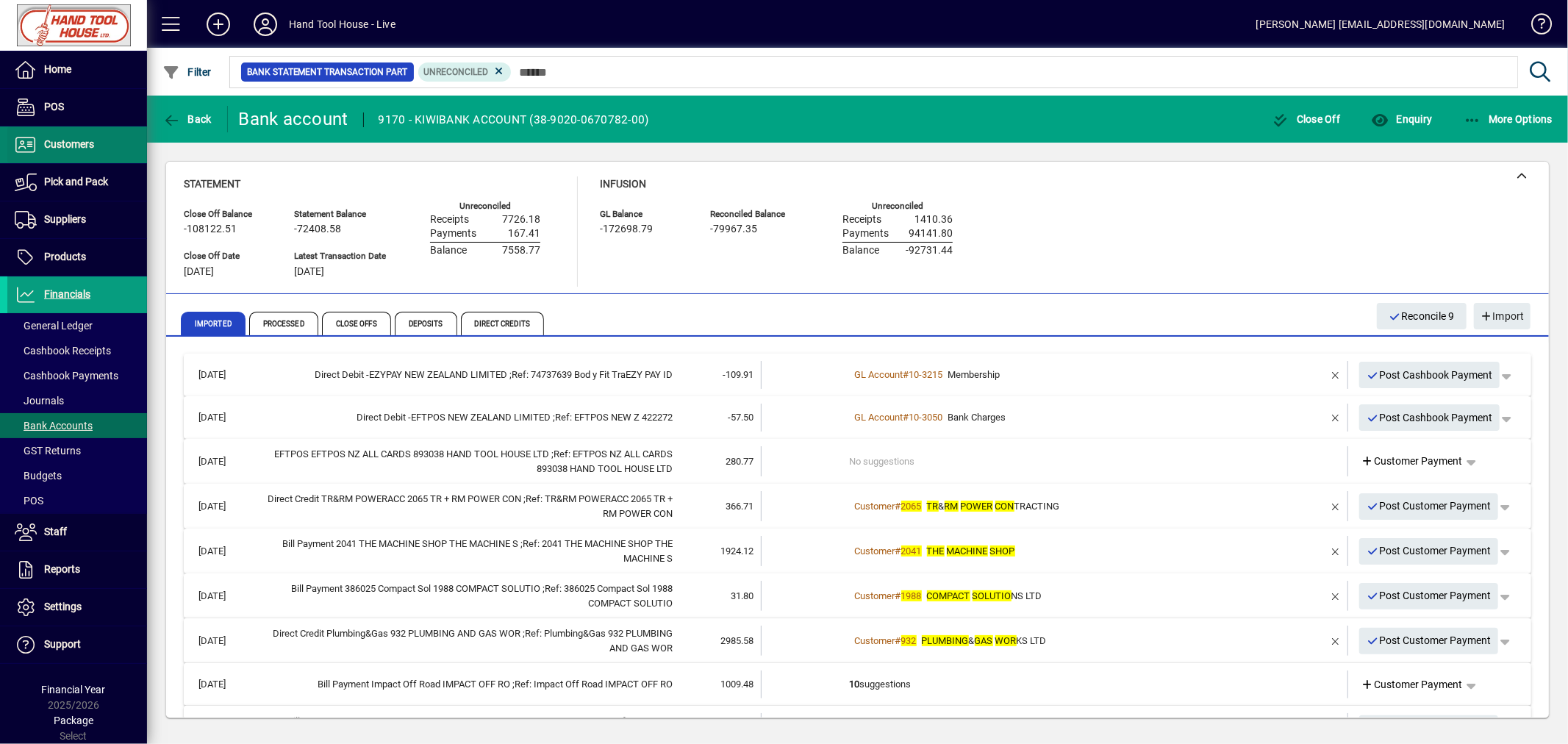
click at [63, 149] on span "Customers" at bounding box center [69, 144] width 50 height 12
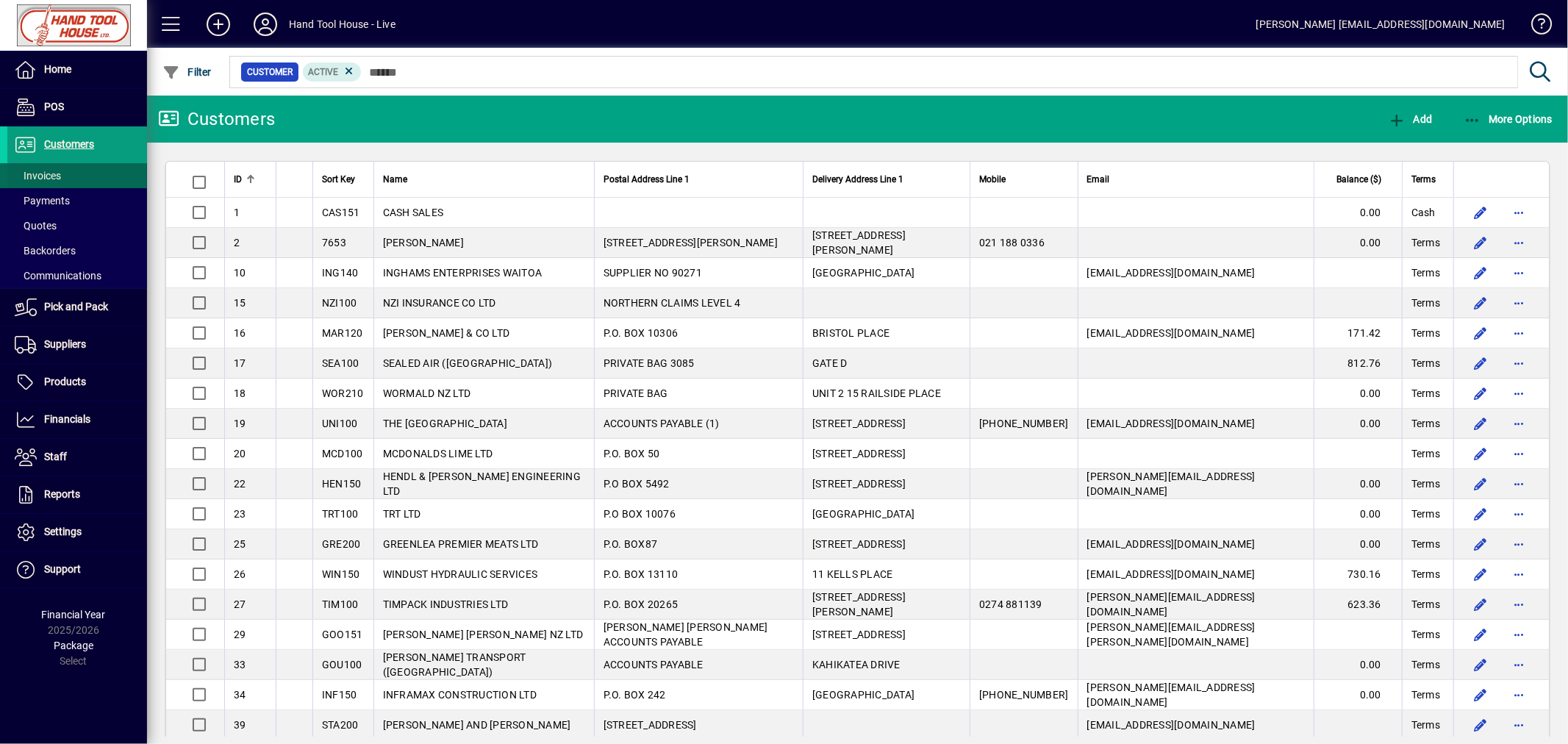
click at [55, 174] on span "Invoices" at bounding box center [38, 176] width 46 height 12
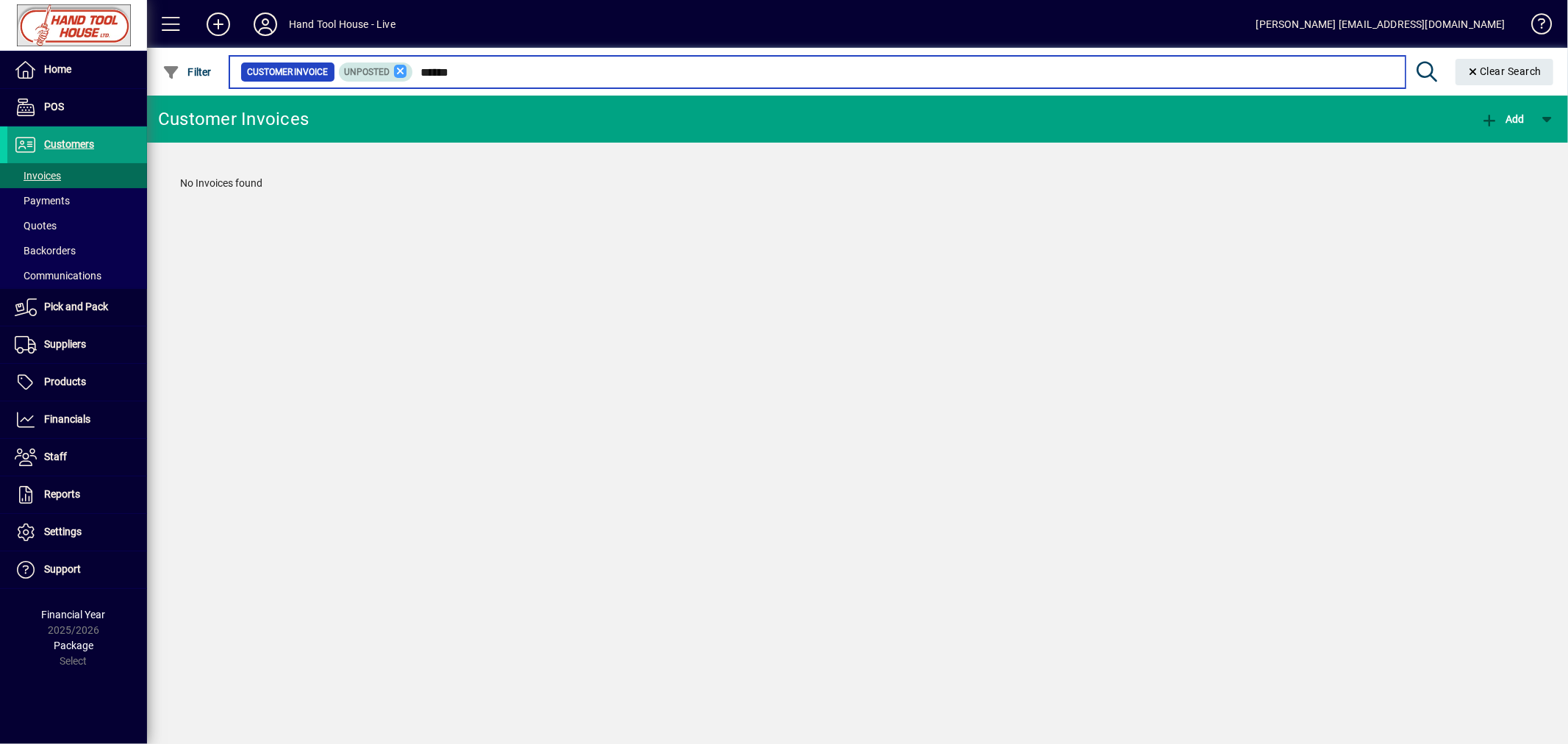
type input "******"
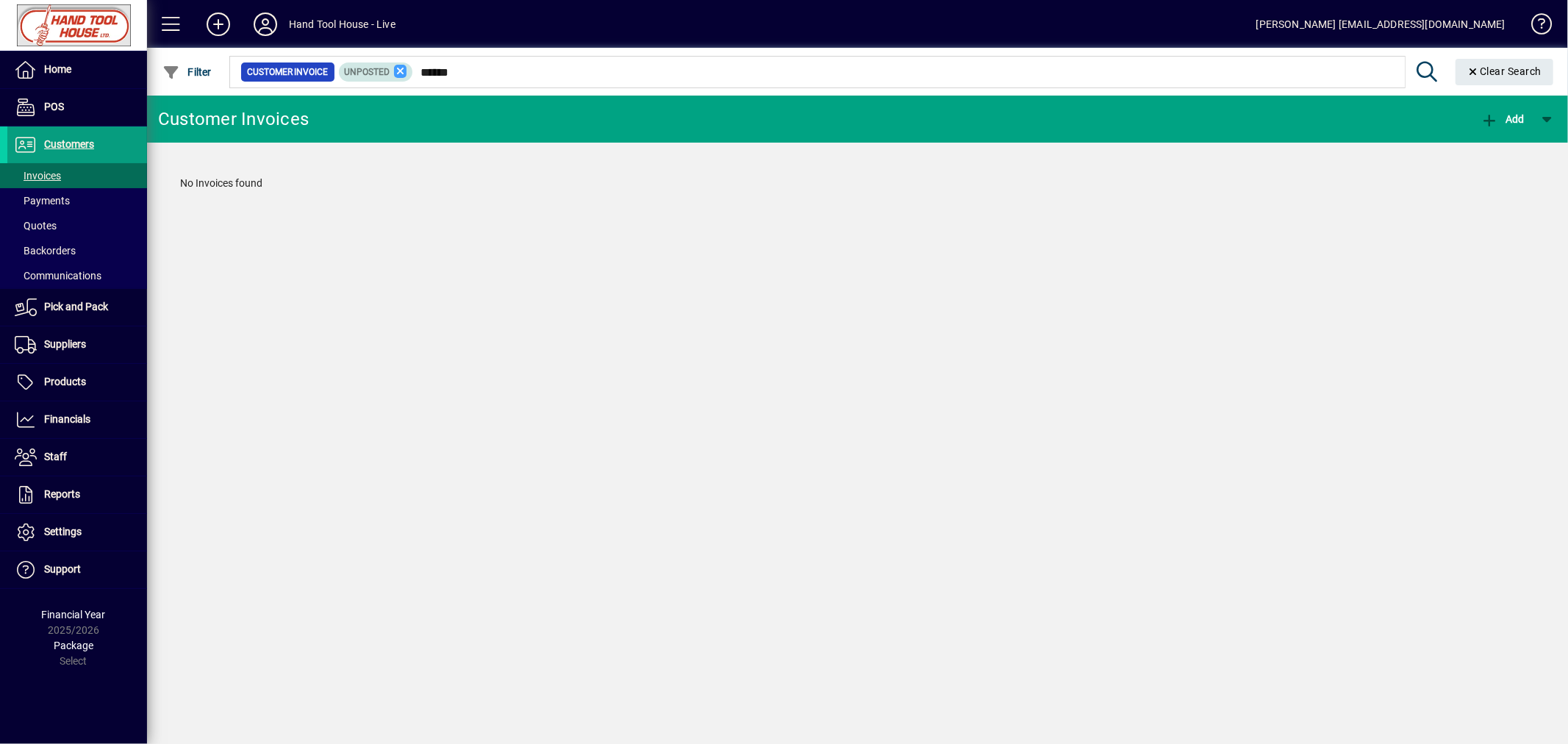
click at [400, 69] on icon at bounding box center [401, 71] width 13 height 13
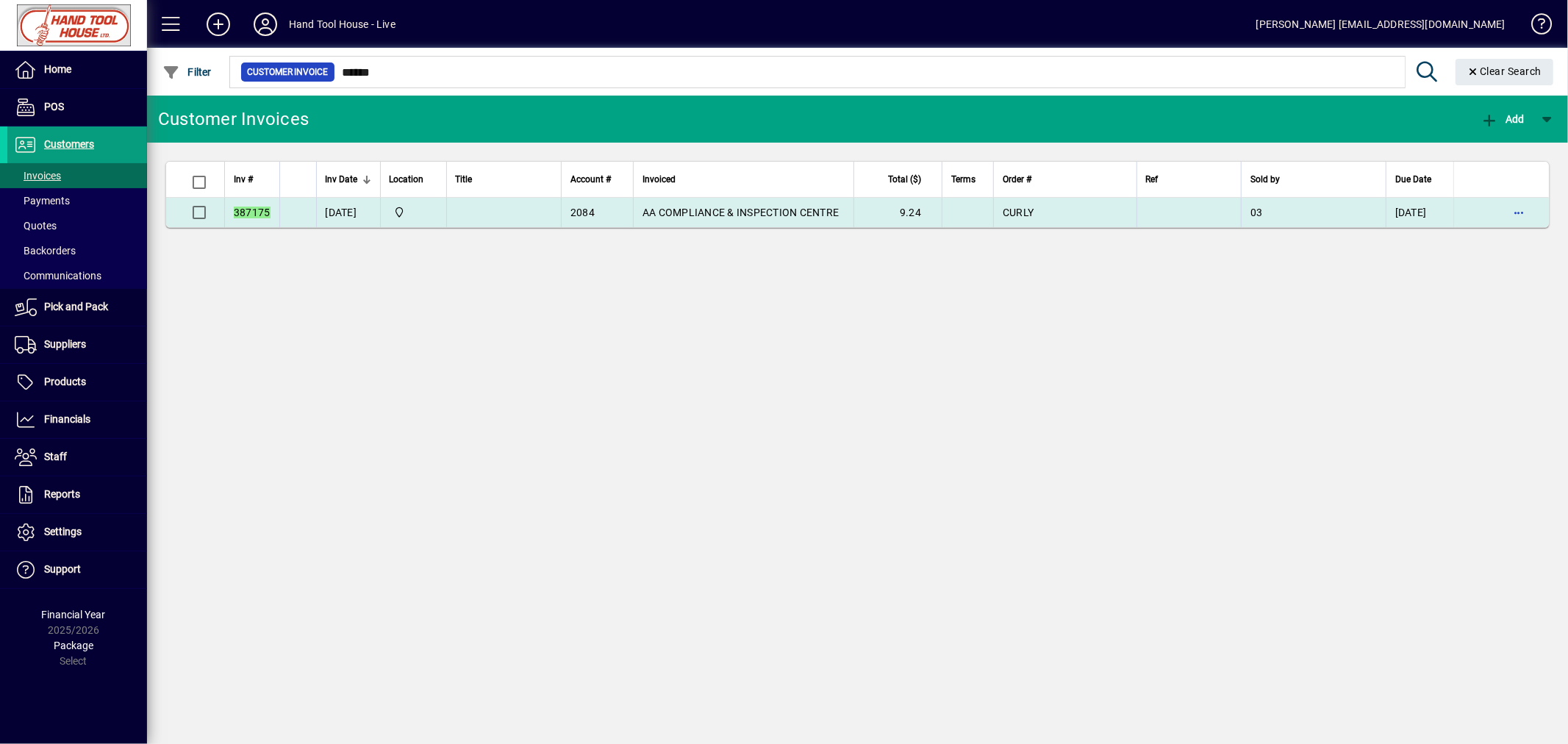
click at [356, 215] on td "[DATE]" at bounding box center [348, 212] width 64 height 29
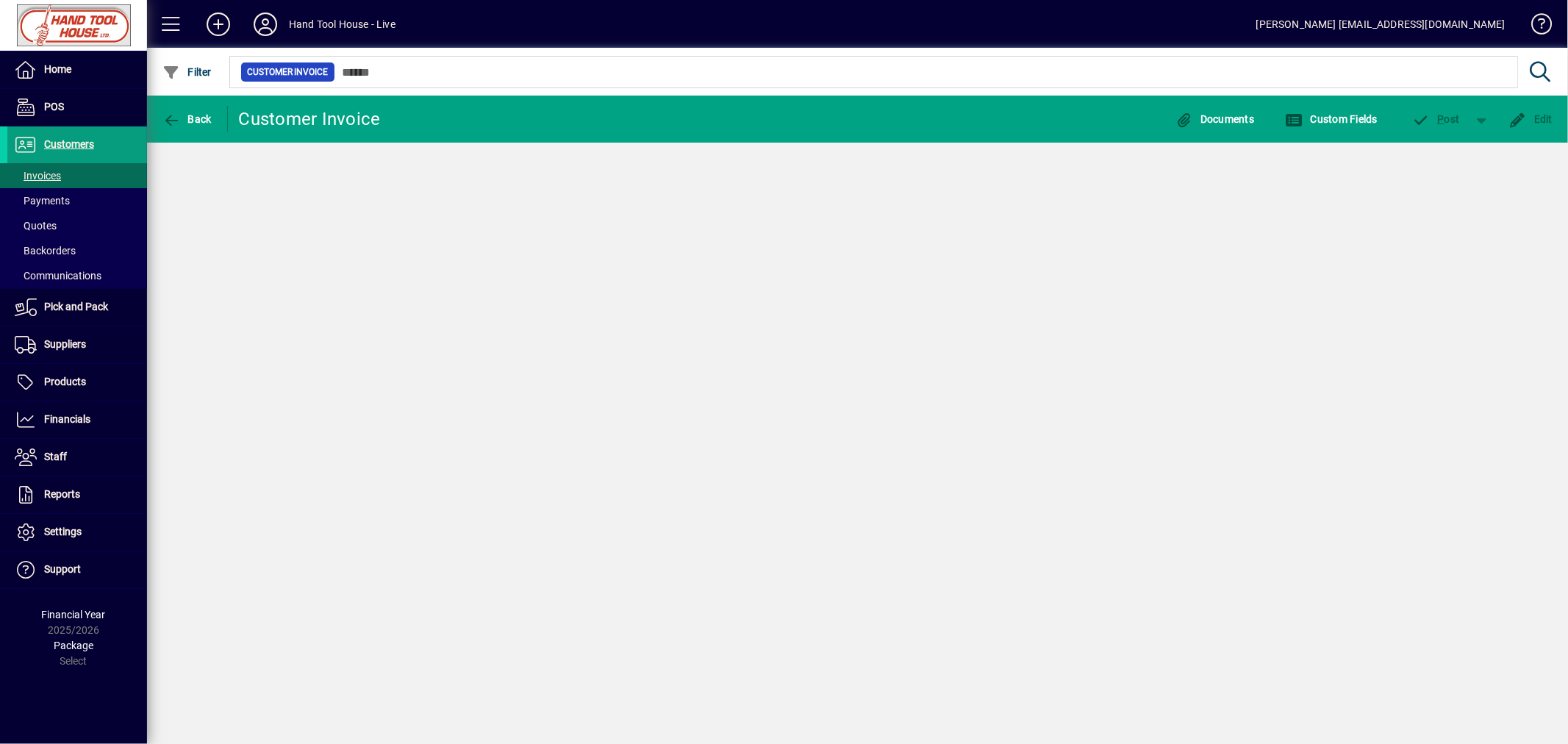
click at [356, 215] on div "Back Customer Invoice Documents Custom Fields P ost Edit" at bounding box center [858, 420] width 1421 height 648
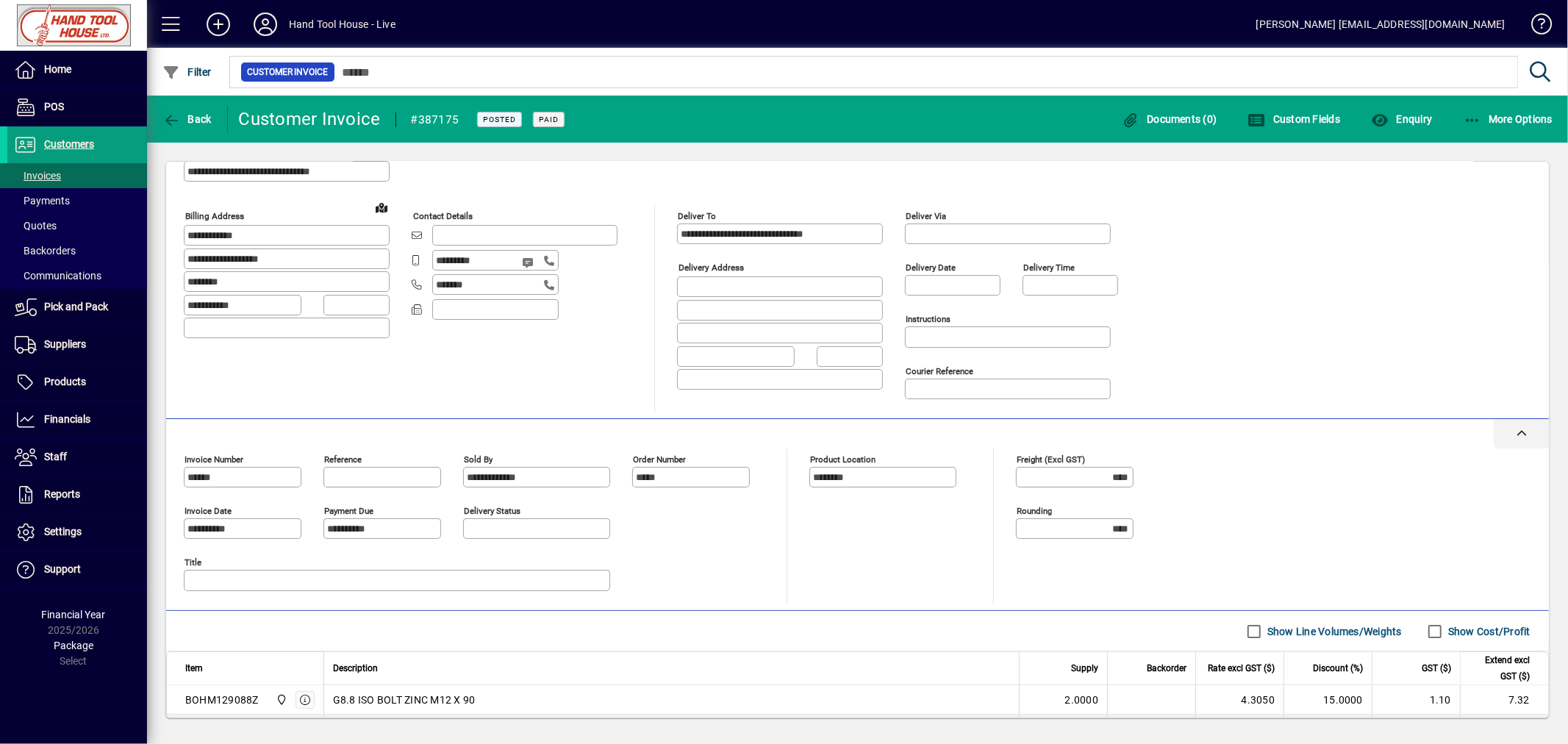
scroll to position [197, 0]
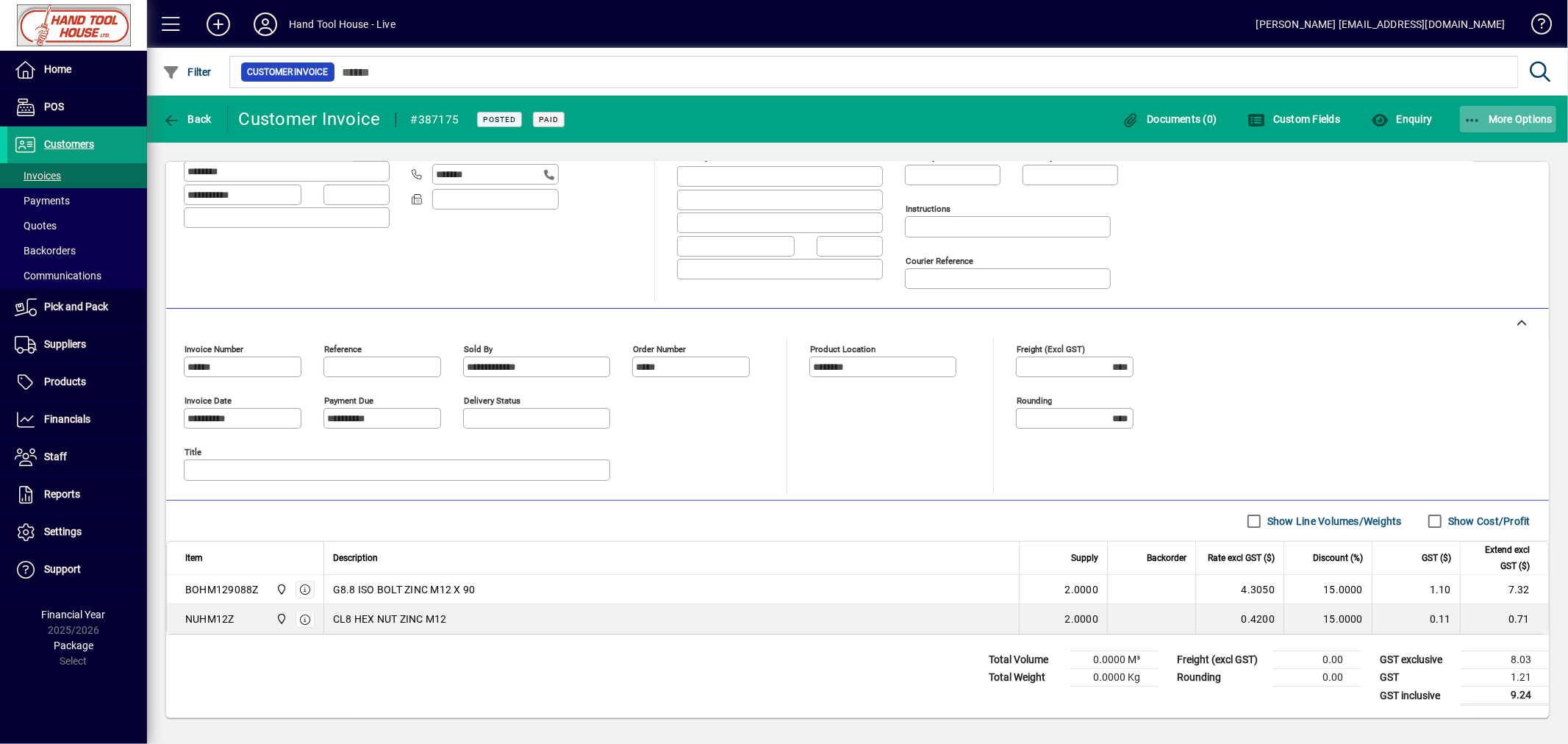
click at [1530, 119] on span "More Options" at bounding box center [1508, 119] width 90 height 12
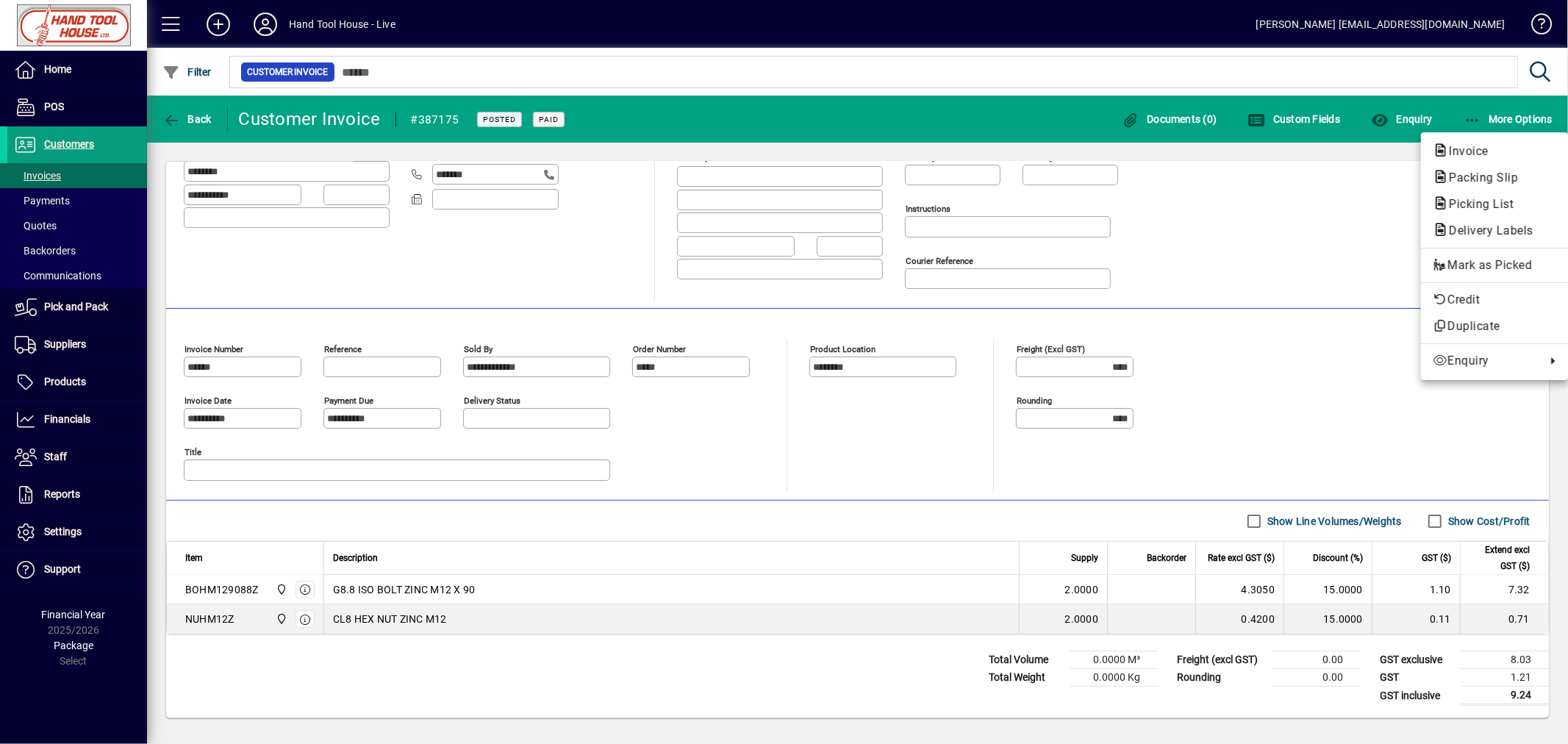
click at [1394, 120] on div at bounding box center [784, 372] width 1568 height 744
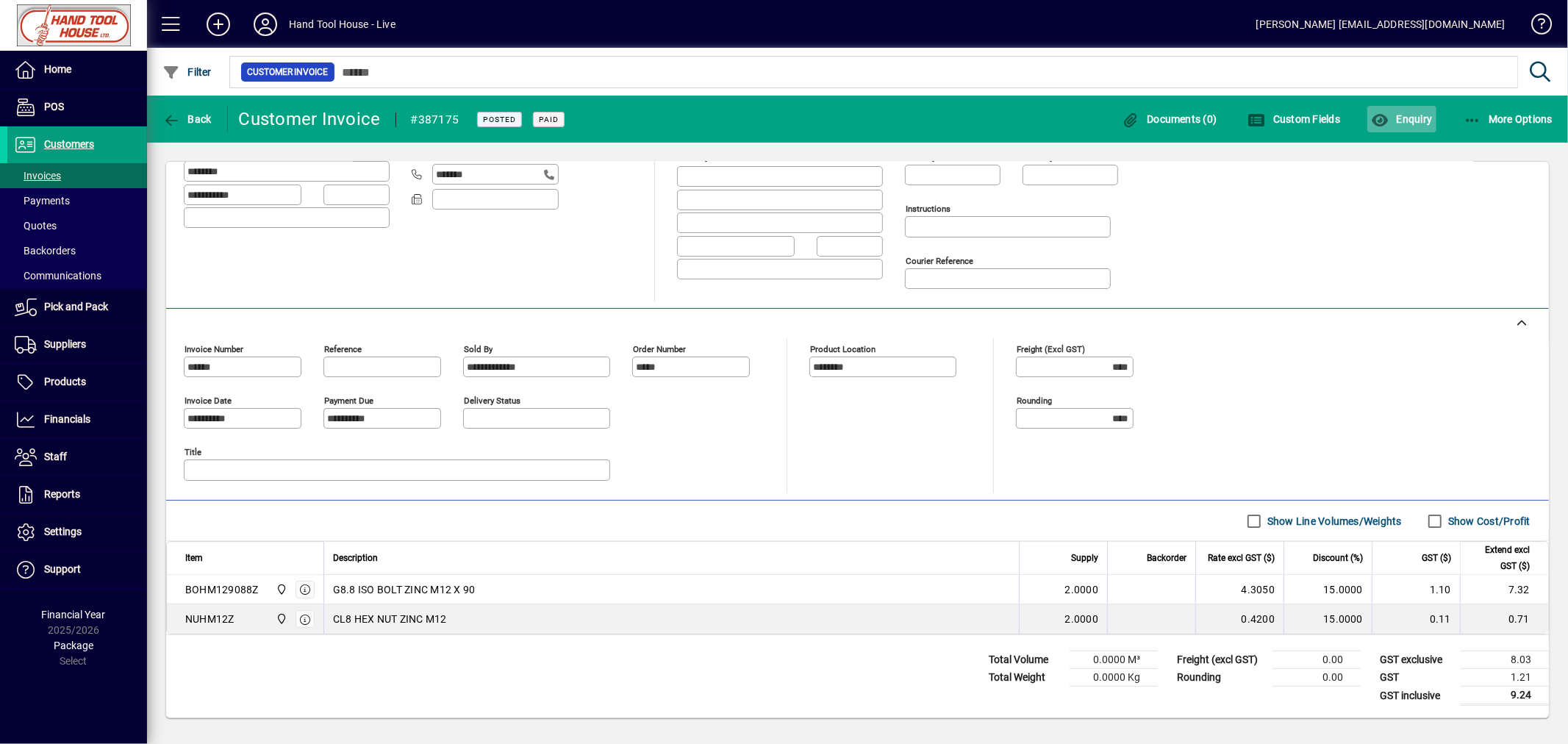
click at [1416, 119] on span "Enquiry" at bounding box center [1401, 119] width 61 height 12
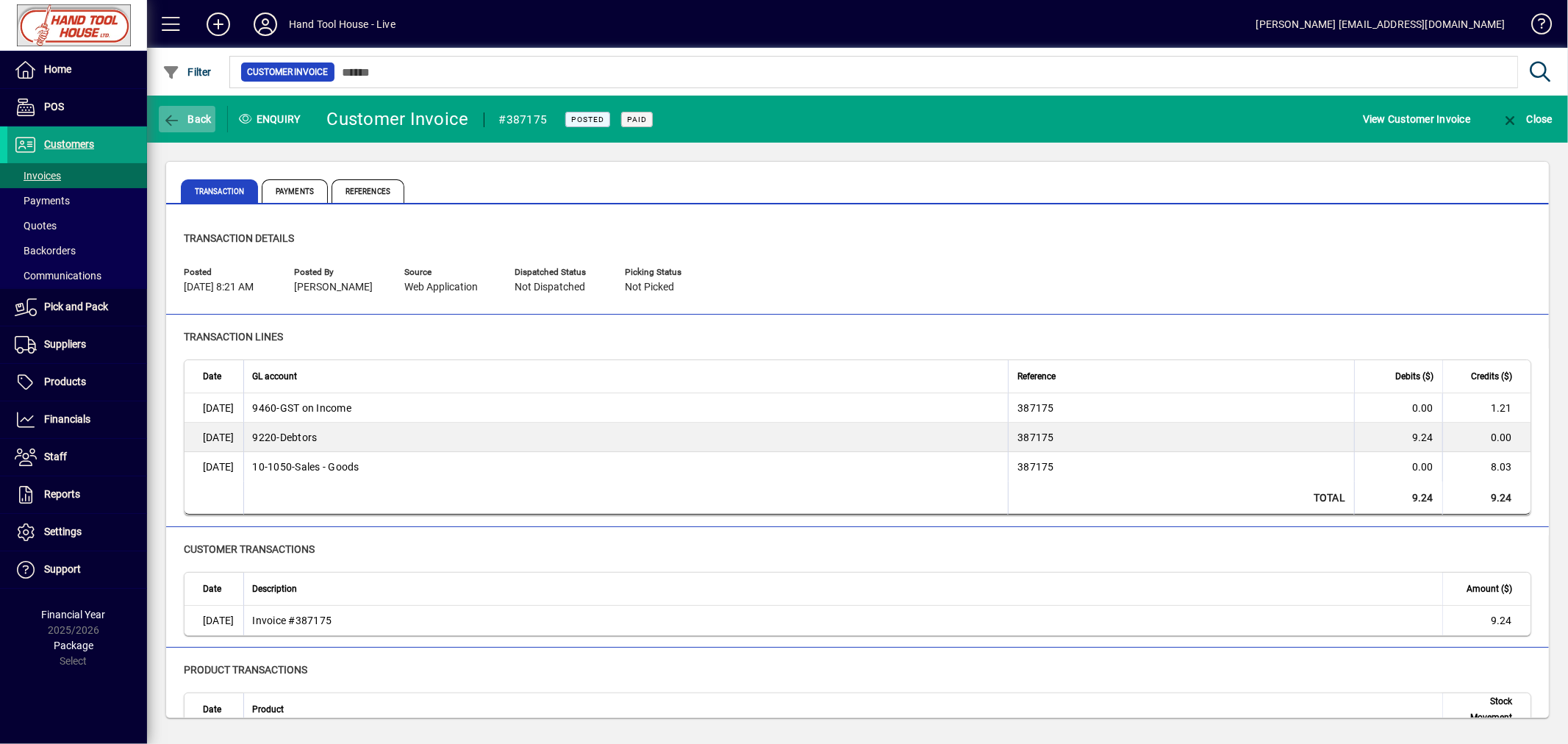
click at [202, 115] on span "Back" at bounding box center [187, 119] width 49 height 12
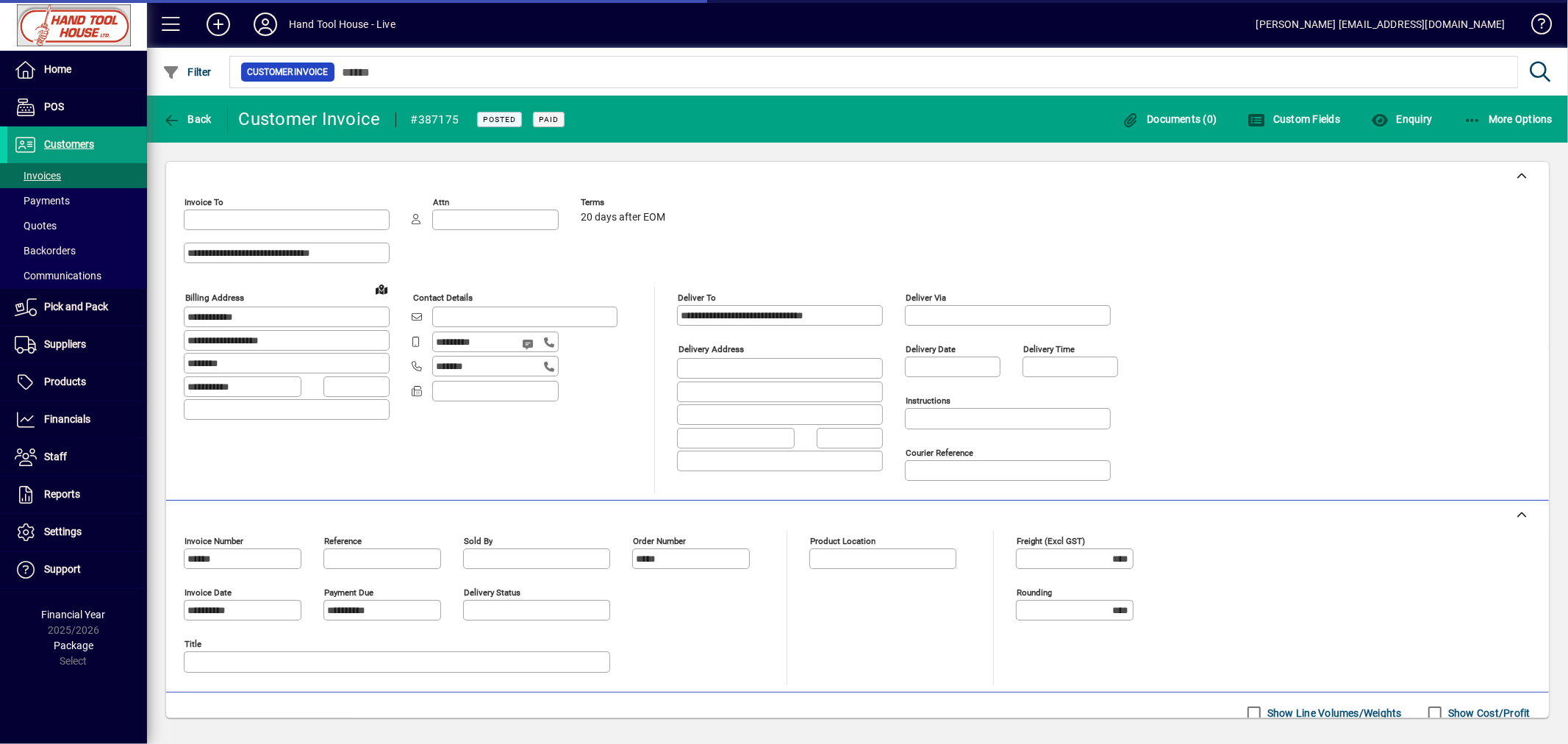
type input "********"
type input "**********"
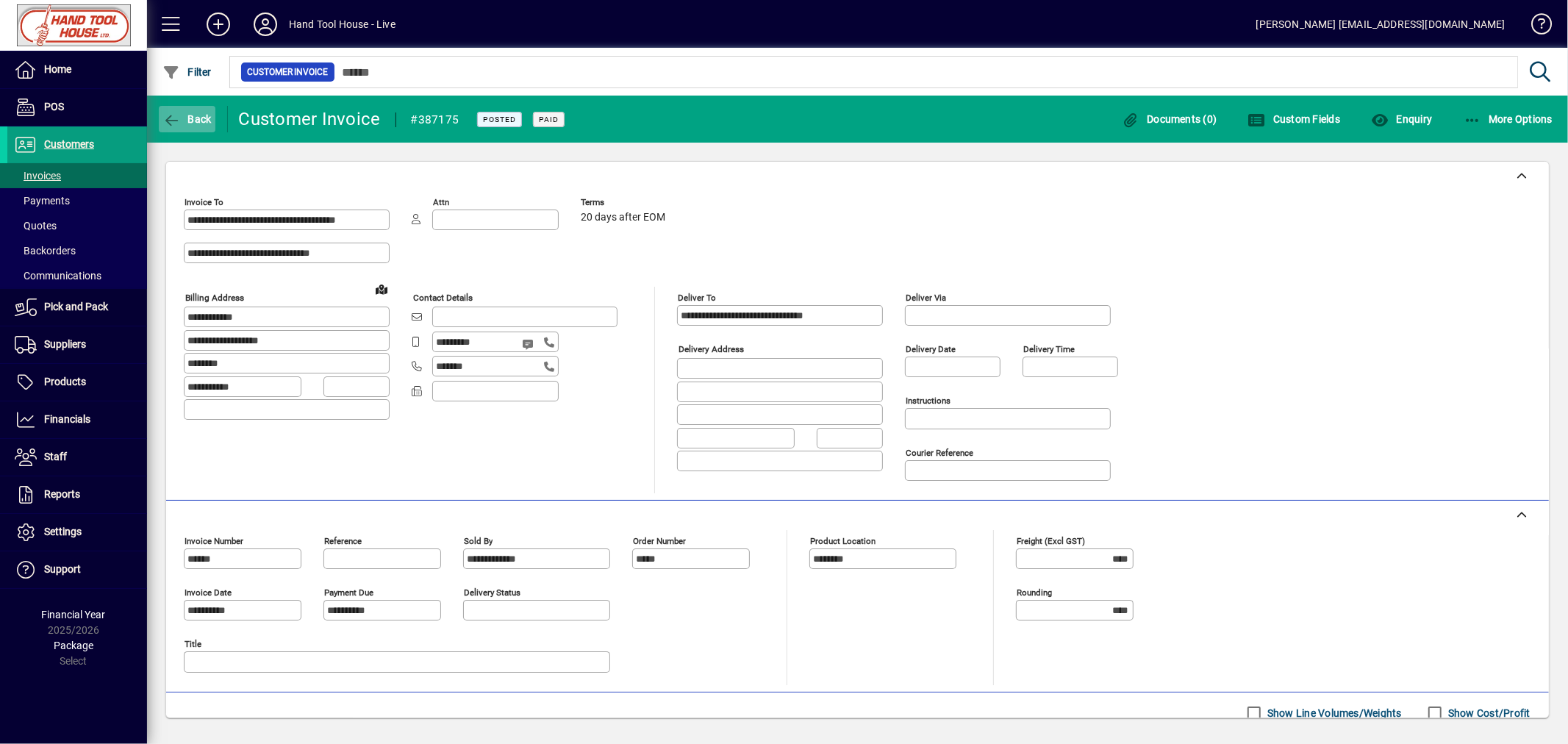
click at [188, 107] on span "button" at bounding box center [187, 119] width 57 height 35
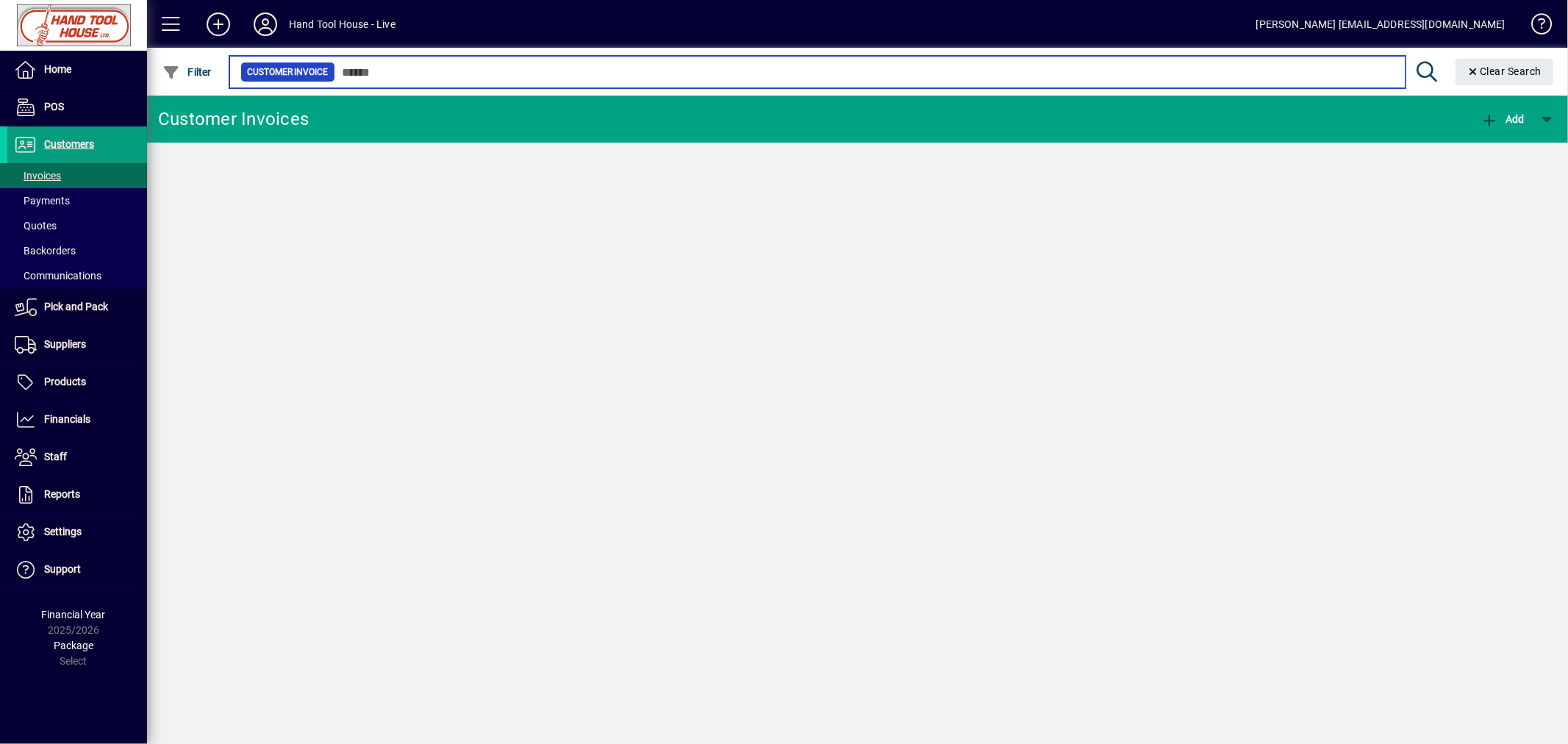
type input "******"
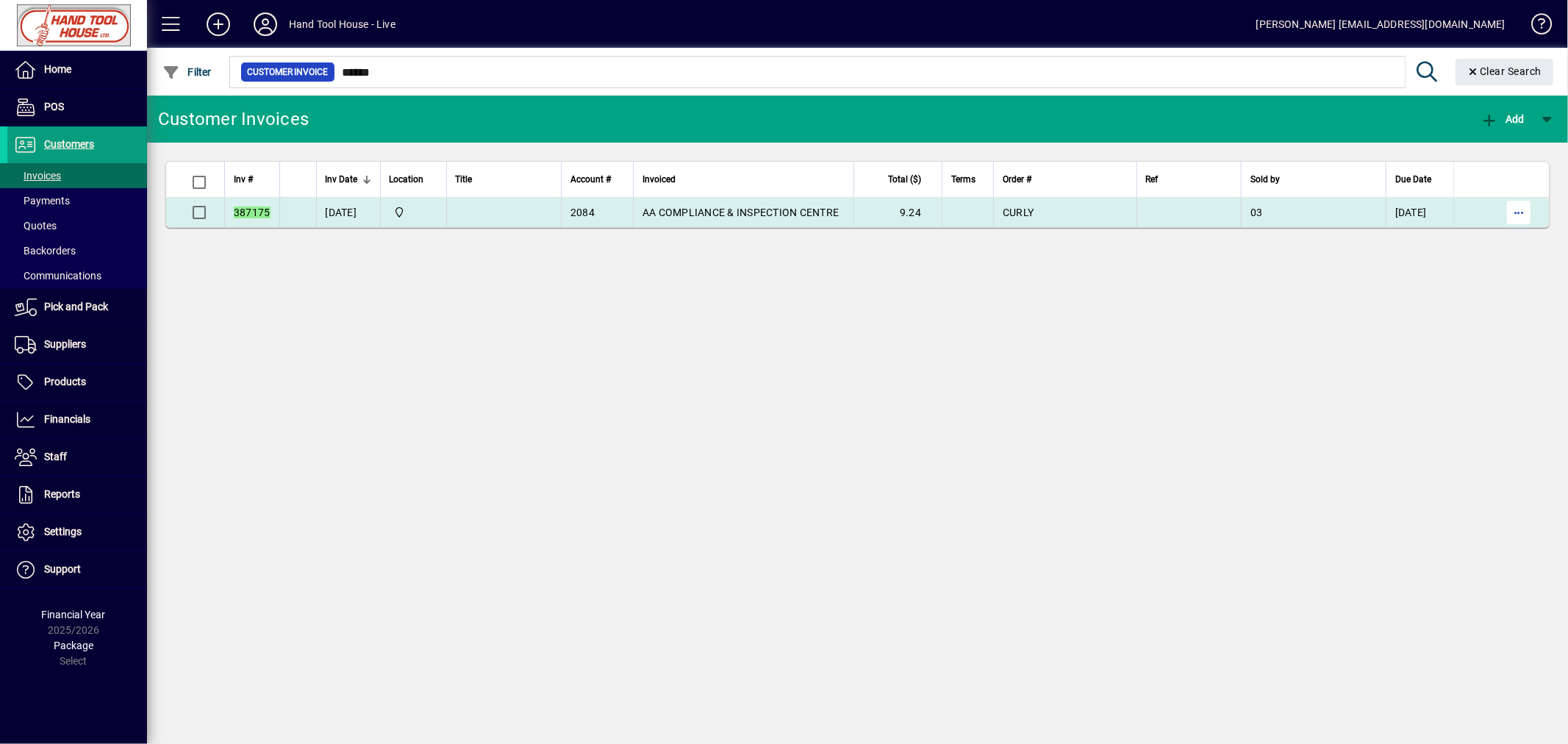
click at [1523, 213] on span "button" at bounding box center [1519, 212] width 35 height 35
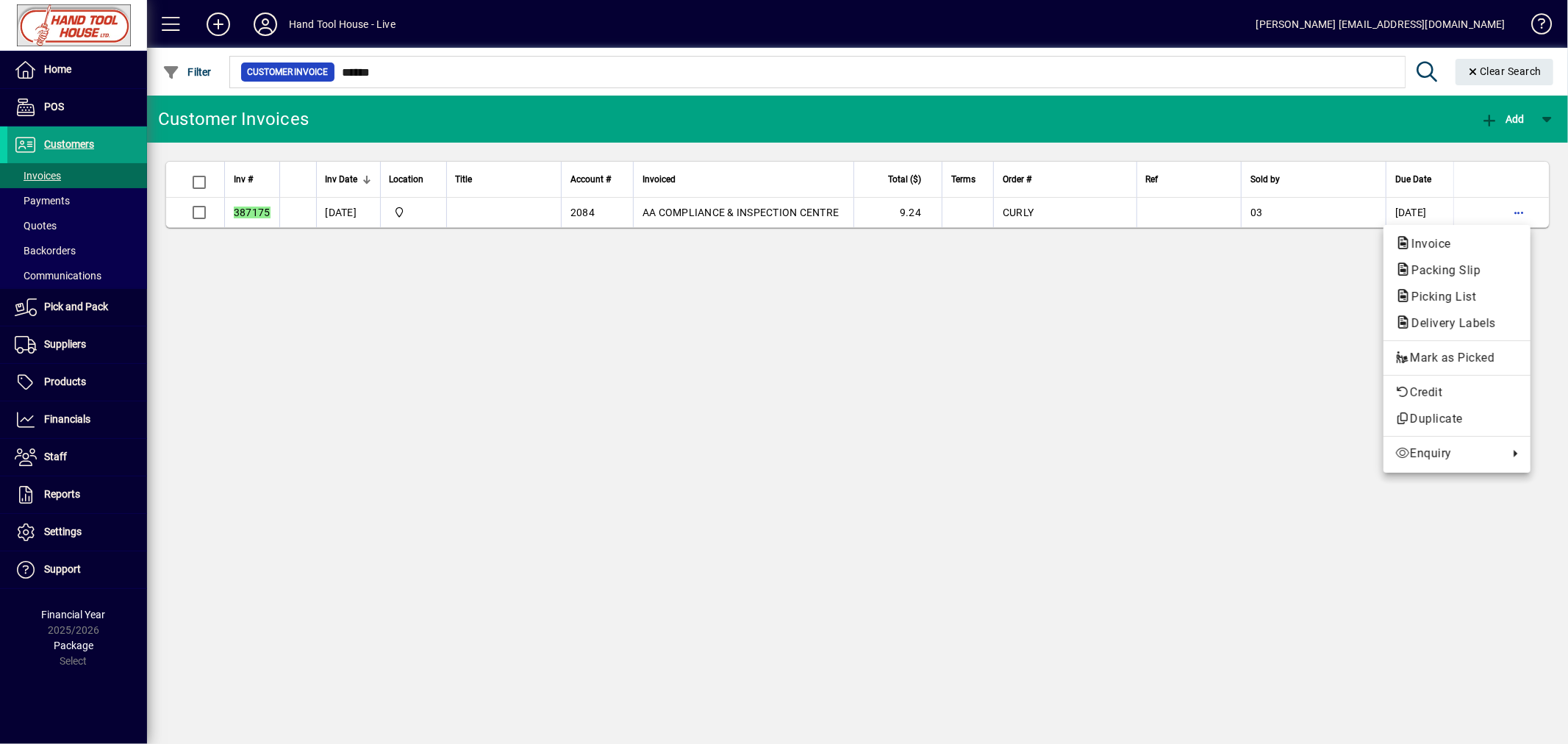
click at [719, 412] on div at bounding box center [784, 372] width 1568 height 744
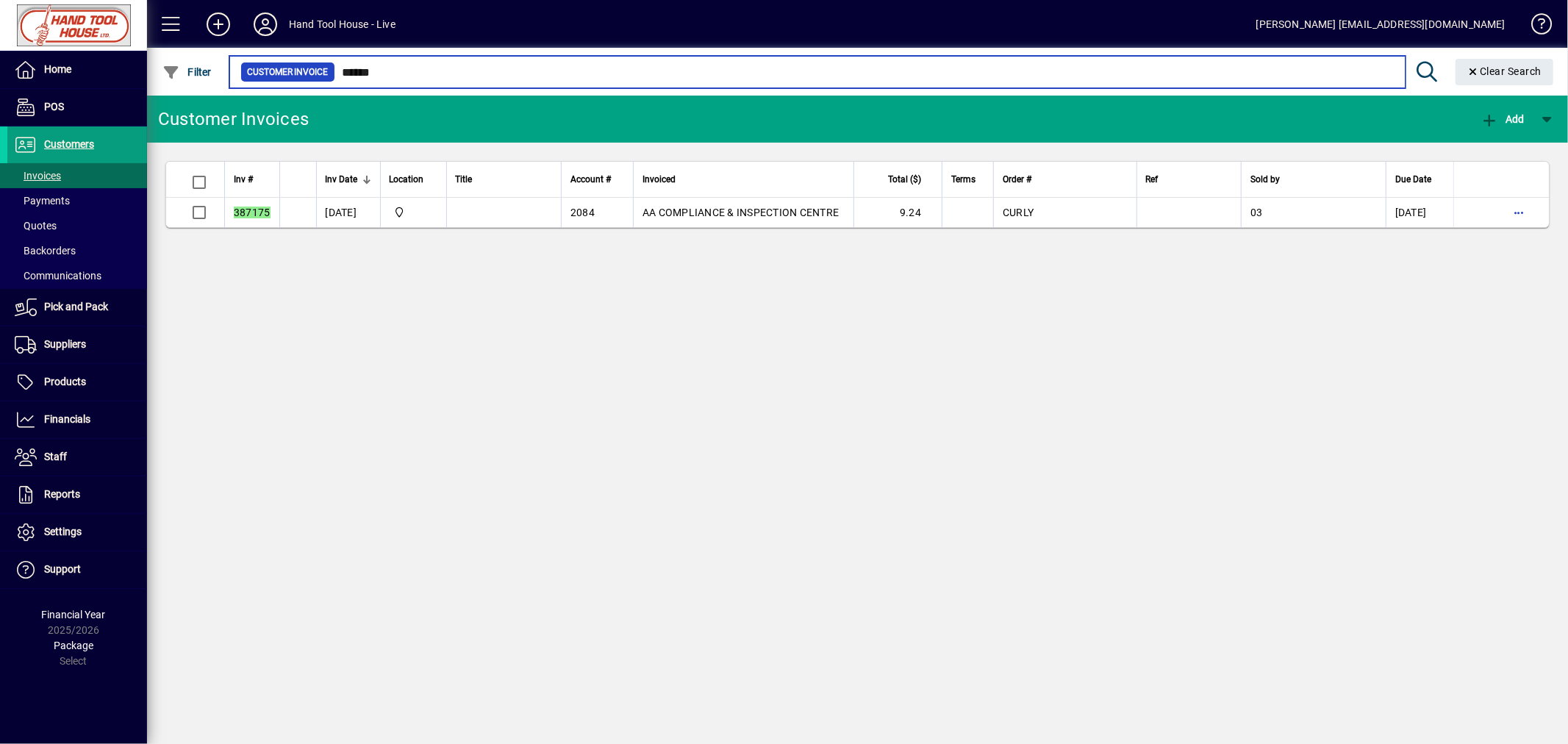
click at [401, 71] on input "******" at bounding box center [864, 72] width 1058 height 21
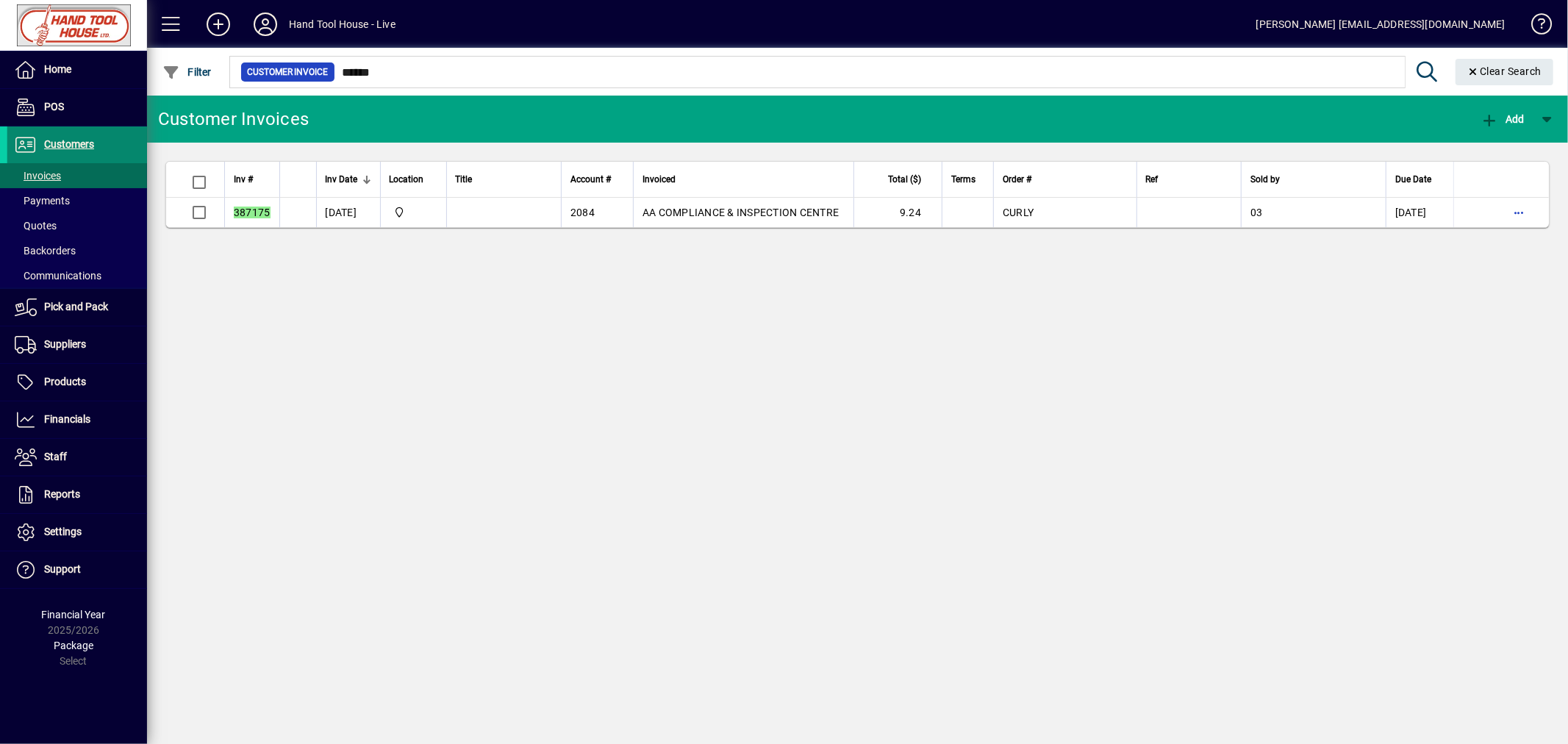
click at [77, 138] on span "Customers" at bounding box center [69, 144] width 50 height 12
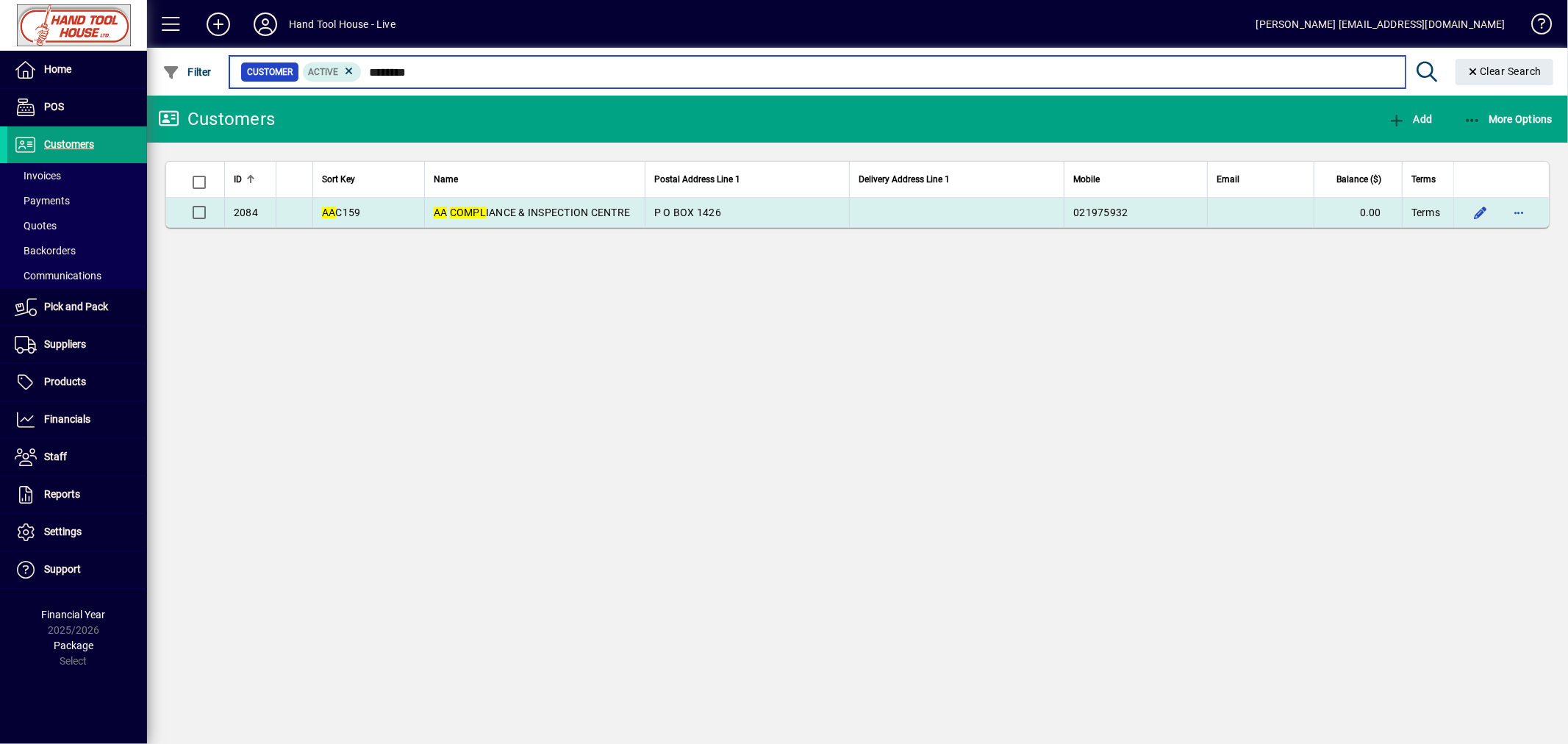
type input "********"
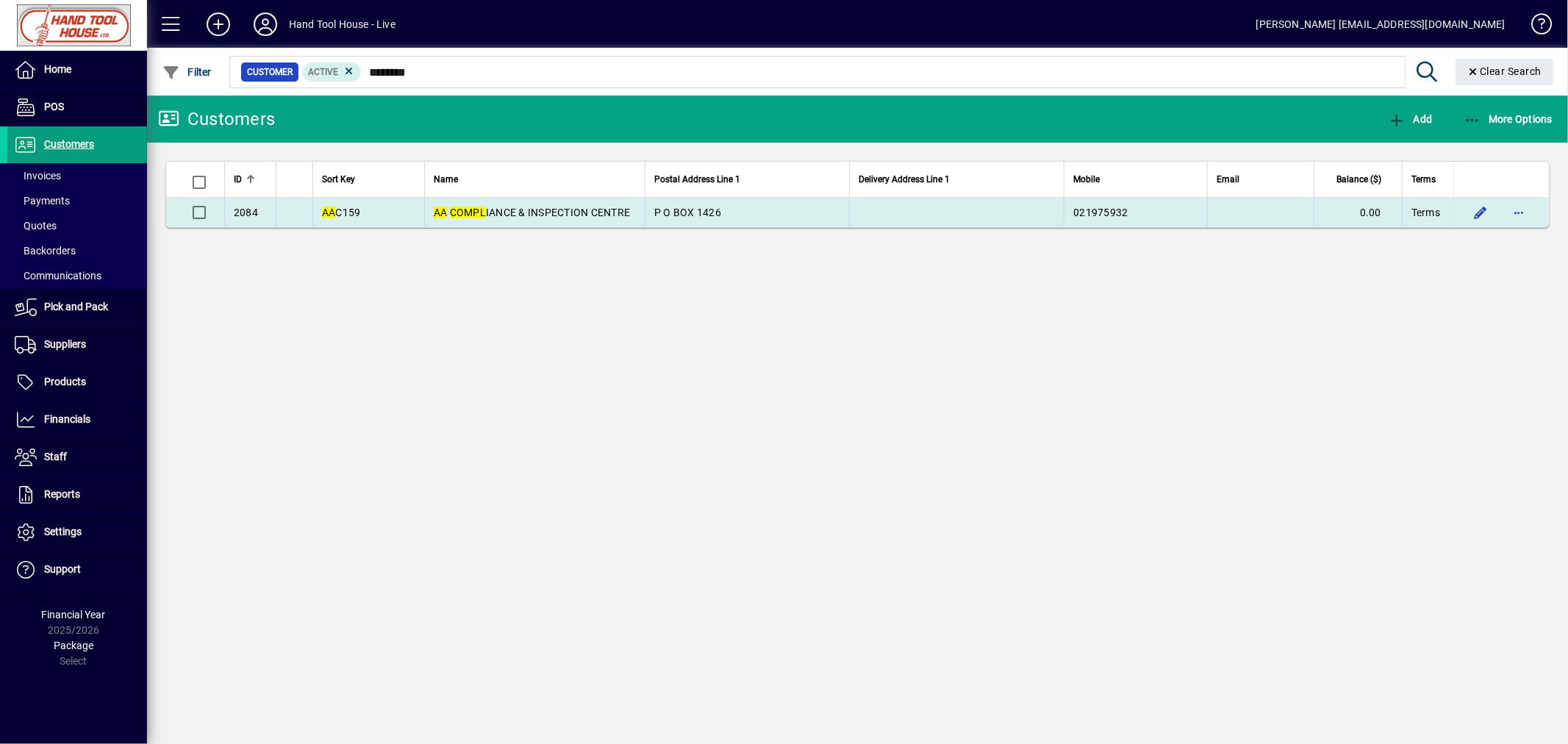
click at [454, 219] on td "AA COMPL IANCE & INSPECTION CENTRE" at bounding box center [535, 212] width 221 height 29
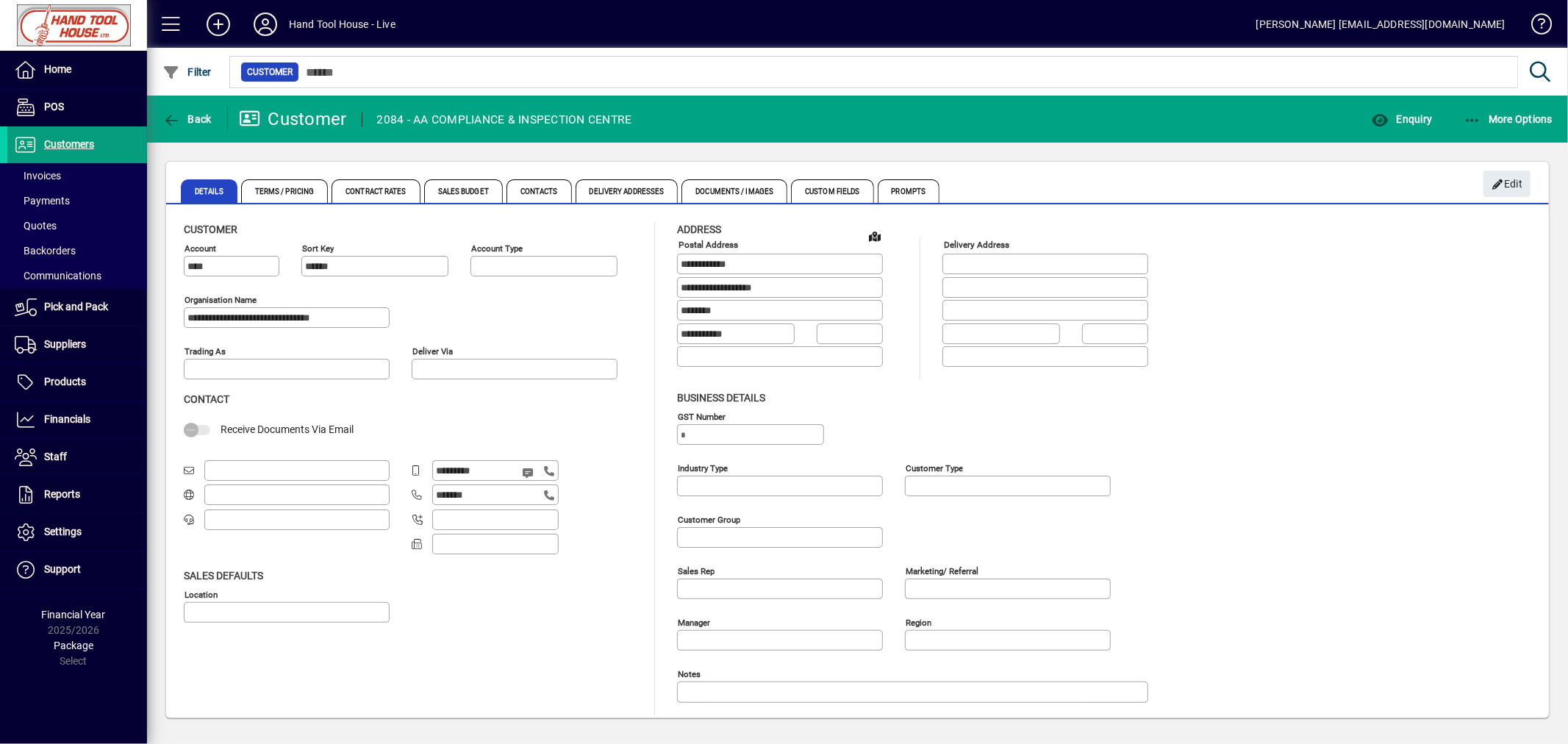
type input "**********"
type input "********"
type input "**********"
click at [1417, 115] on span "Enquiry" at bounding box center [1401, 119] width 61 height 12
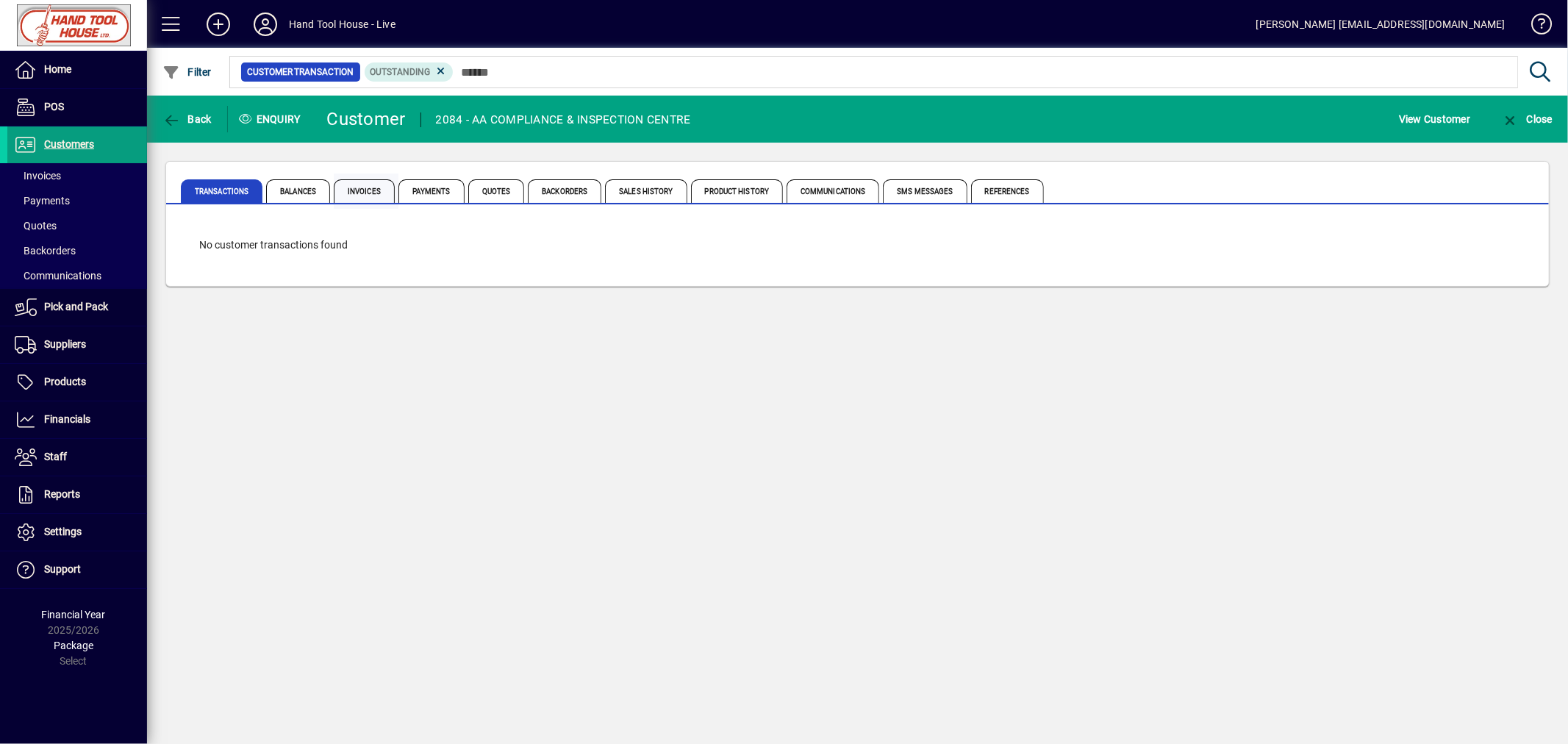
click at [359, 192] on span "Invoices" at bounding box center [364, 191] width 61 height 24
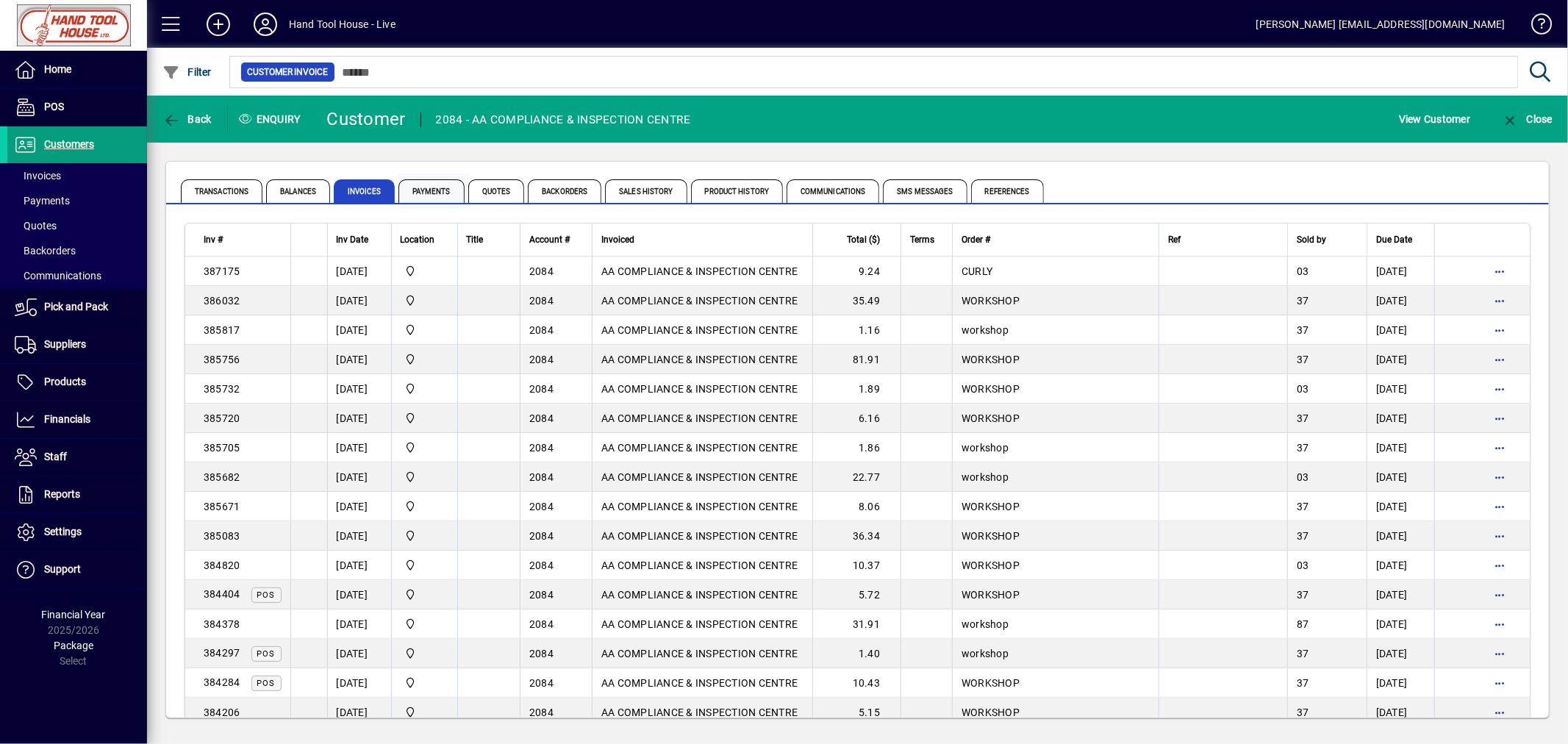
click at [435, 192] on span "Payments" at bounding box center [432, 191] width 66 height 24
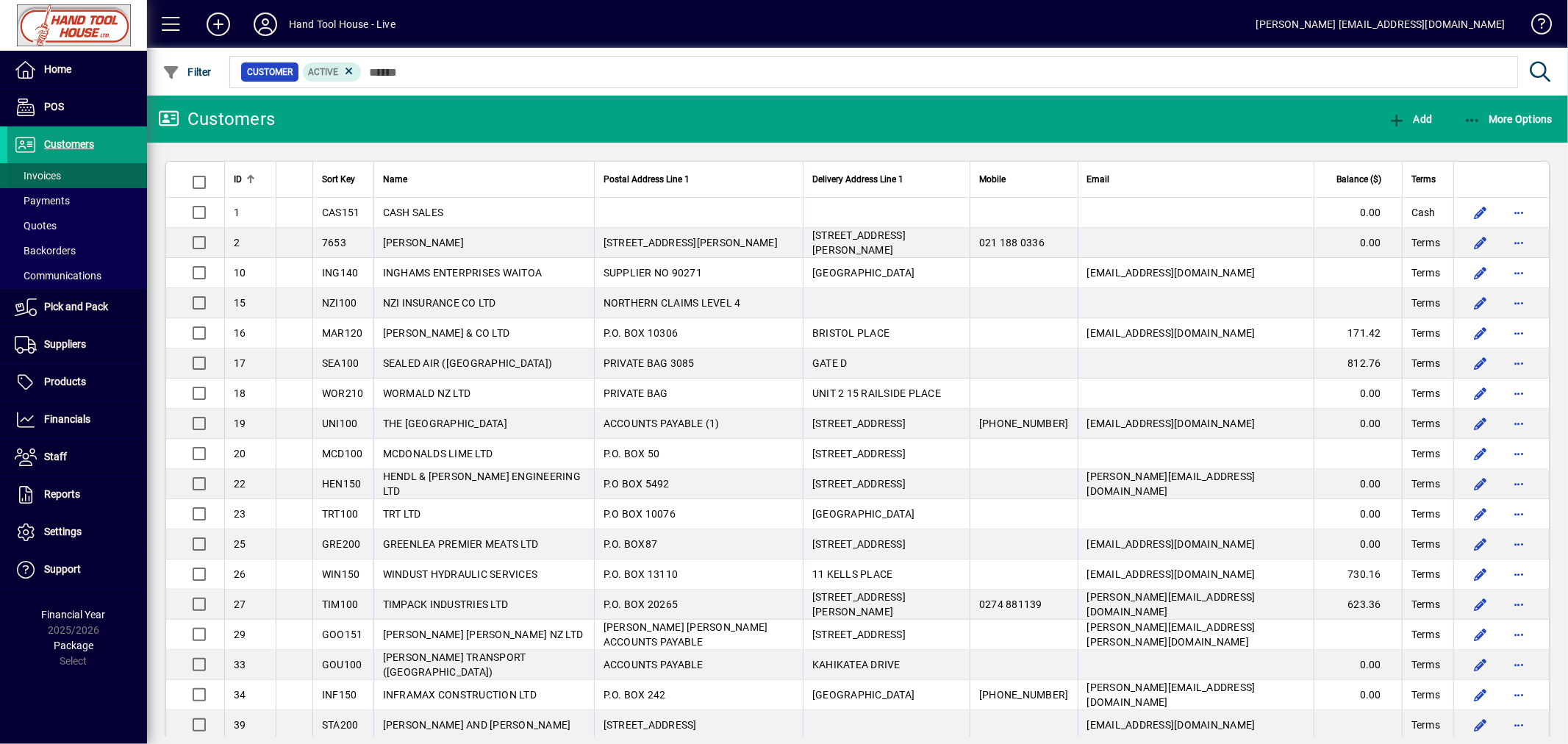
click at [51, 179] on span "Invoices" at bounding box center [38, 176] width 46 height 12
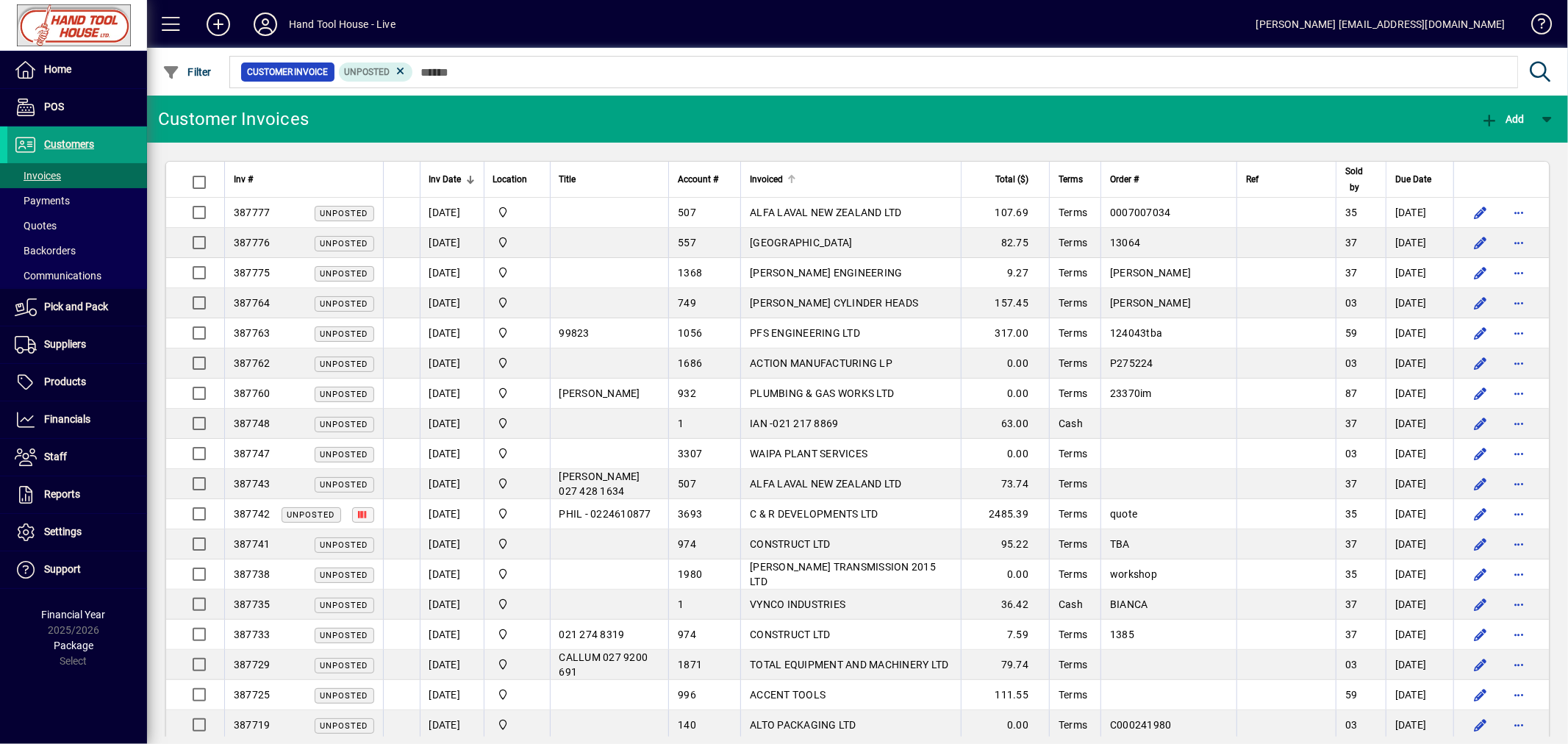
click at [796, 181] on div at bounding box center [791, 179] width 9 height 9
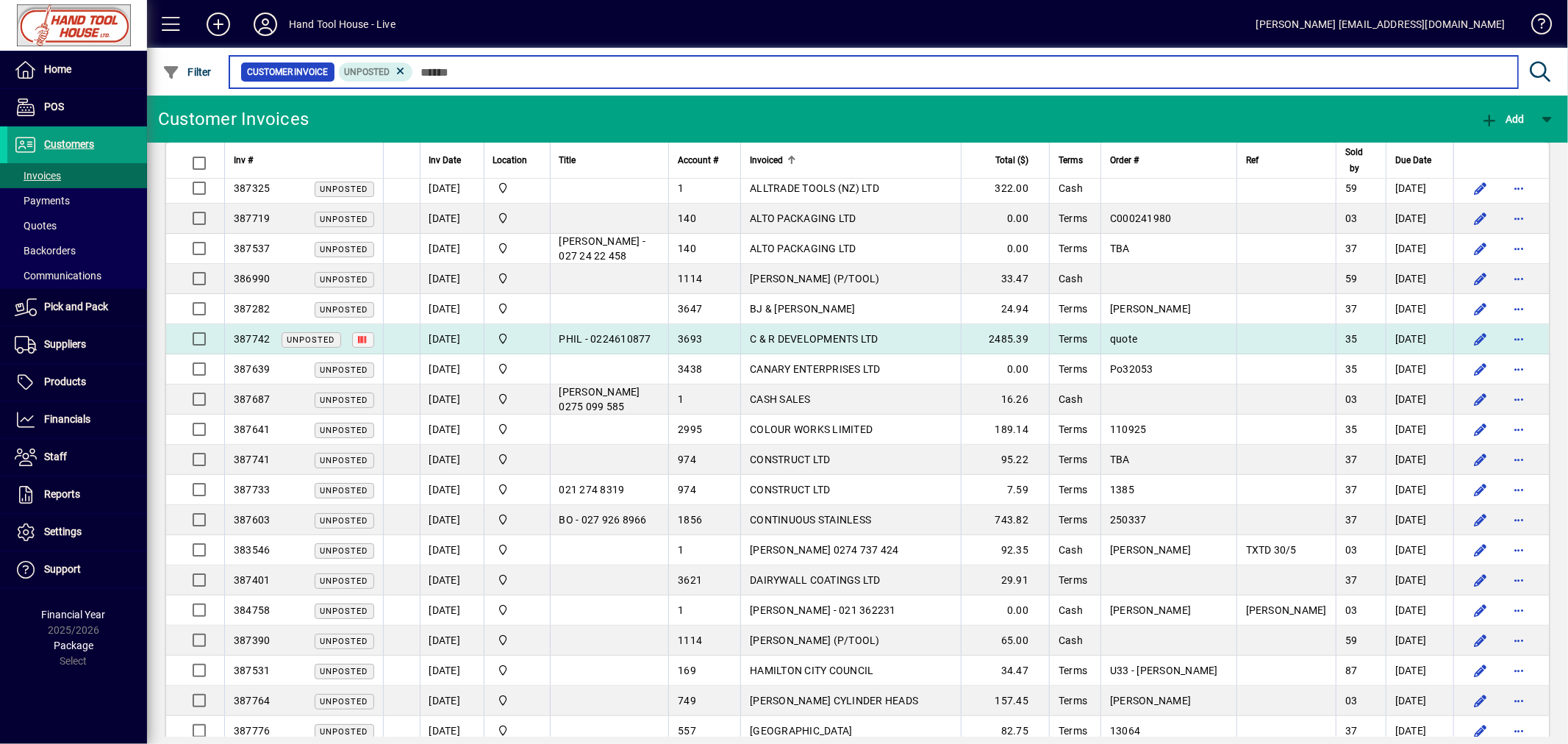
scroll to position [285, 0]
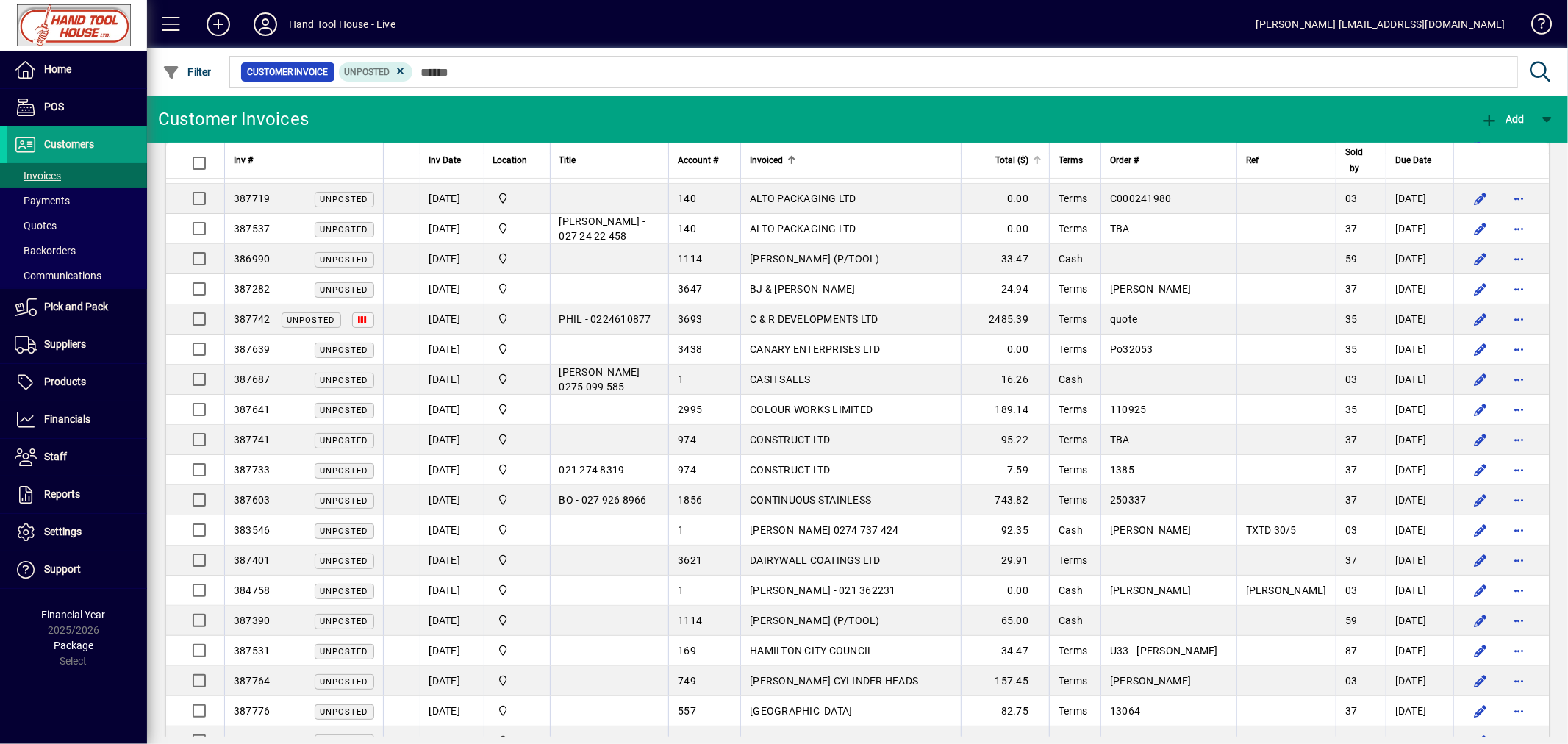
click at [1038, 163] on div at bounding box center [1037, 160] width 1 height 7
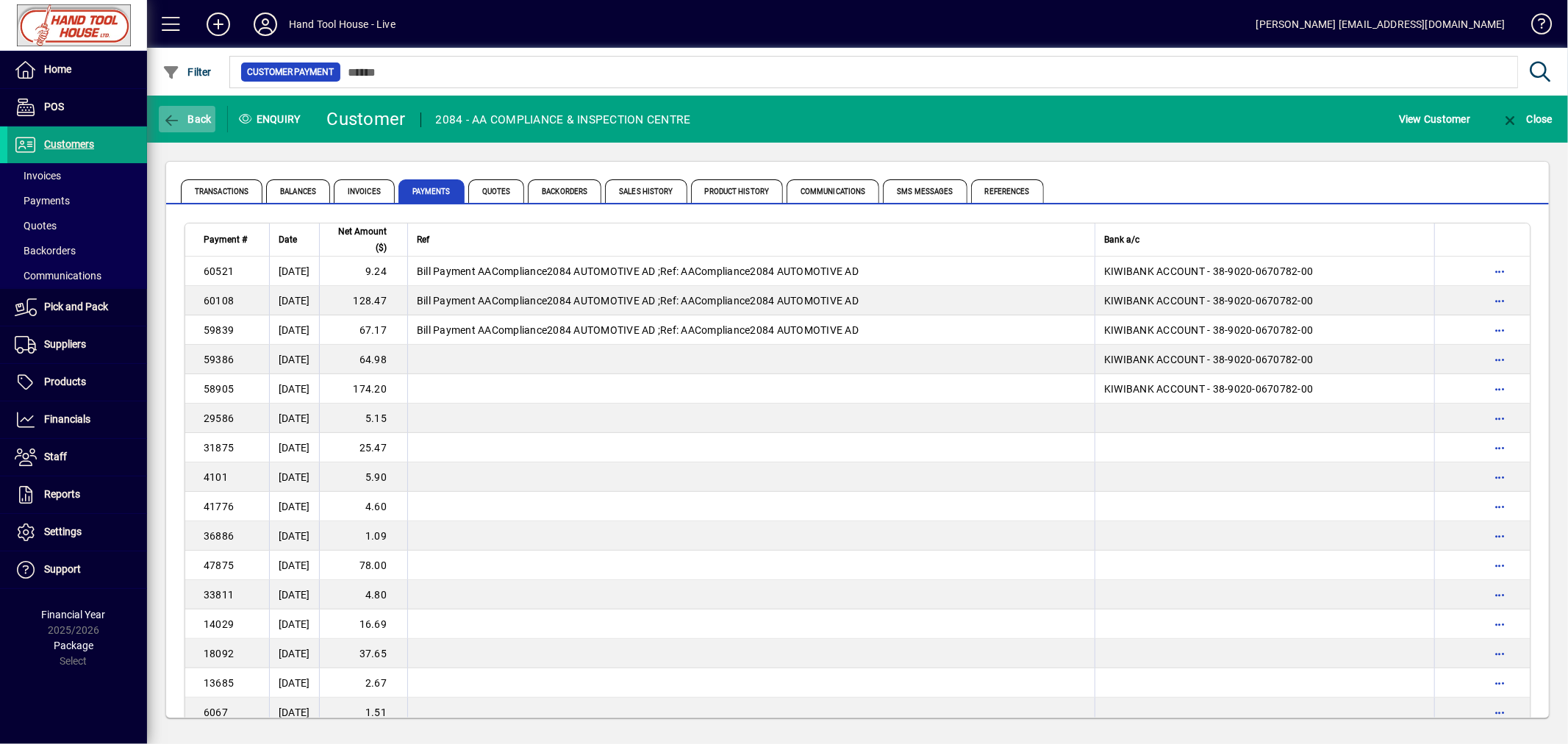
click at [193, 126] on span "button" at bounding box center [187, 119] width 57 height 35
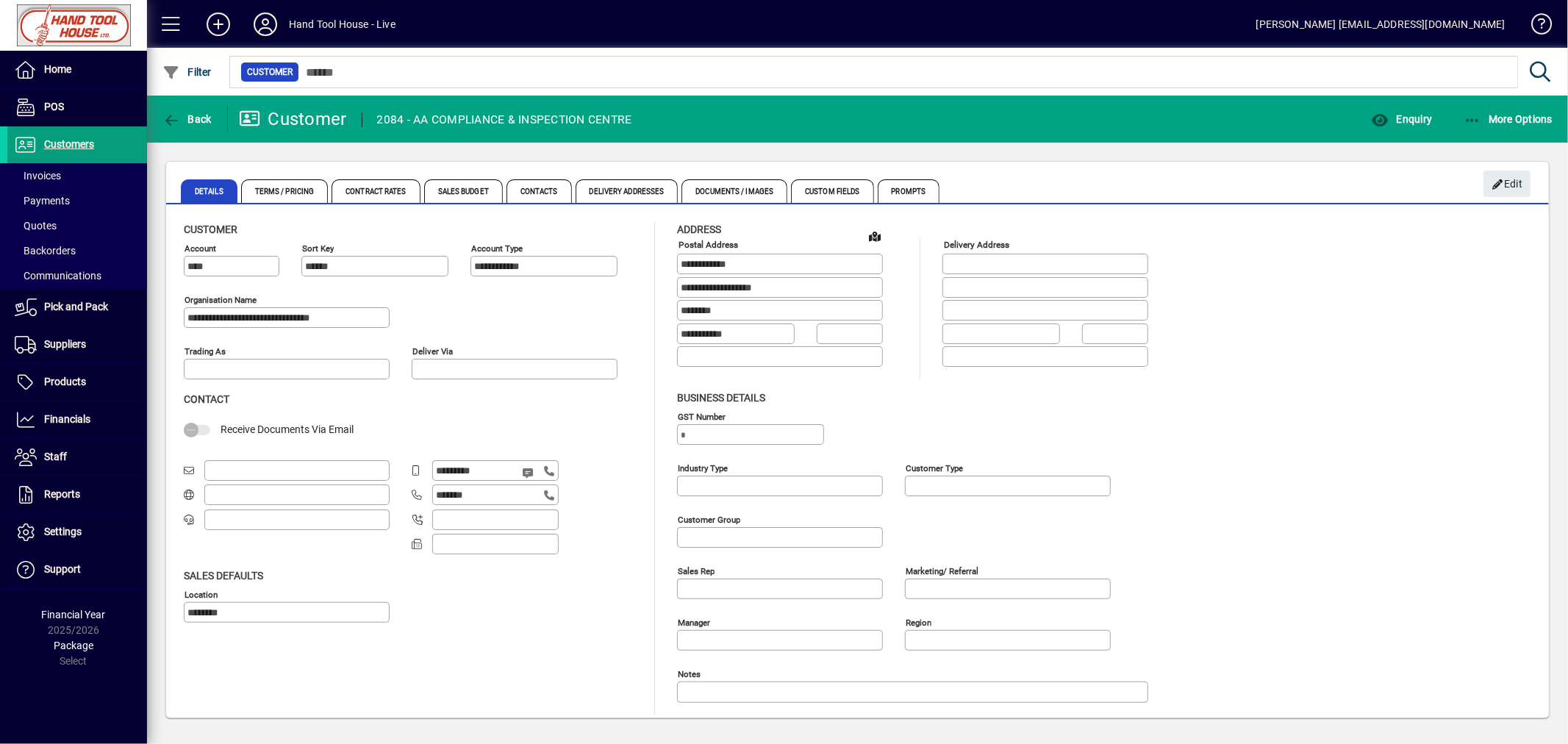
type input "**********"
click at [1403, 114] on span "Enquiry" at bounding box center [1401, 119] width 61 height 12
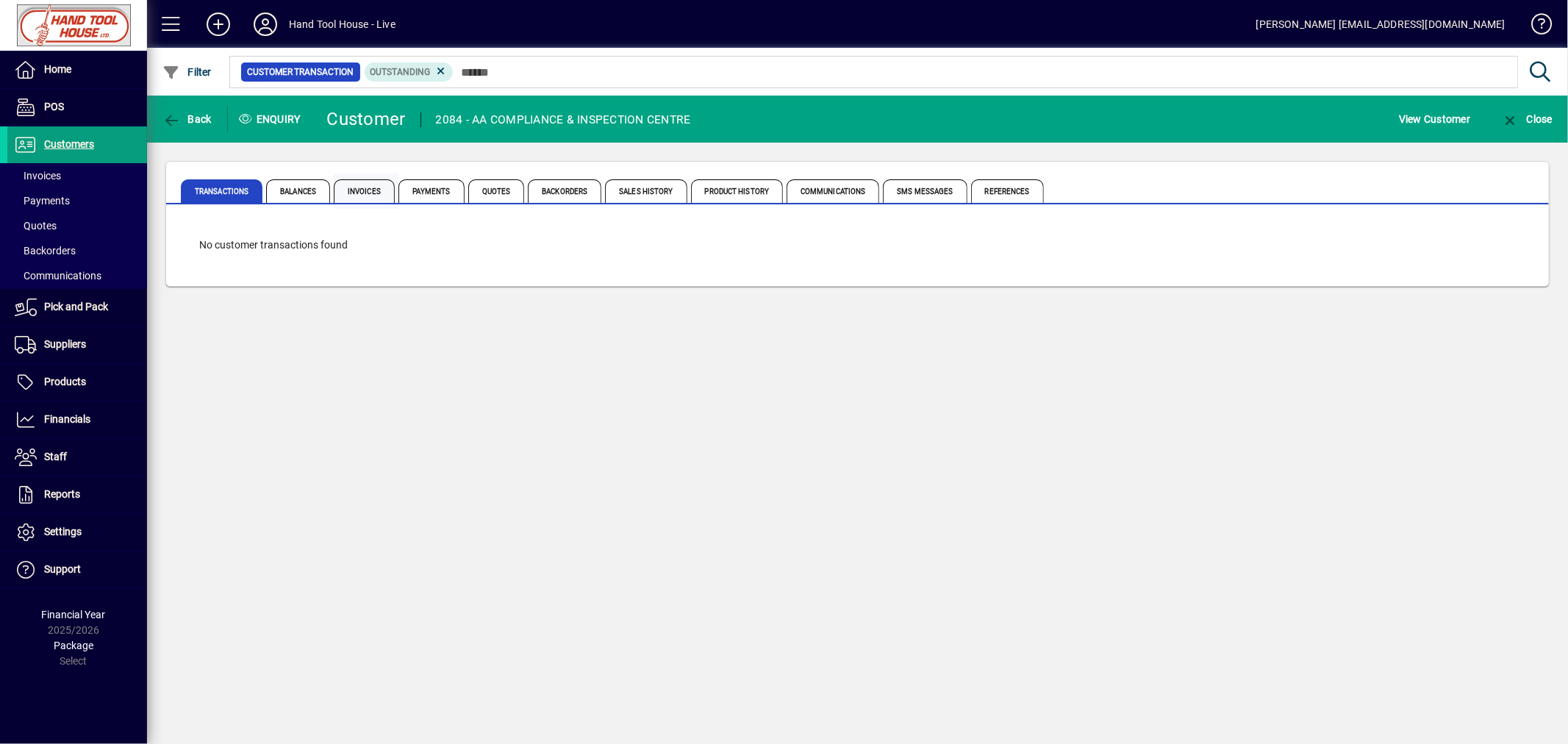
click at [377, 187] on span "Invoices" at bounding box center [364, 191] width 61 height 24
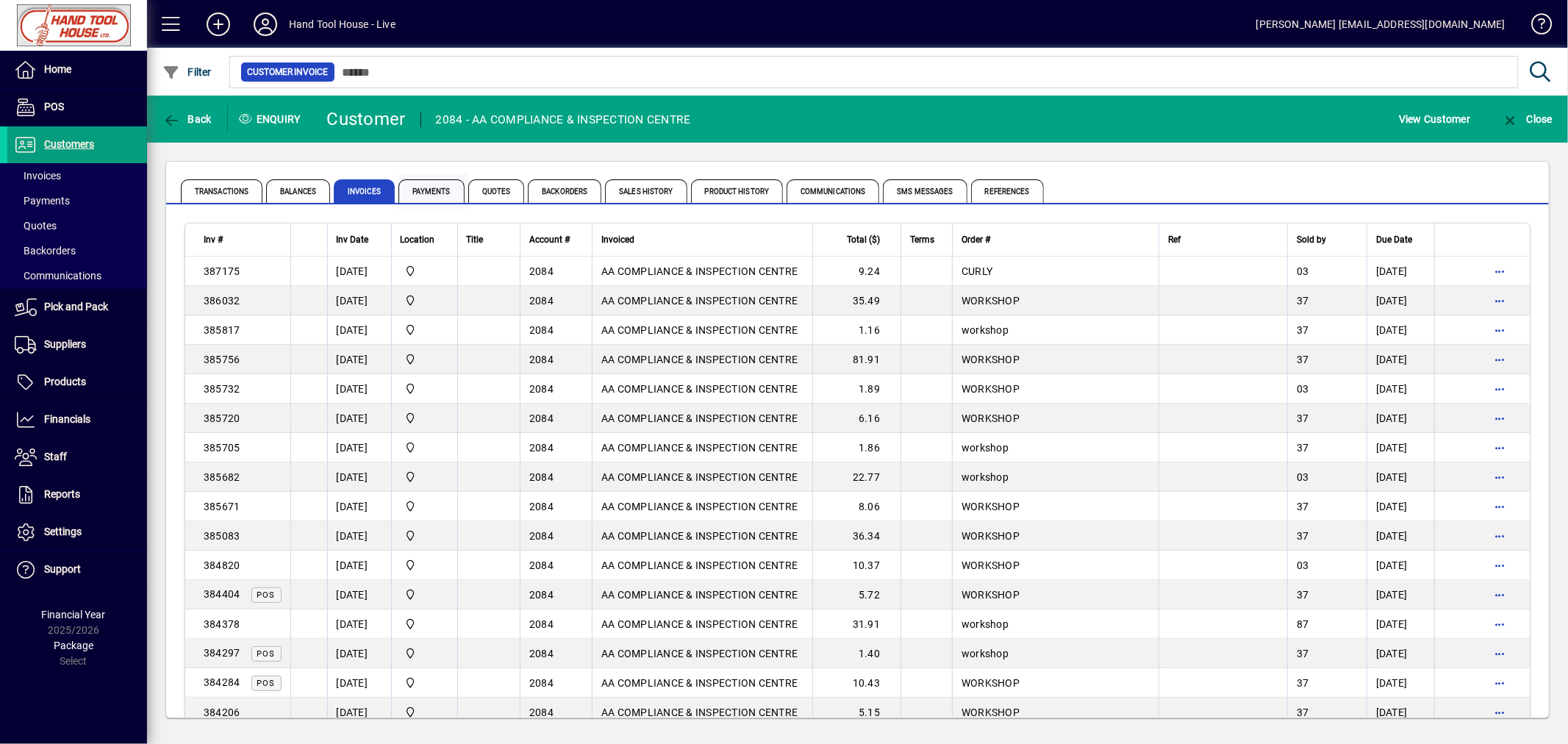
click at [439, 191] on span "Payments" at bounding box center [432, 191] width 66 height 24
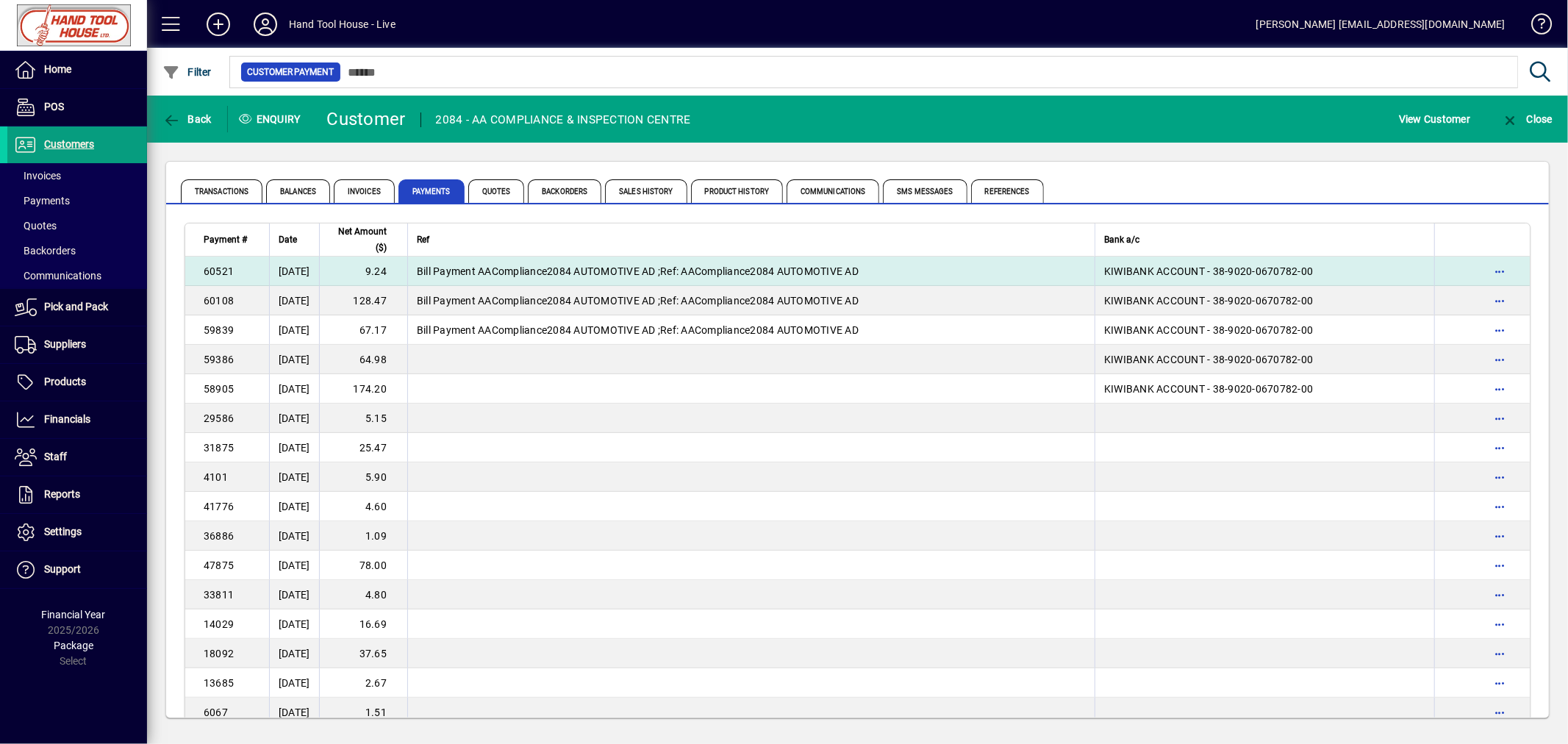
click at [216, 273] on span "60521" at bounding box center [218, 271] width 30 height 12
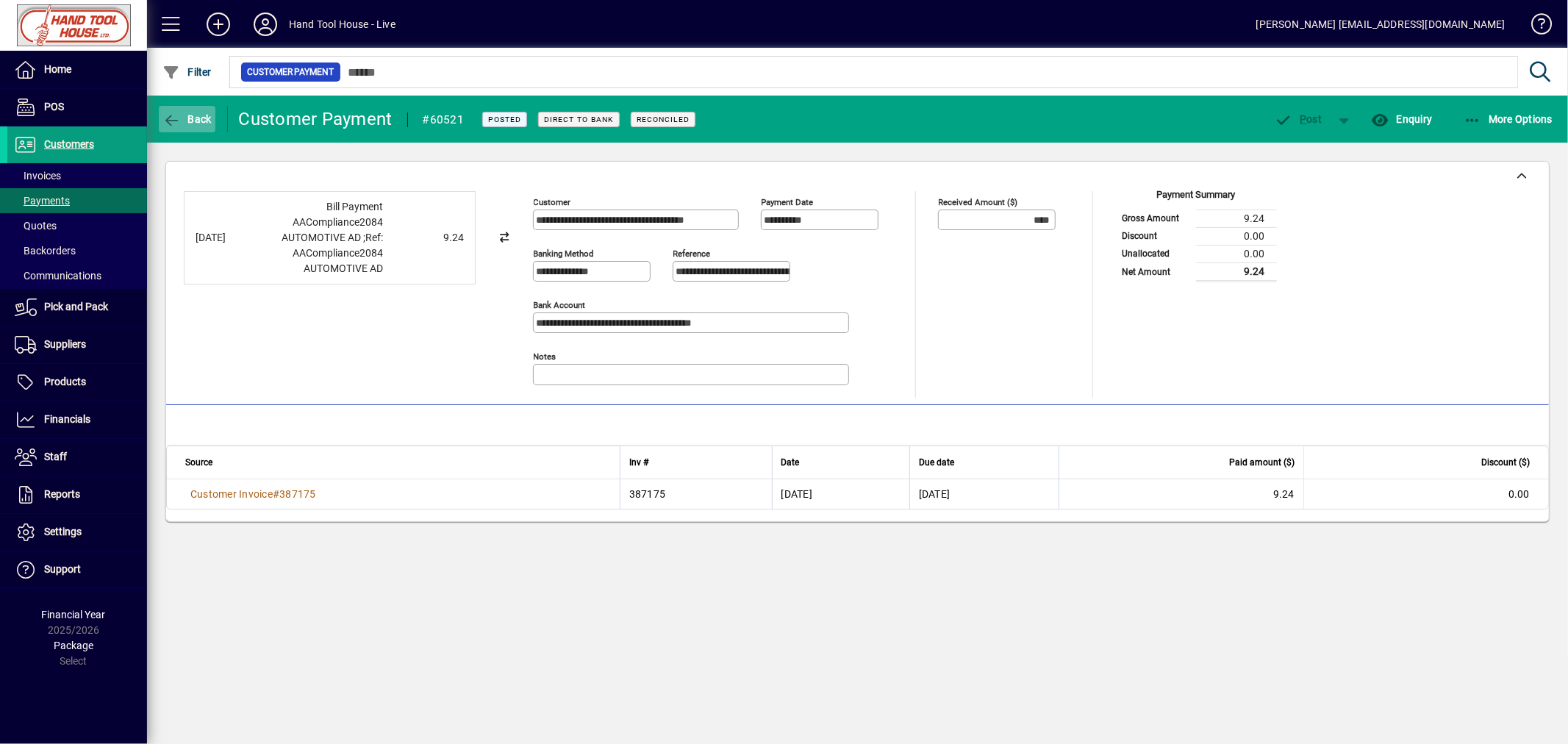
click at [177, 121] on icon "button" at bounding box center [171, 121] width 18 height 15
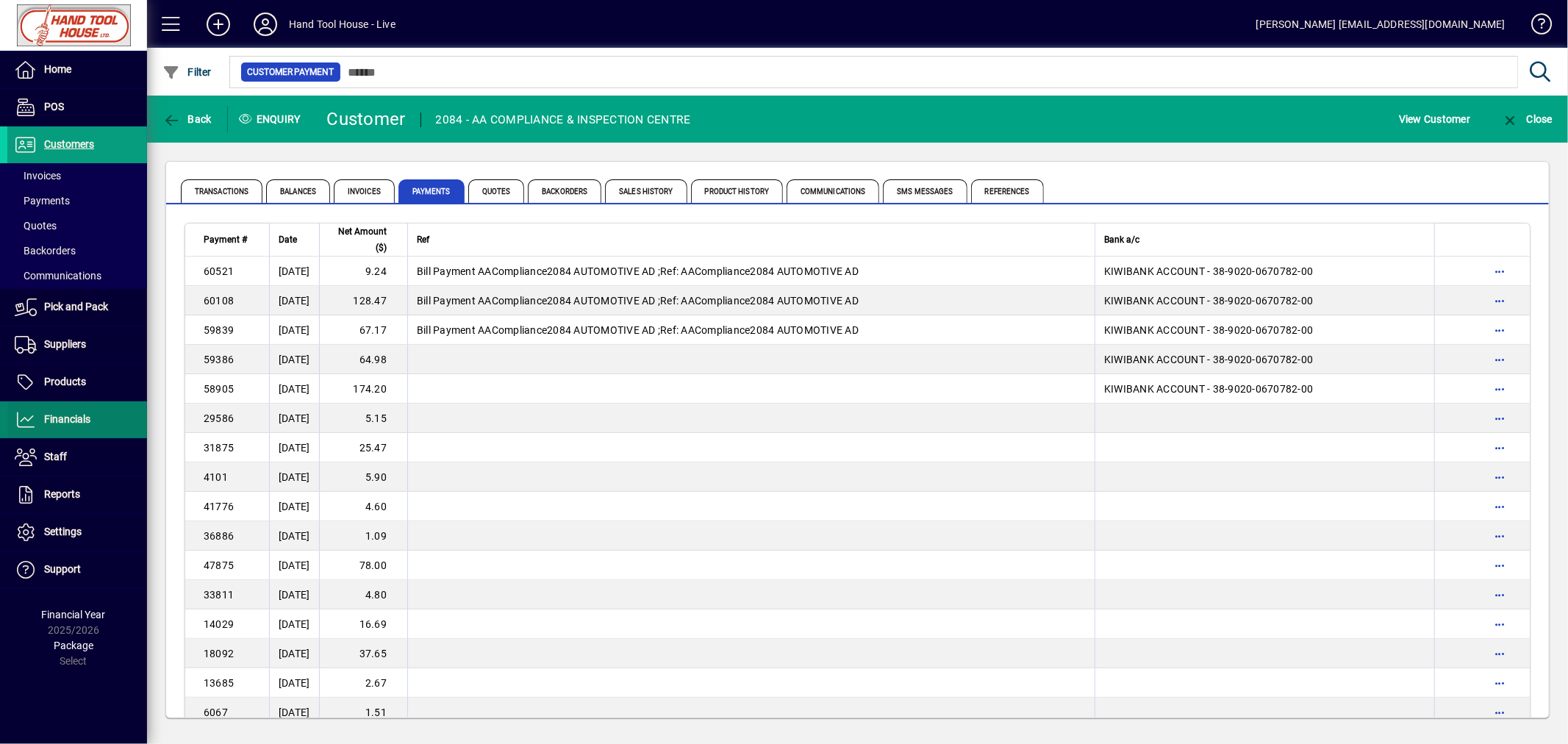
click at [76, 423] on span "Financials" at bounding box center [67, 419] width 46 height 12
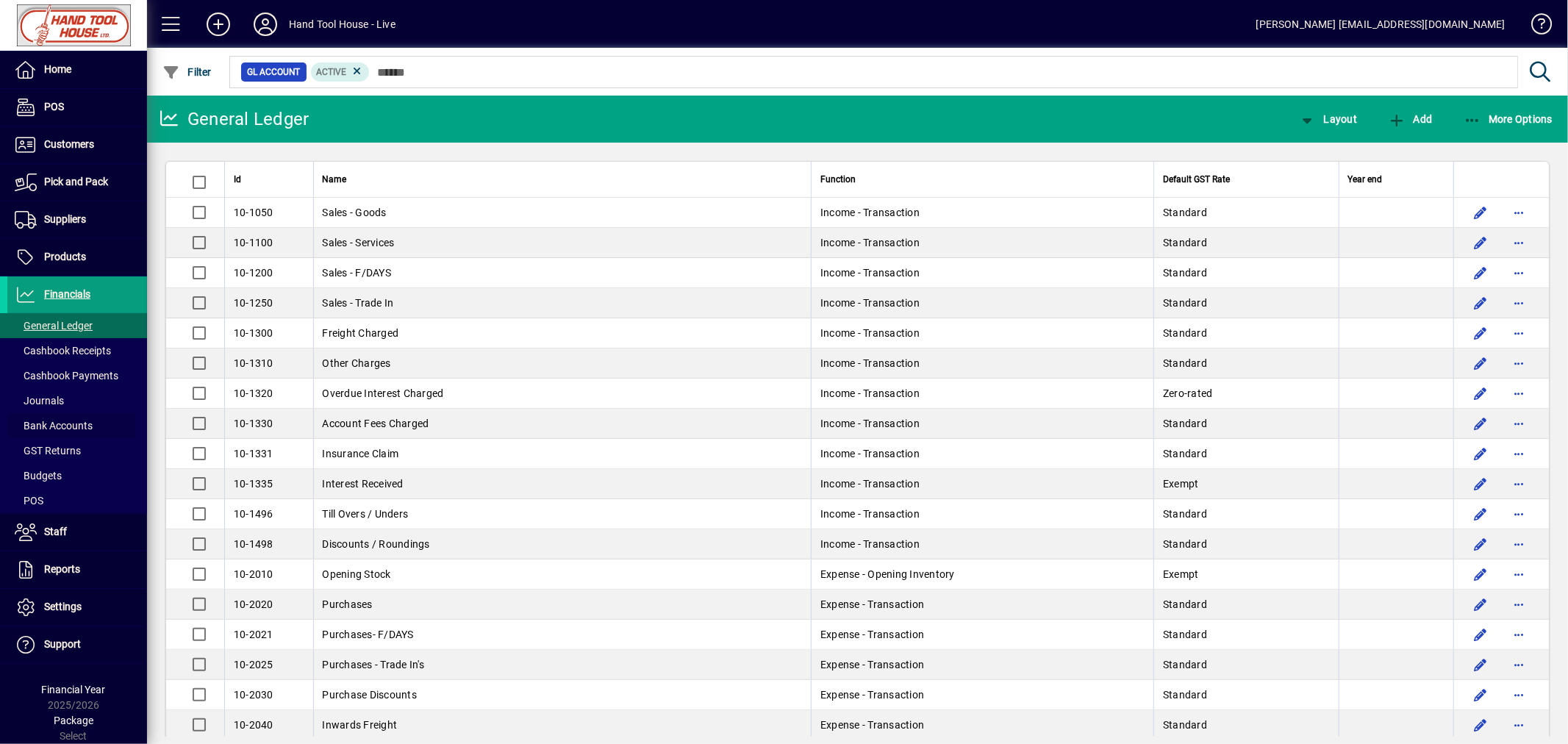
drag, startPoint x: 49, startPoint y: 425, endPoint x: 166, endPoint y: 412, distance: 117.7
click at [50, 425] on span "Bank Accounts" at bounding box center [54, 426] width 78 height 12
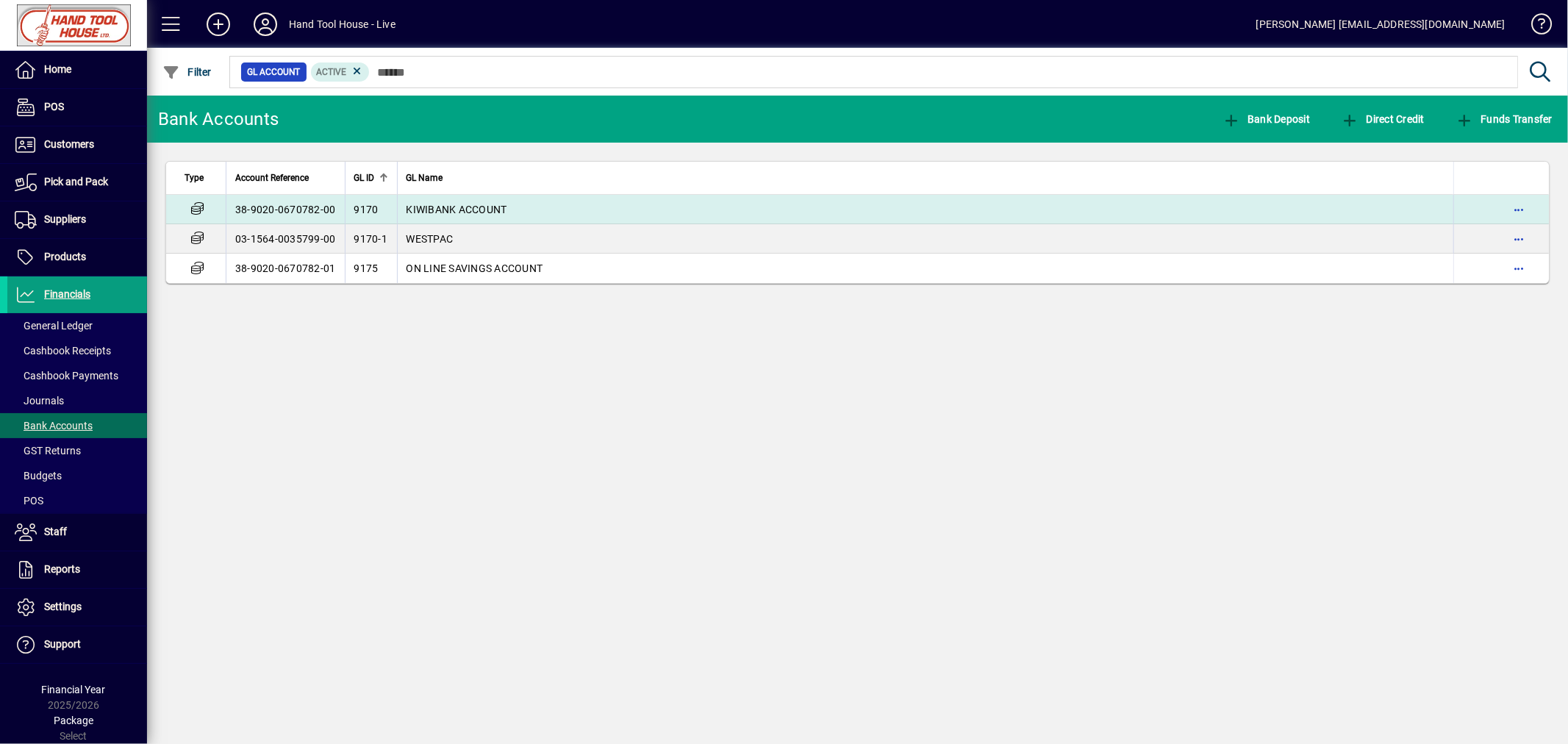
click at [313, 210] on td "38-9020-0670782-00" at bounding box center [285, 210] width 119 height 29
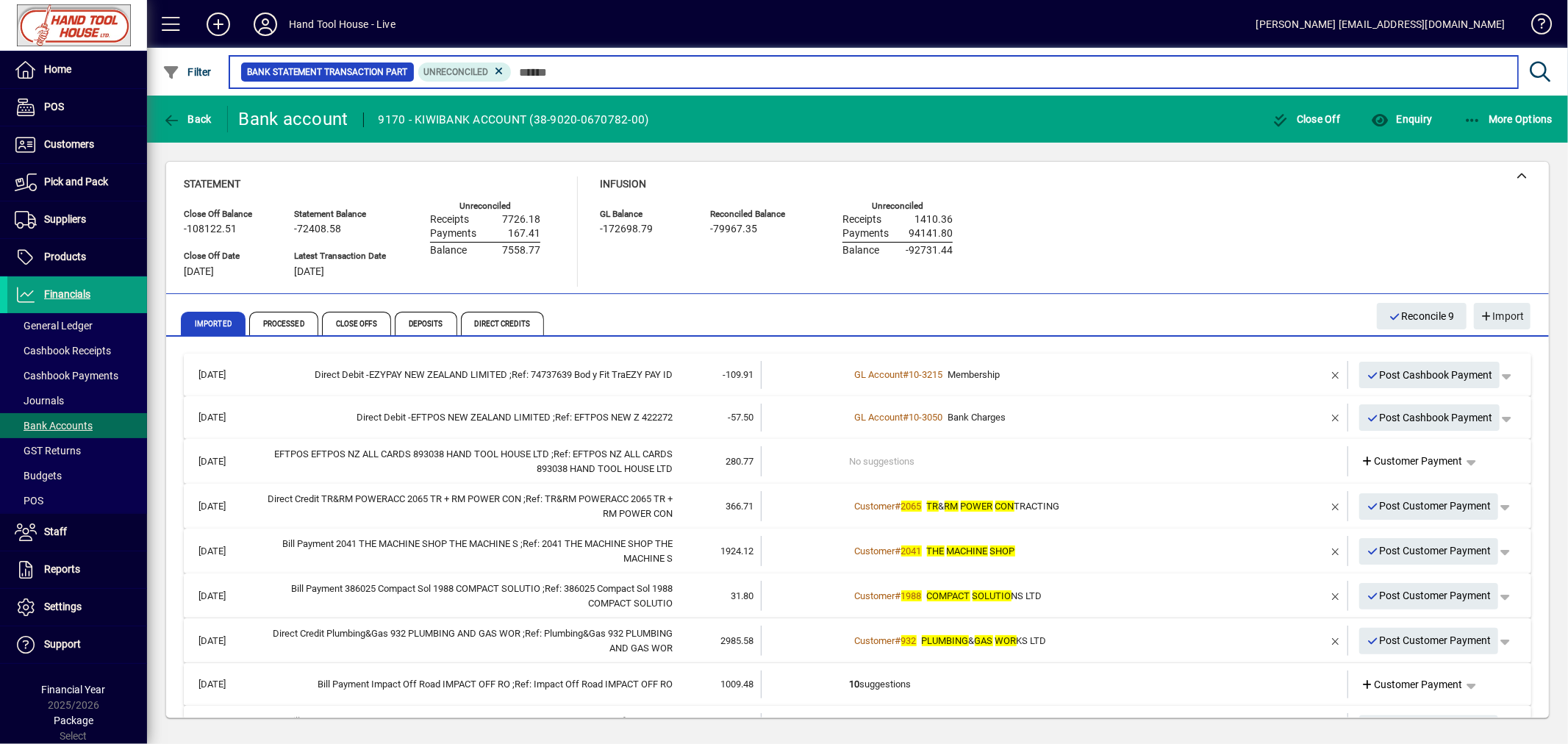
scroll to position [175, 0]
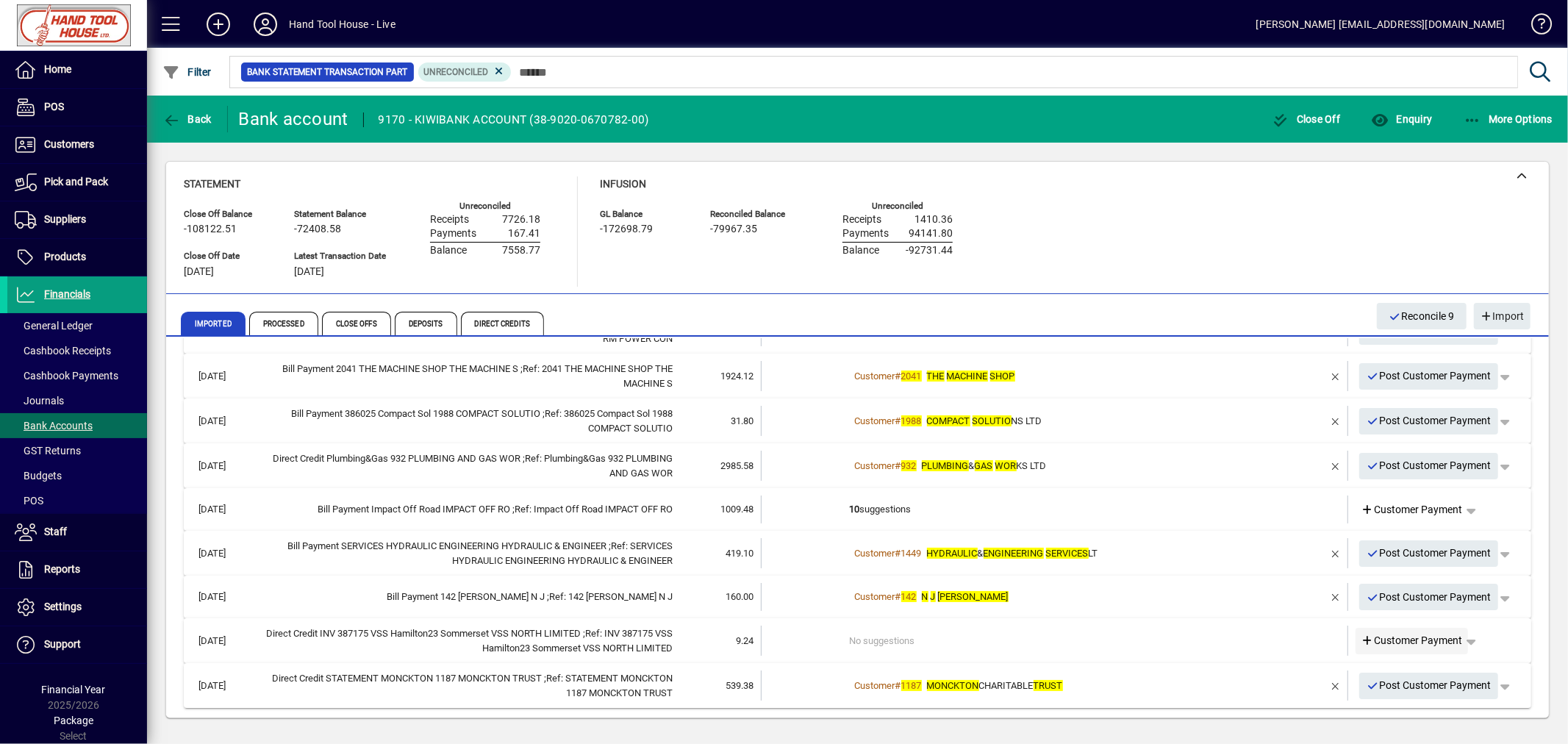
click at [1410, 636] on span "Customer Payment" at bounding box center [1412, 640] width 101 height 15
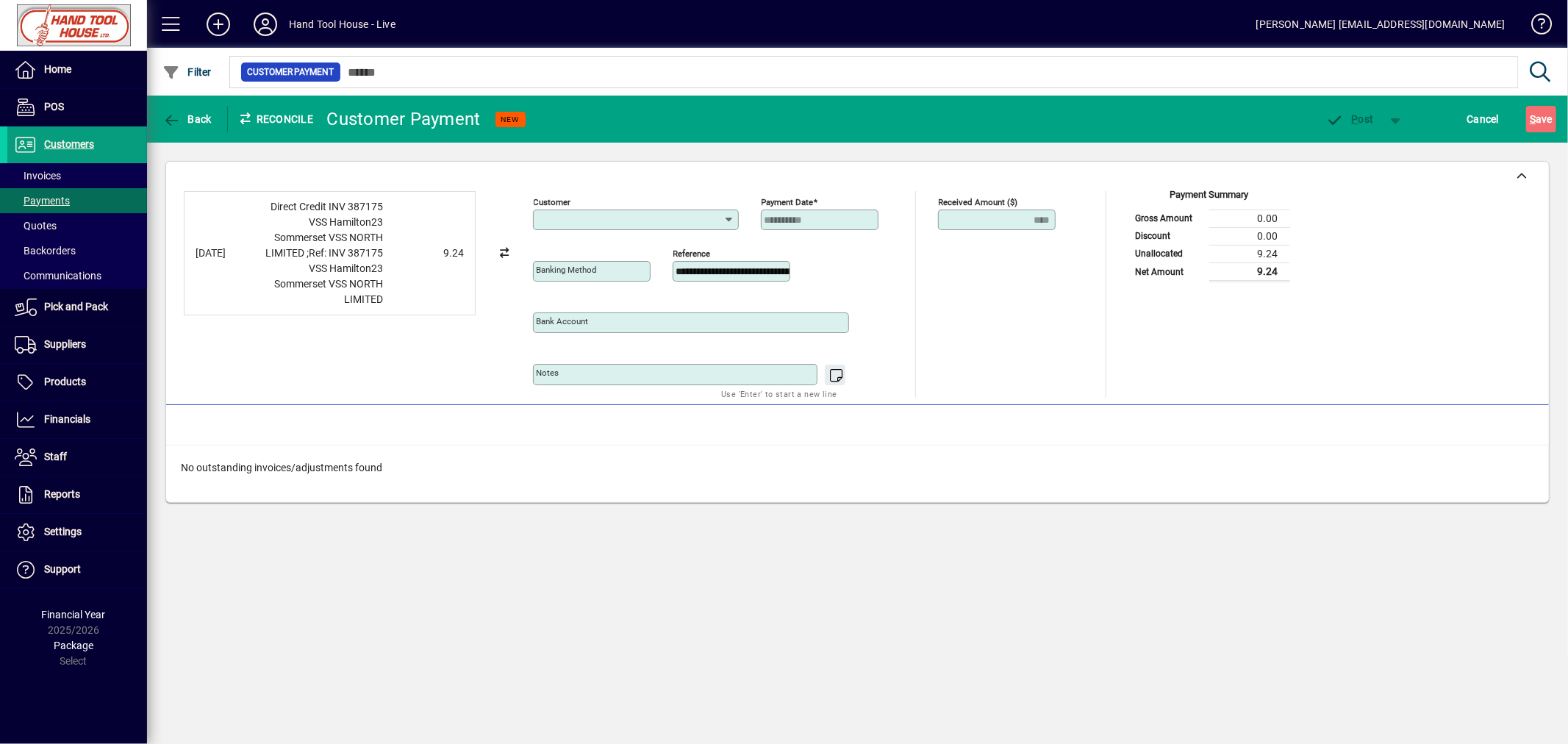
type input "**********"
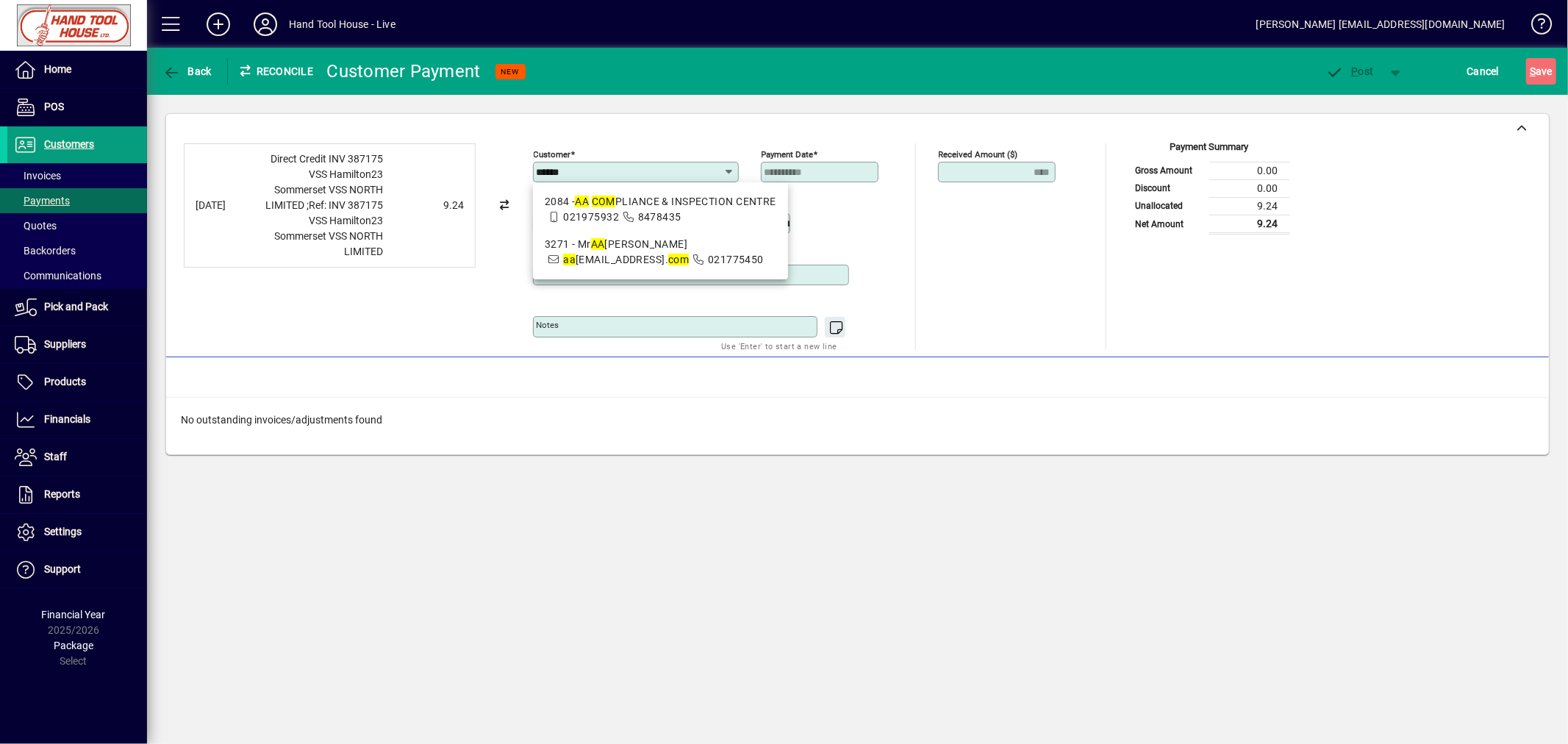
drag, startPoint x: 706, startPoint y: 209, endPoint x: 716, endPoint y: 218, distance: 13.5
click at [707, 210] on span "2084 - AA COM PLIANCE & INSPECTION CENTRE 021975932 8478435" at bounding box center [660, 210] width 232 height 31
type input "**********"
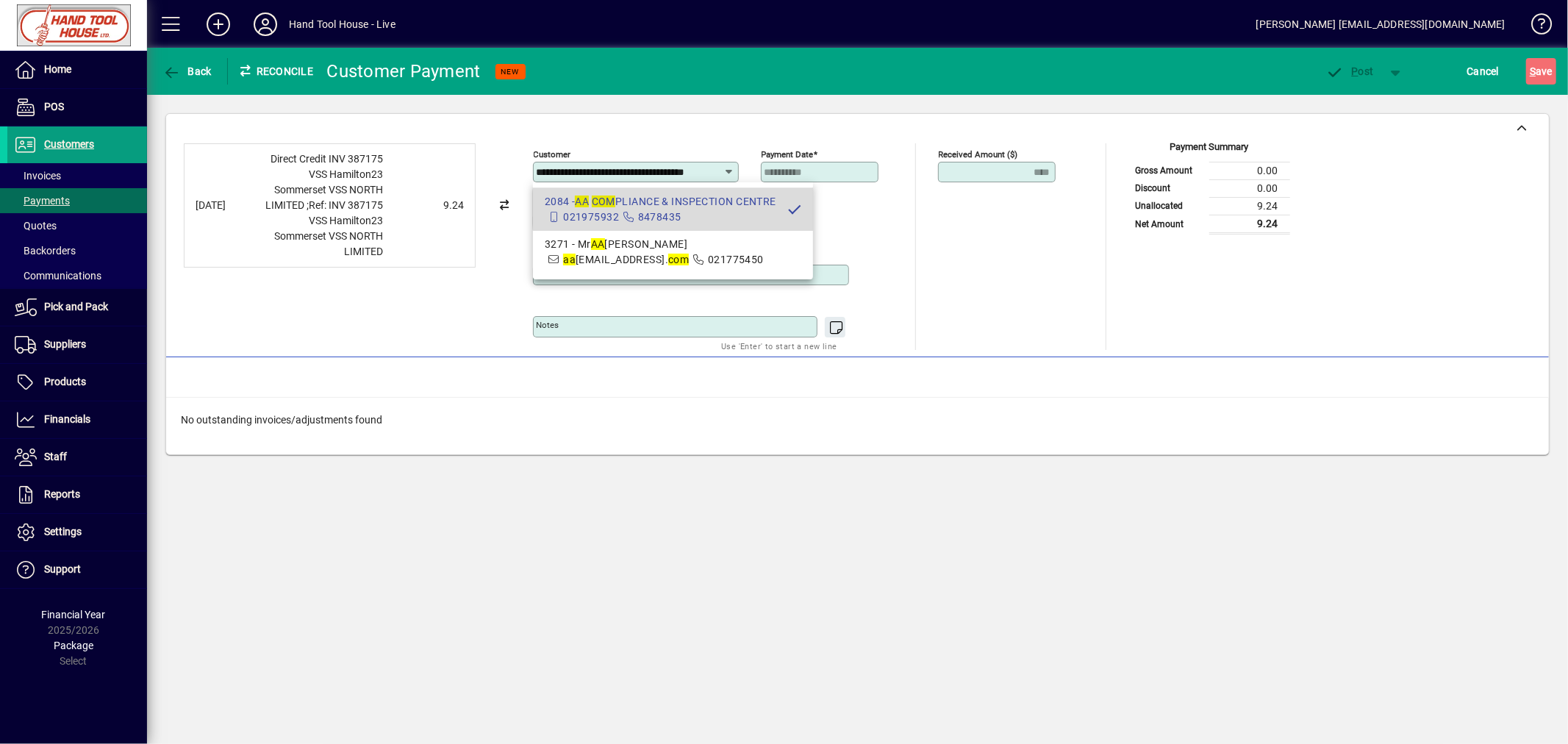
scroll to position [0, 43]
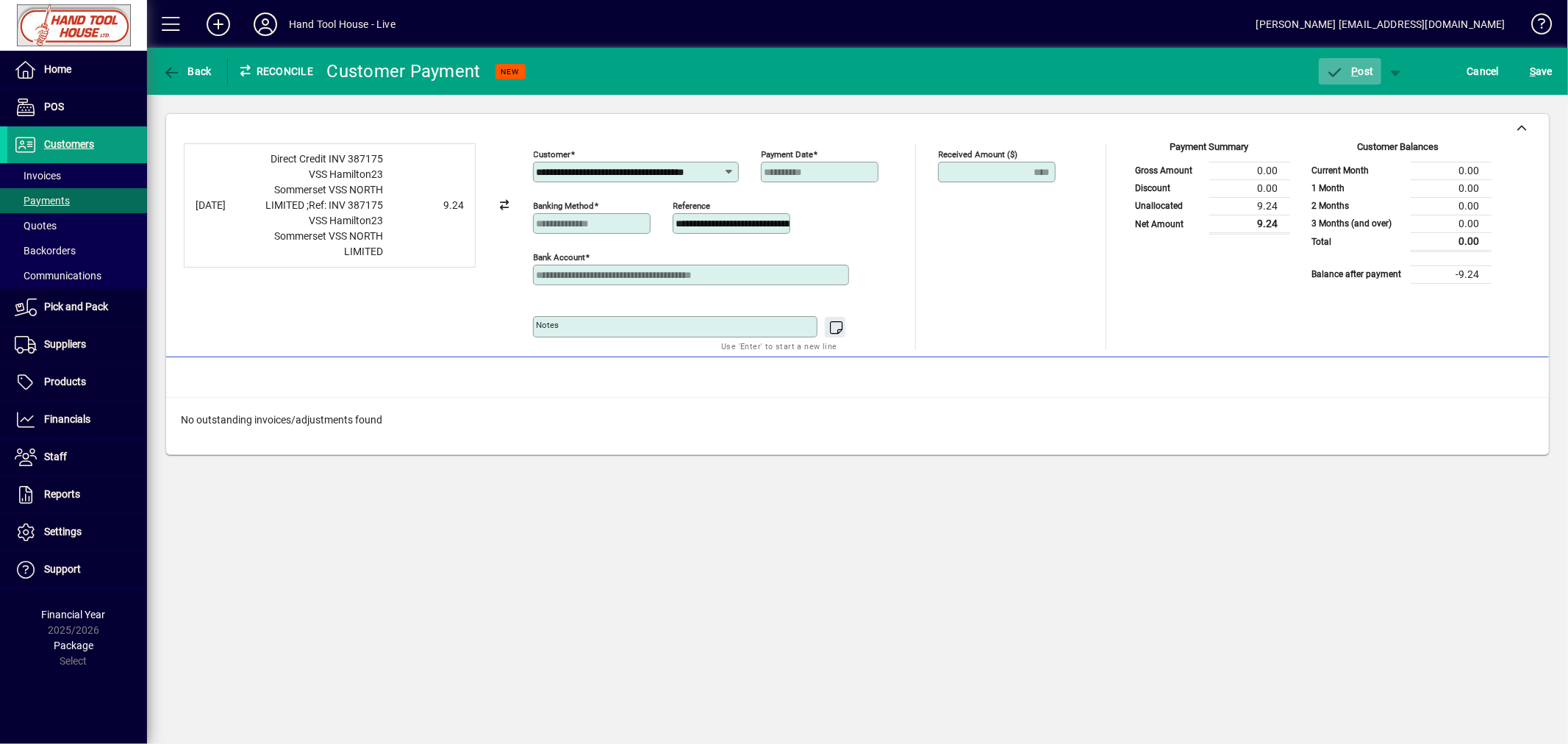
click at [1362, 70] on span "P ost" at bounding box center [1350, 71] width 48 height 12
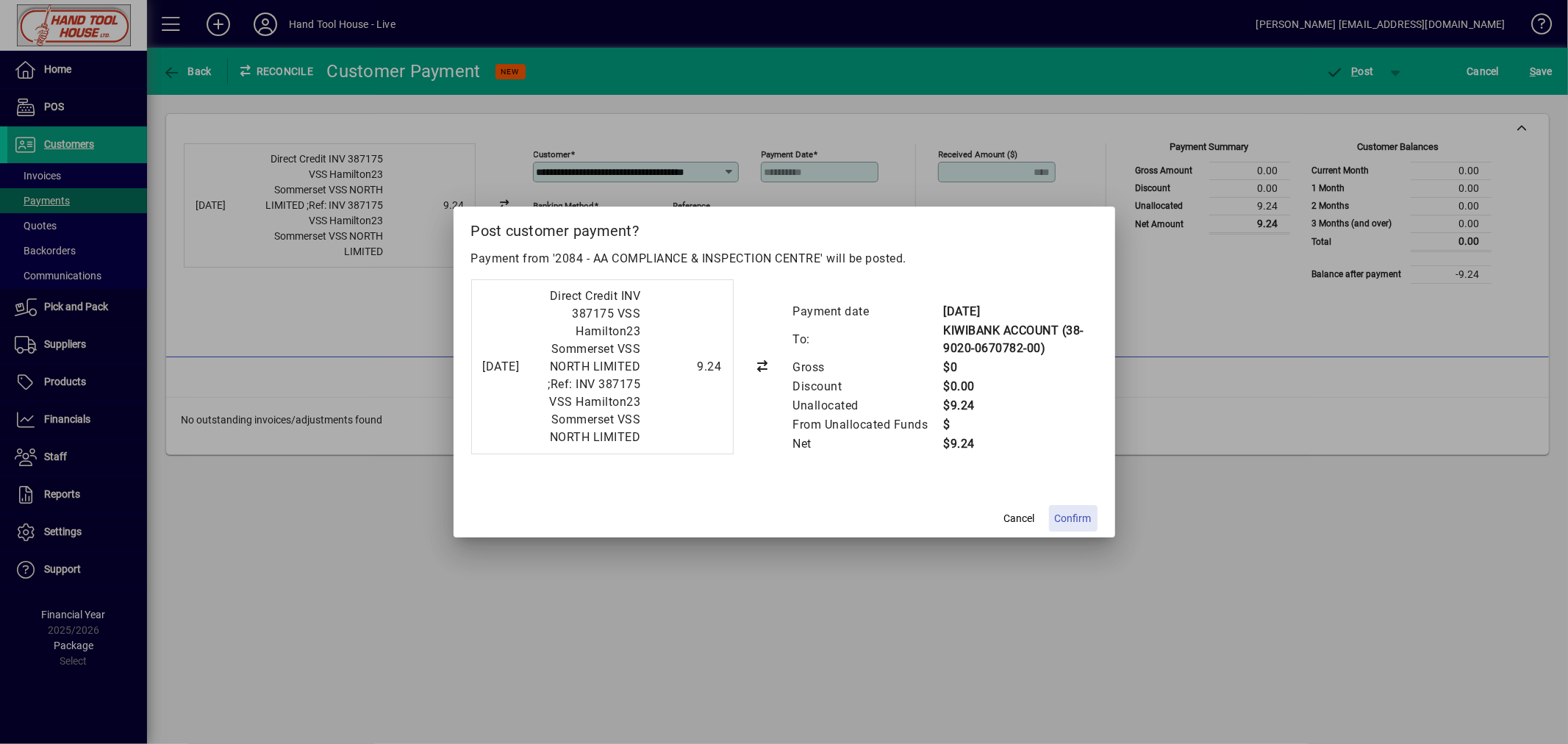
click at [1069, 526] on span "Confirm" at bounding box center [1073, 518] width 37 height 15
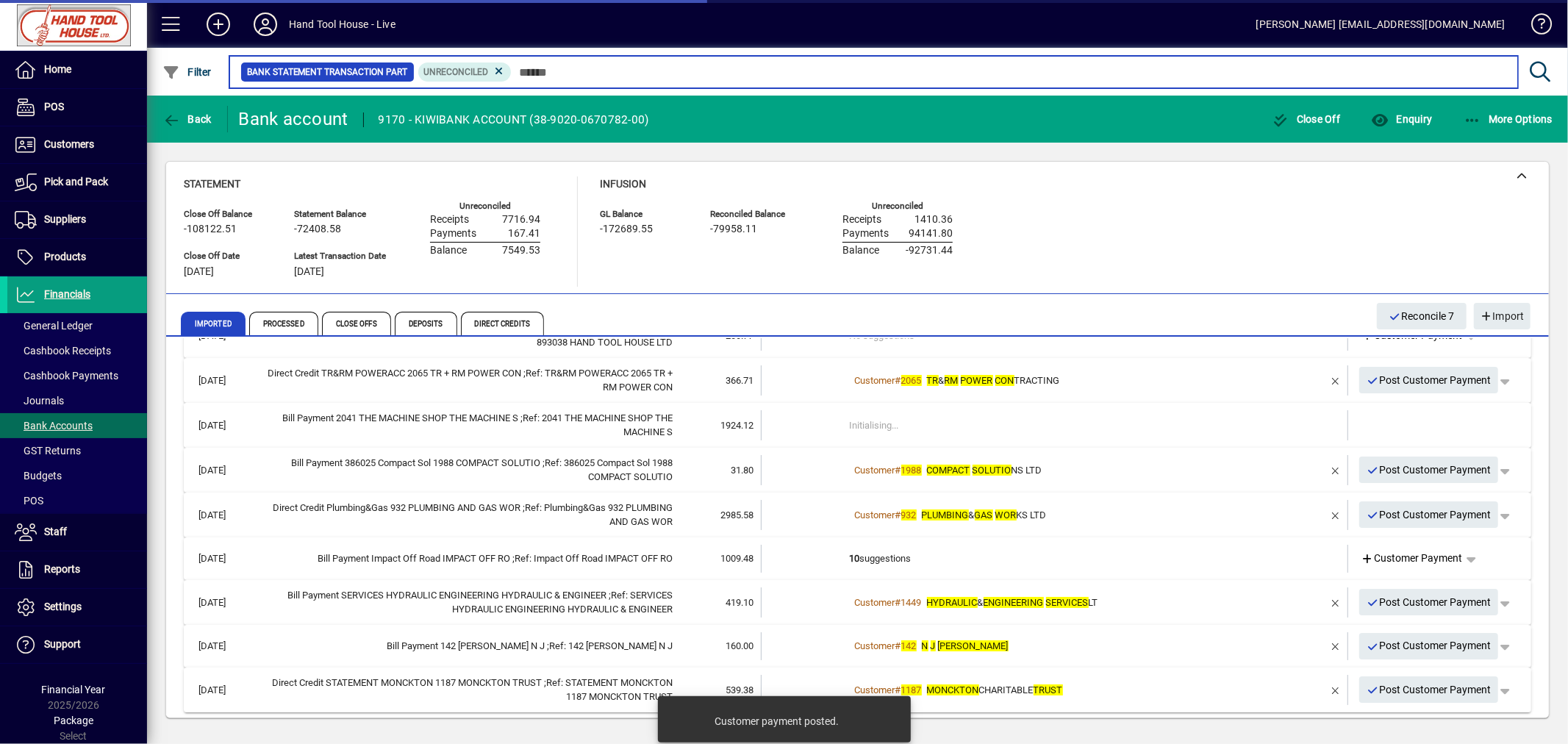
scroll to position [130, 0]
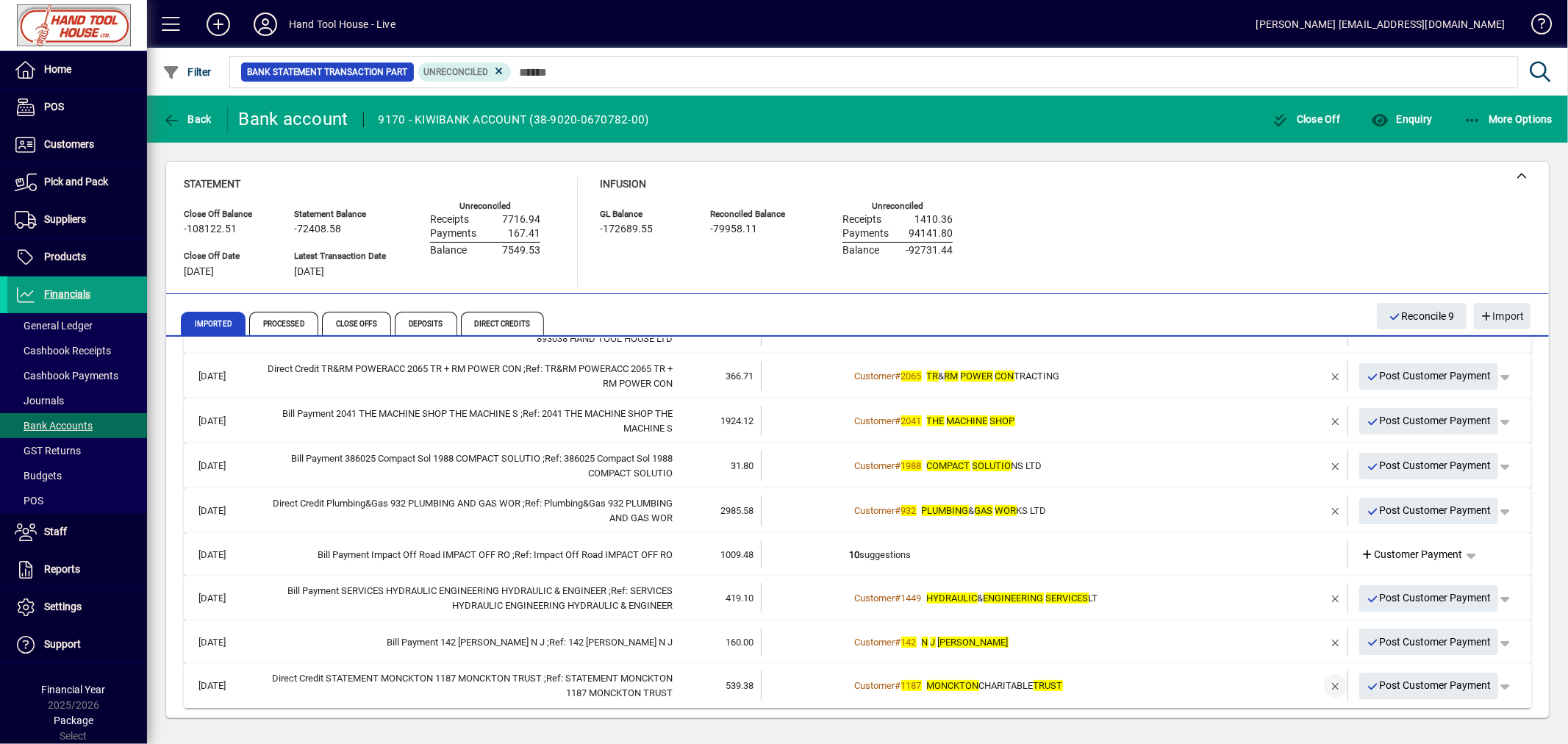
click at [1319, 678] on span "button" at bounding box center [1336, 686] width 35 height 35
click at [1400, 686] on span "Customer Payment" at bounding box center [1412, 685] width 101 height 15
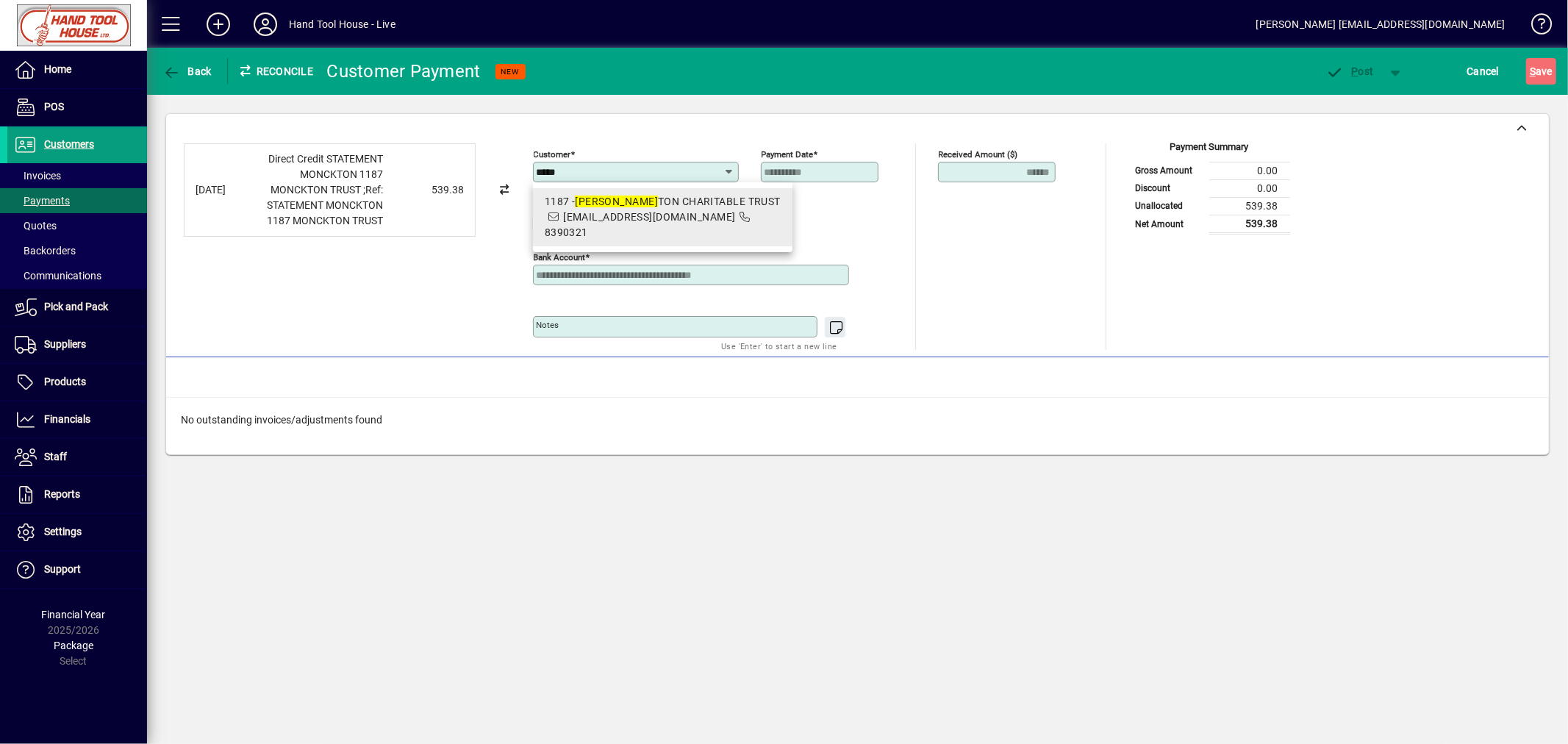
click at [664, 202] on div "1187 - MONCK TON CHARITABLE TRUST" at bounding box center [663, 201] width 236 height 15
type input "**********"
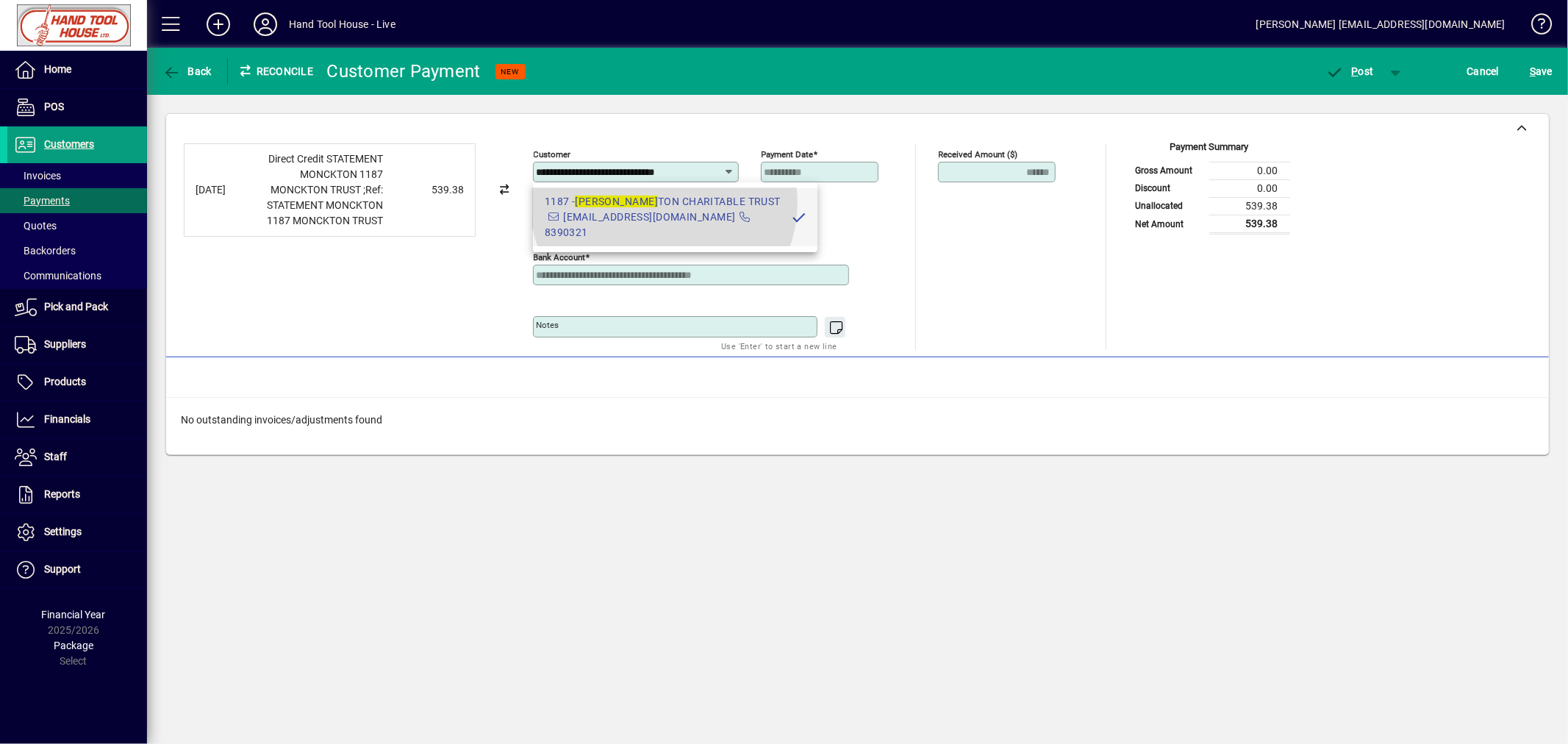
scroll to position [0, 4]
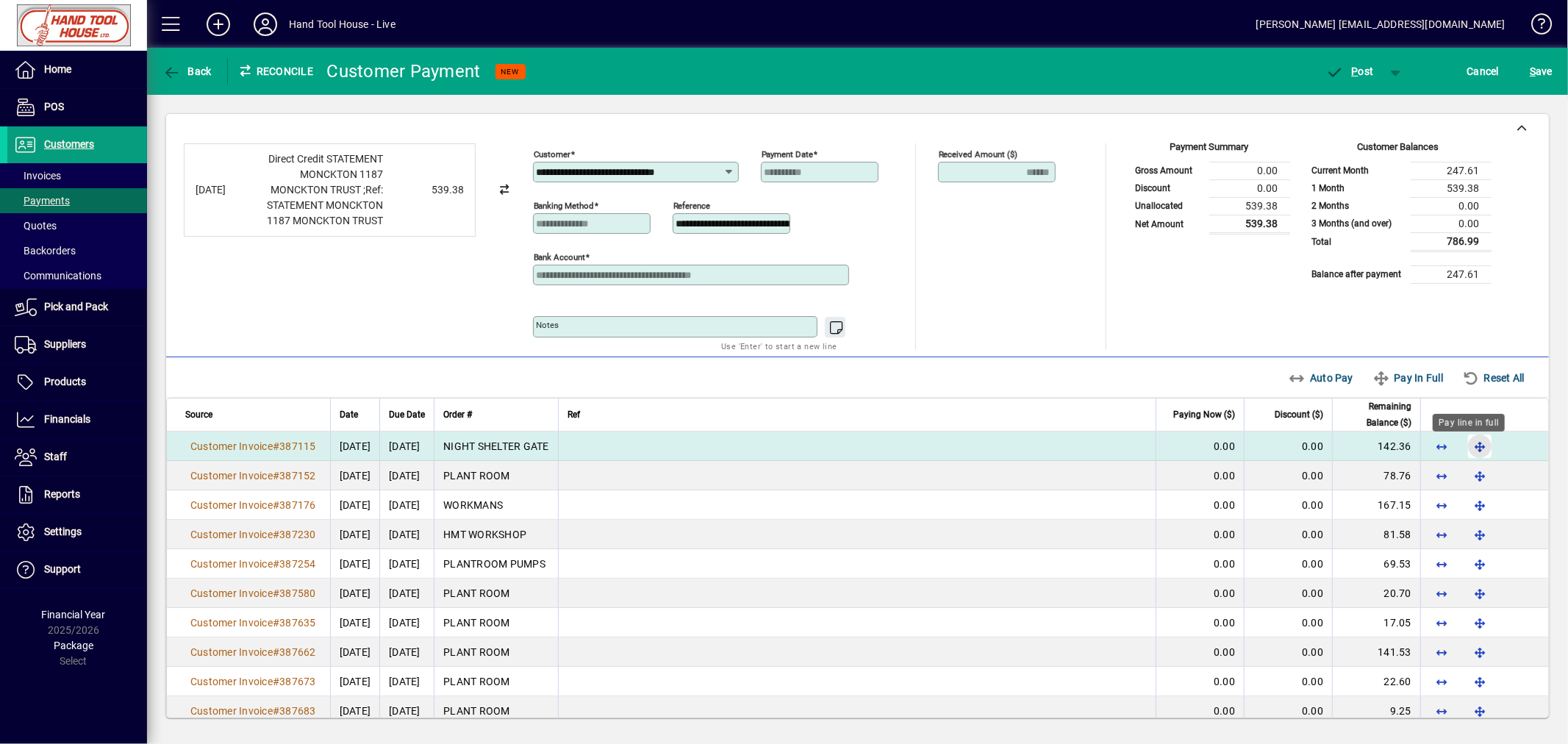
click at [1472, 451] on span "button" at bounding box center [1480, 446] width 35 height 35
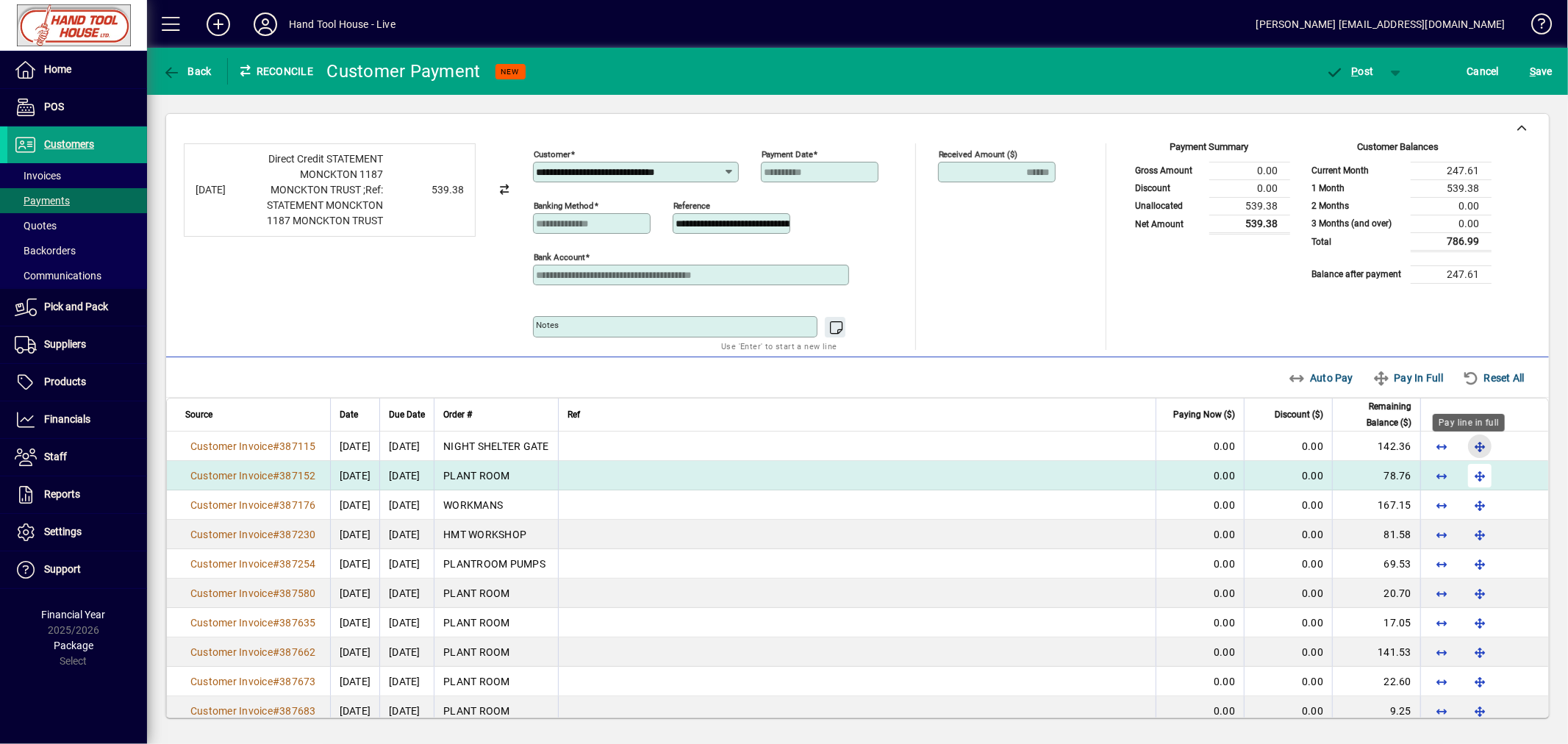
scroll to position [0, 0]
click at [1467, 474] on span "button" at bounding box center [1480, 476] width 35 height 35
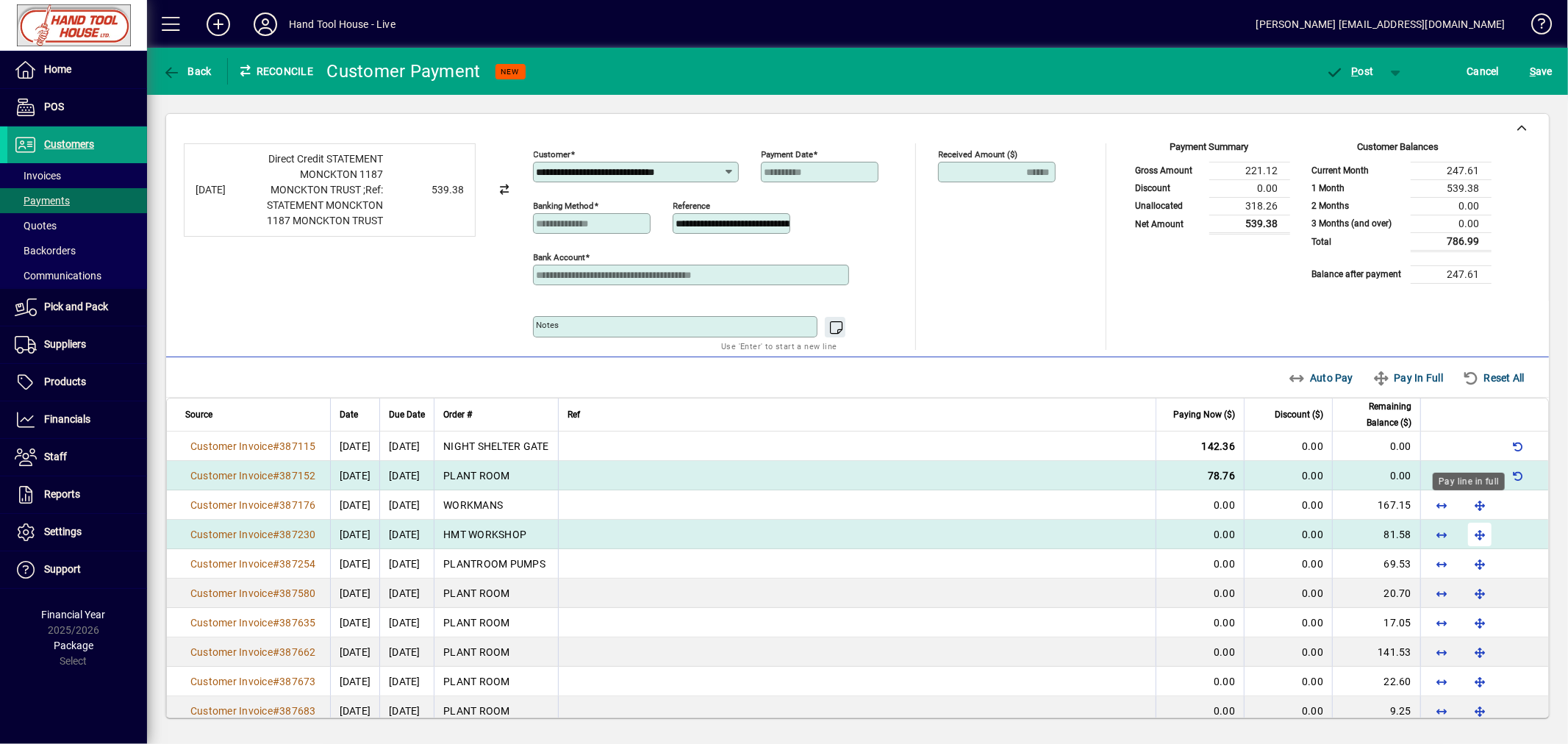
drag, startPoint x: 1464, startPoint y: 506, endPoint x: 1468, endPoint y: 518, distance: 12.6
click at [1464, 506] on span "button" at bounding box center [1480, 505] width 35 height 35
click at [1471, 540] on span "button" at bounding box center [1480, 534] width 35 height 35
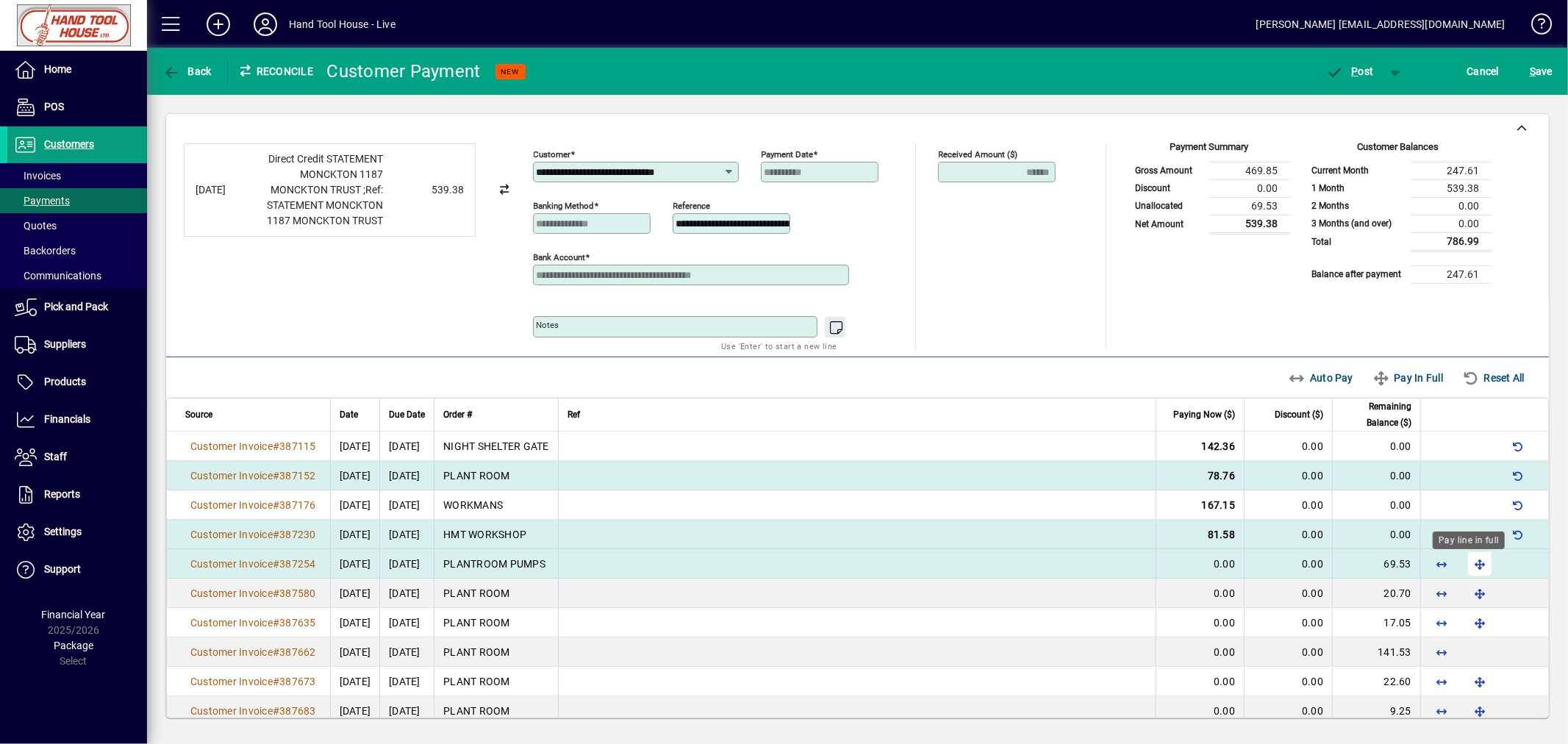
click at [1464, 571] on span "button" at bounding box center [1480, 564] width 35 height 35
click at [1363, 71] on span "P ost" at bounding box center [1350, 71] width 48 height 12
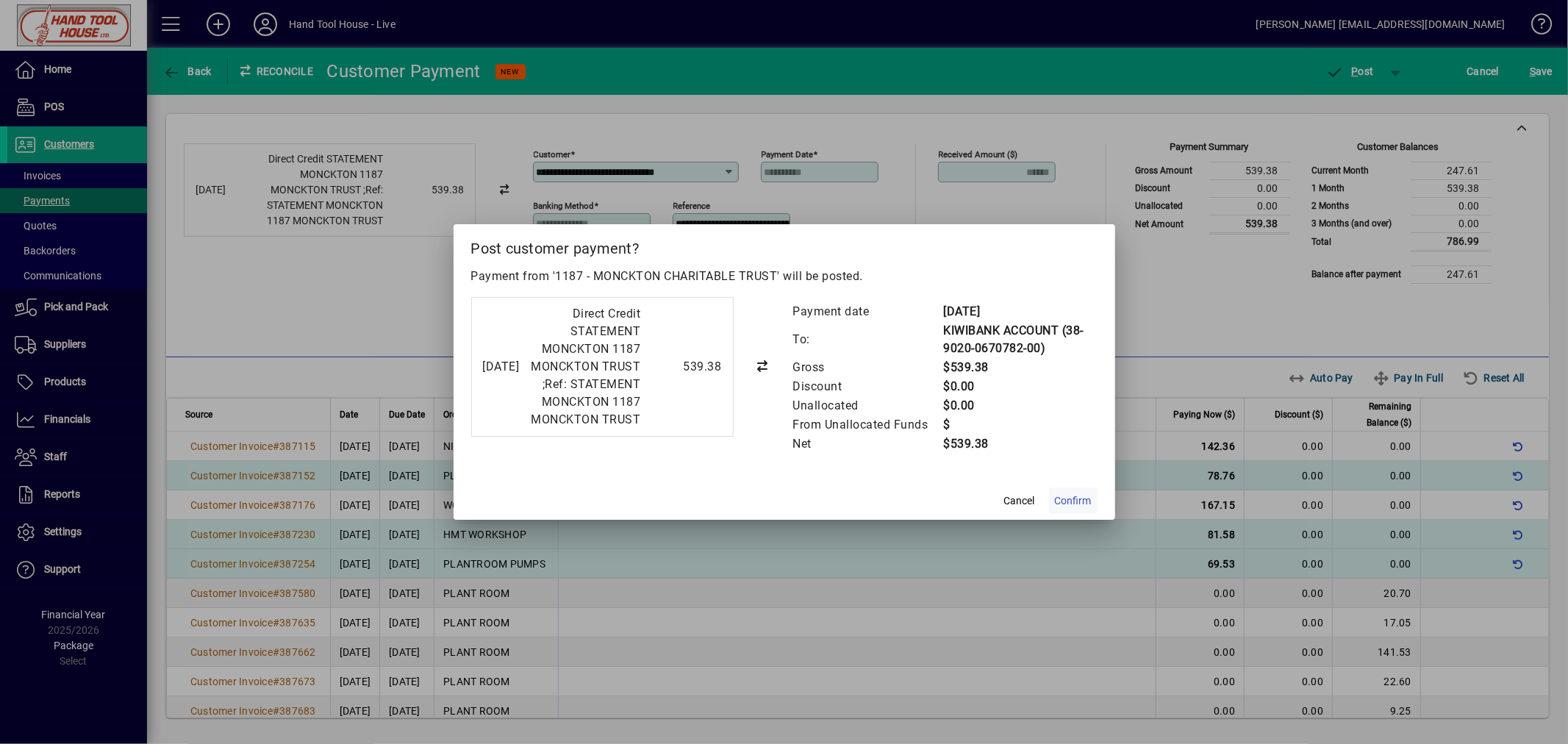
click at [1077, 509] on span "Confirm" at bounding box center [1073, 501] width 37 height 15
